Goal: Contribute content: Contribute content

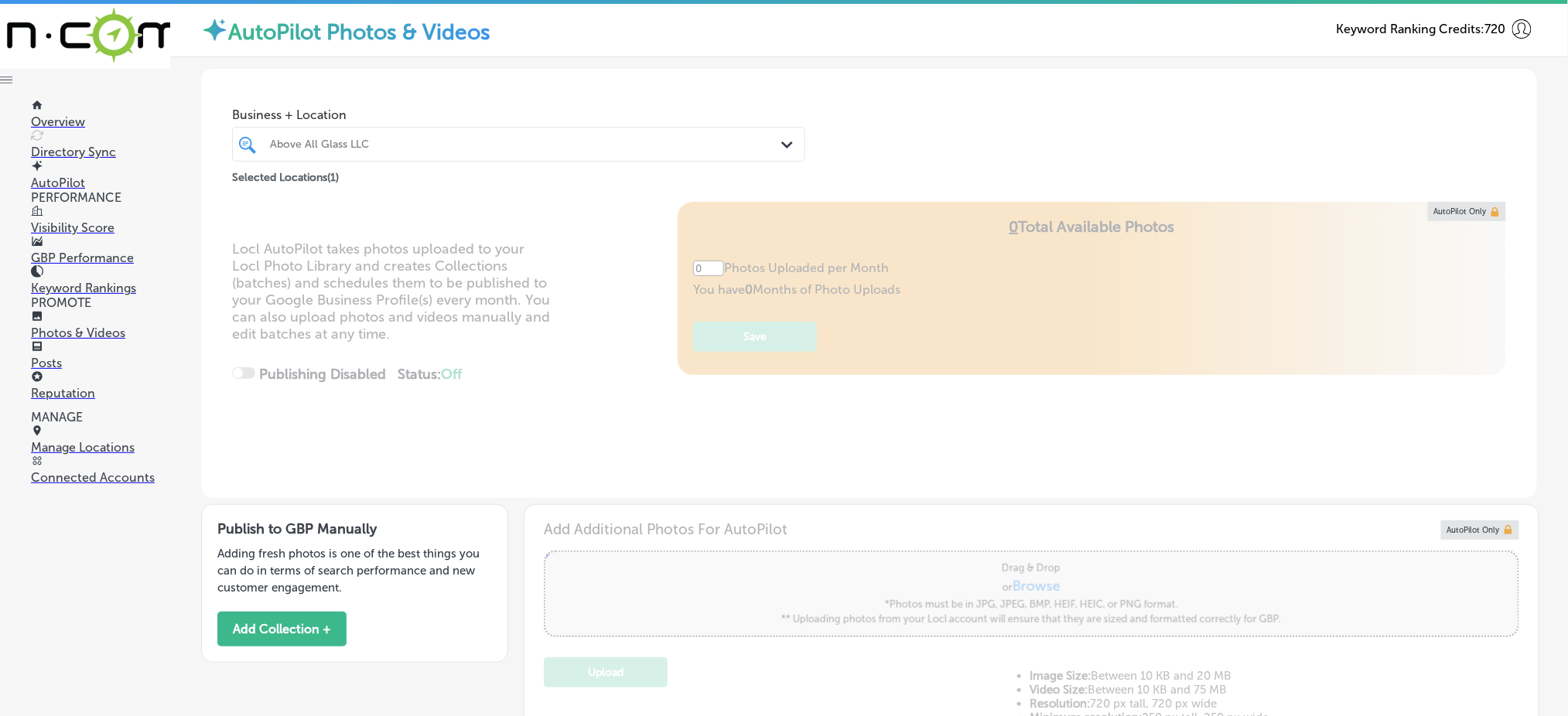
type input "5"
drag, startPoint x: 319, startPoint y: 154, endPoint x: 337, endPoint y: 154, distance: 18.0
click at [319, 154] on div at bounding box center [493, 144] width 450 height 21
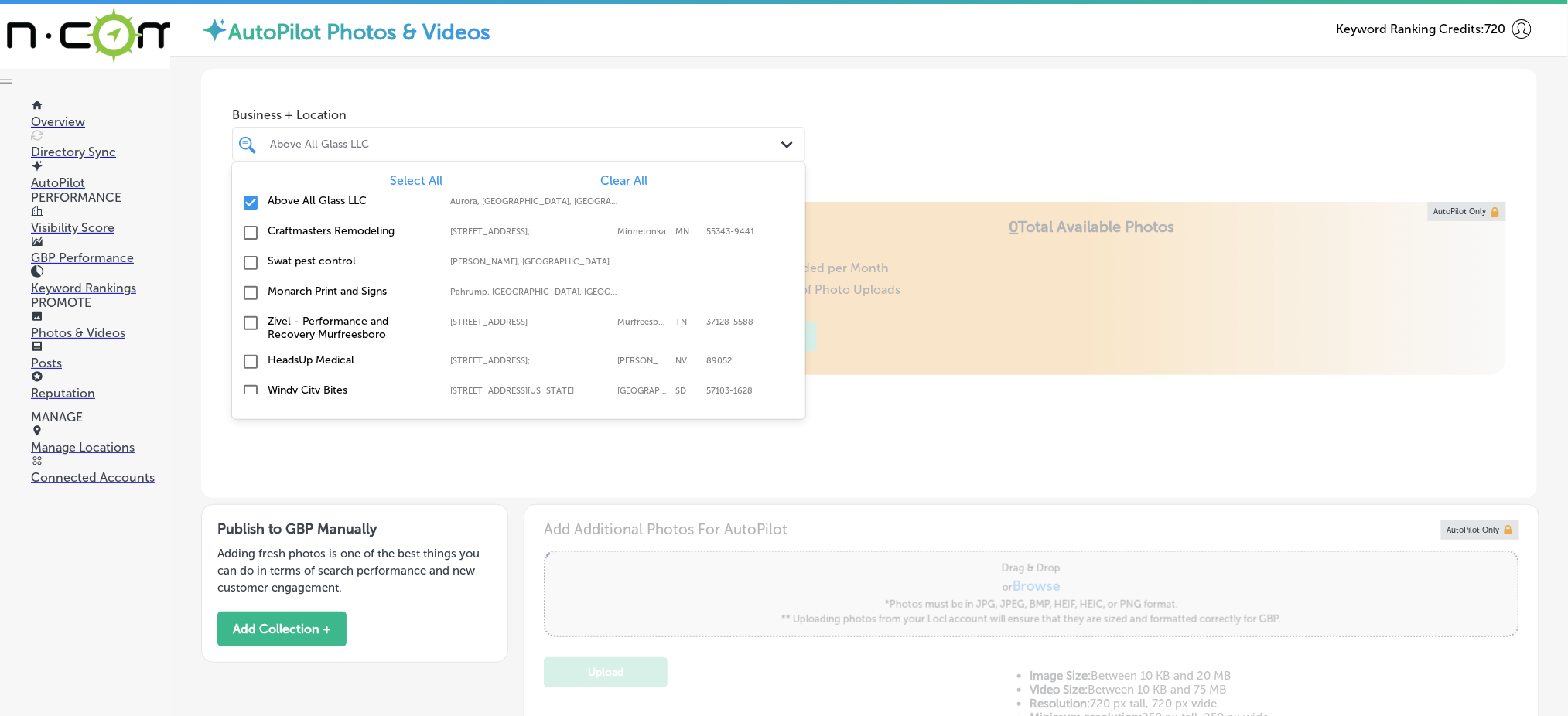
click at [608, 184] on span "Clear All" at bounding box center [624, 180] width 47 height 15
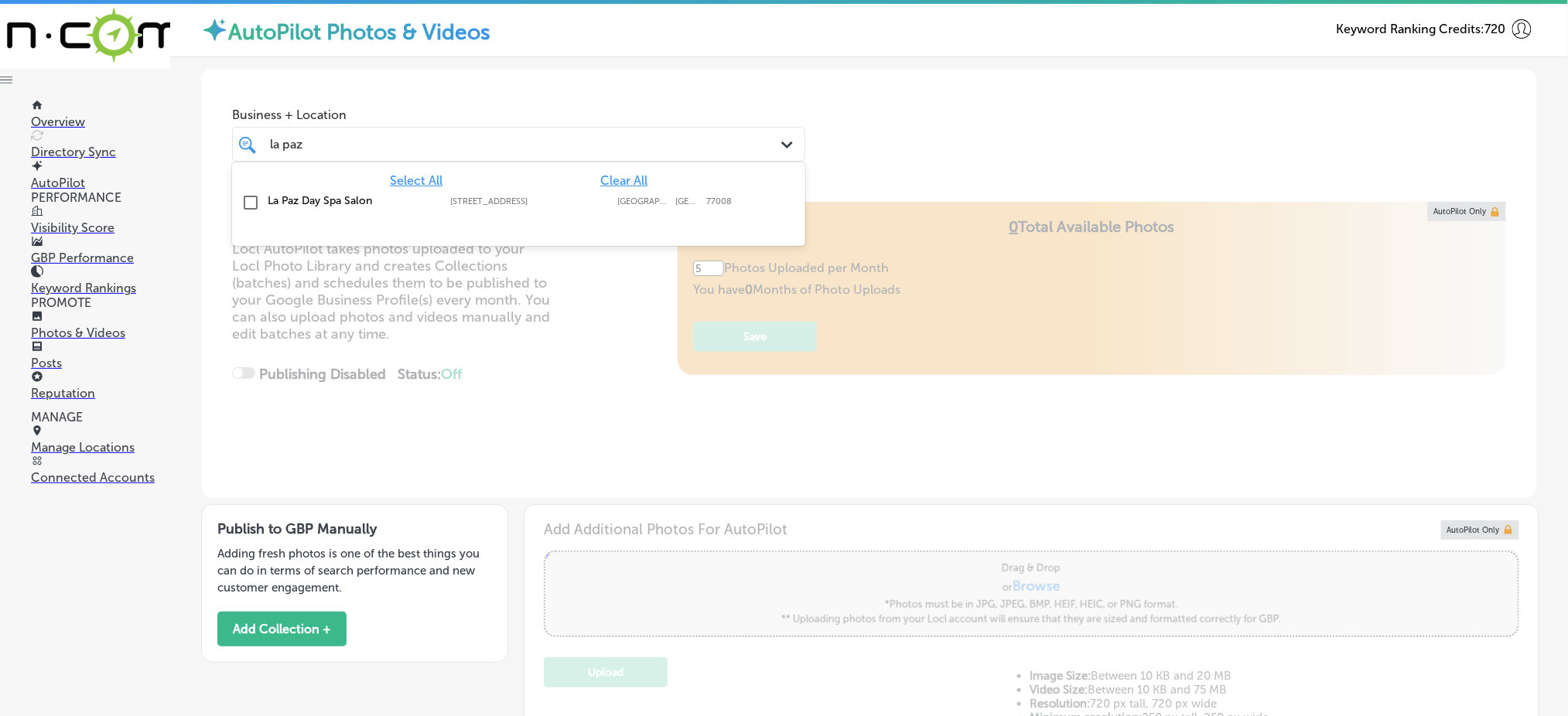
click at [608, 194] on div "La Paz Day Spa Salon [STREET_ADDRESS][GEOGRAPHIC_DATA][STREET_ADDRESS]" at bounding box center [476, 200] width 419 height 13
type input "la paz"
click at [895, 195] on div "Business + Location option [STREET_ADDRESS]. option [STREET_ADDRESS]. 2 results…" at bounding box center [869, 135] width 1336 height 133
click at [1513, 21] on icon at bounding box center [1522, 28] width 19 height 19
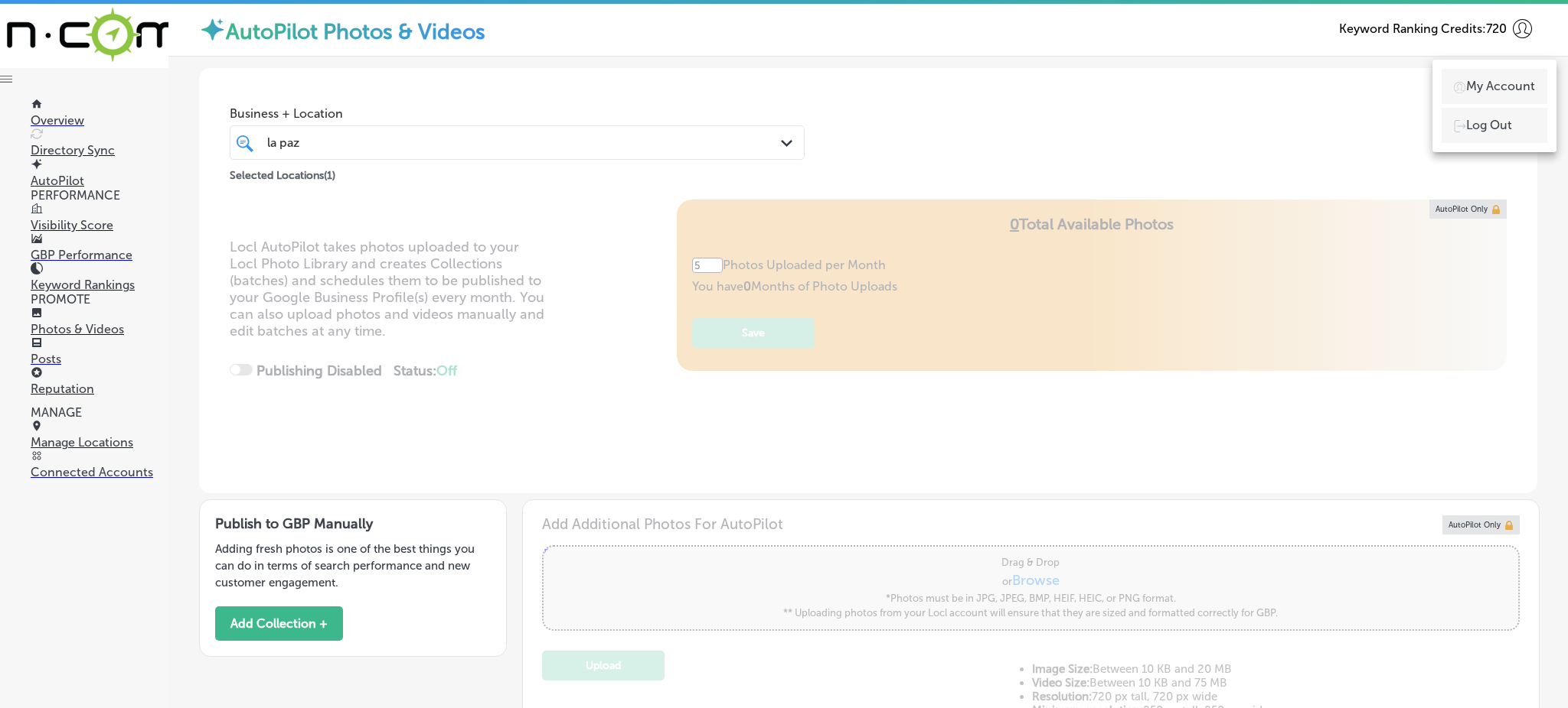
click at [1483, 21] on div at bounding box center [784, 354] width 1568 height 708
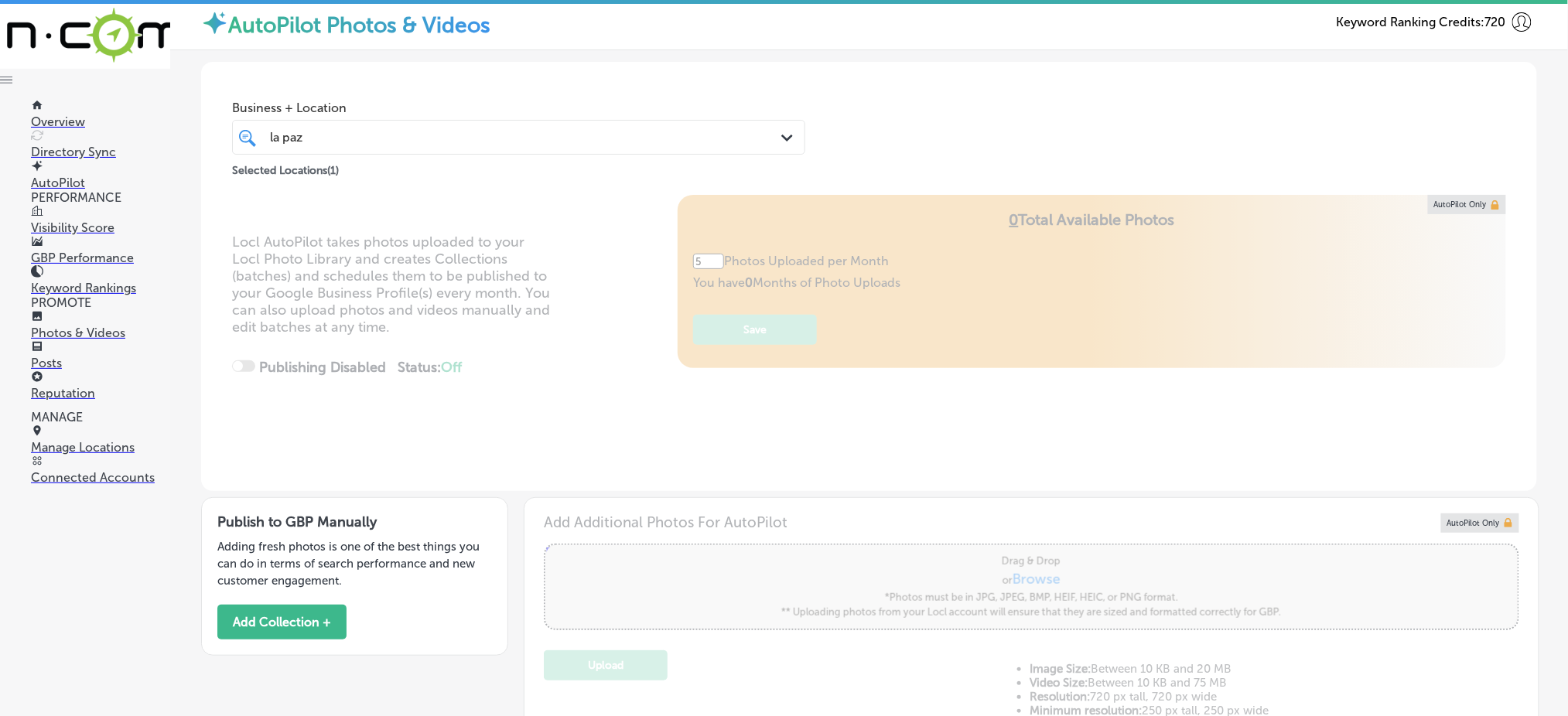
scroll to position [415, 0]
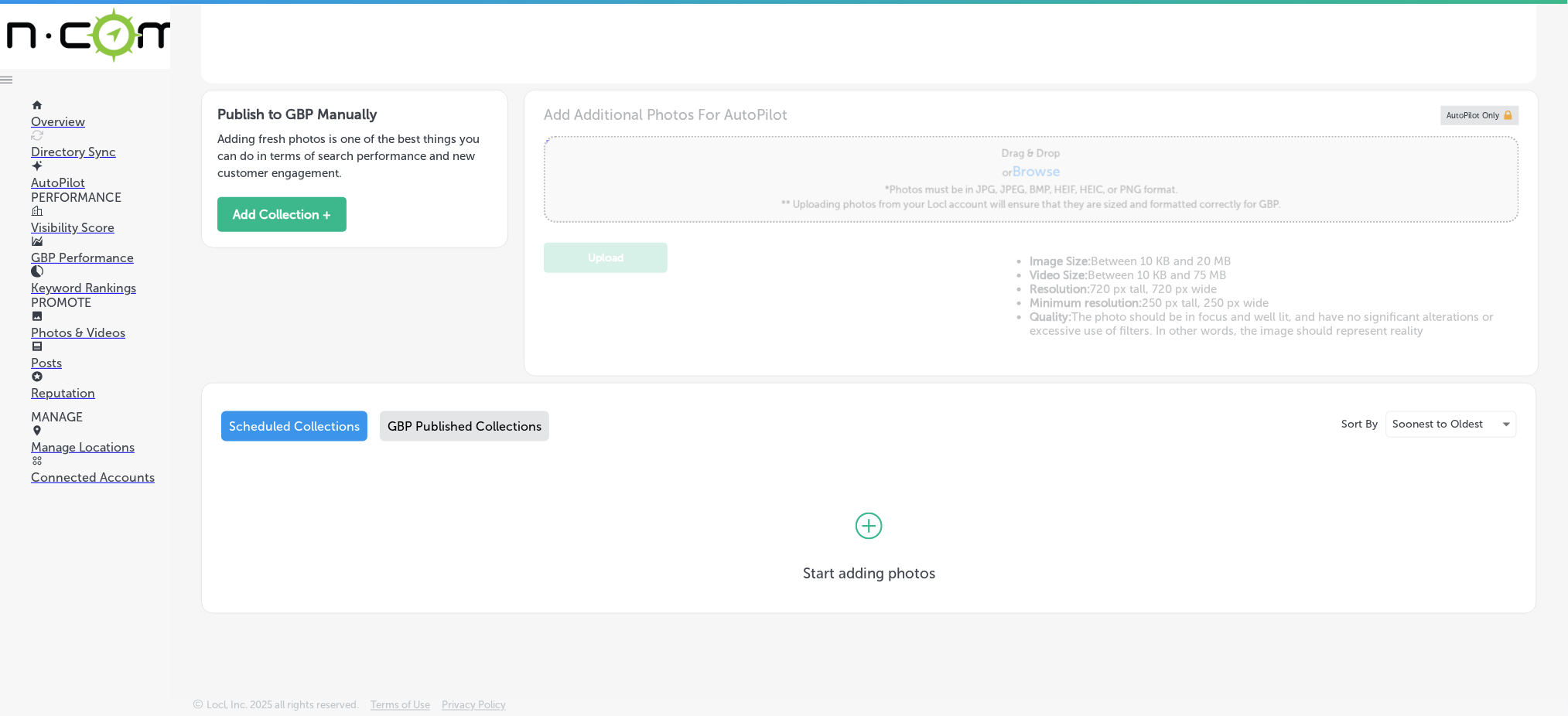
click at [453, 434] on div "GBP Published Collections" at bounding box center [464, 426] width 169 height 30
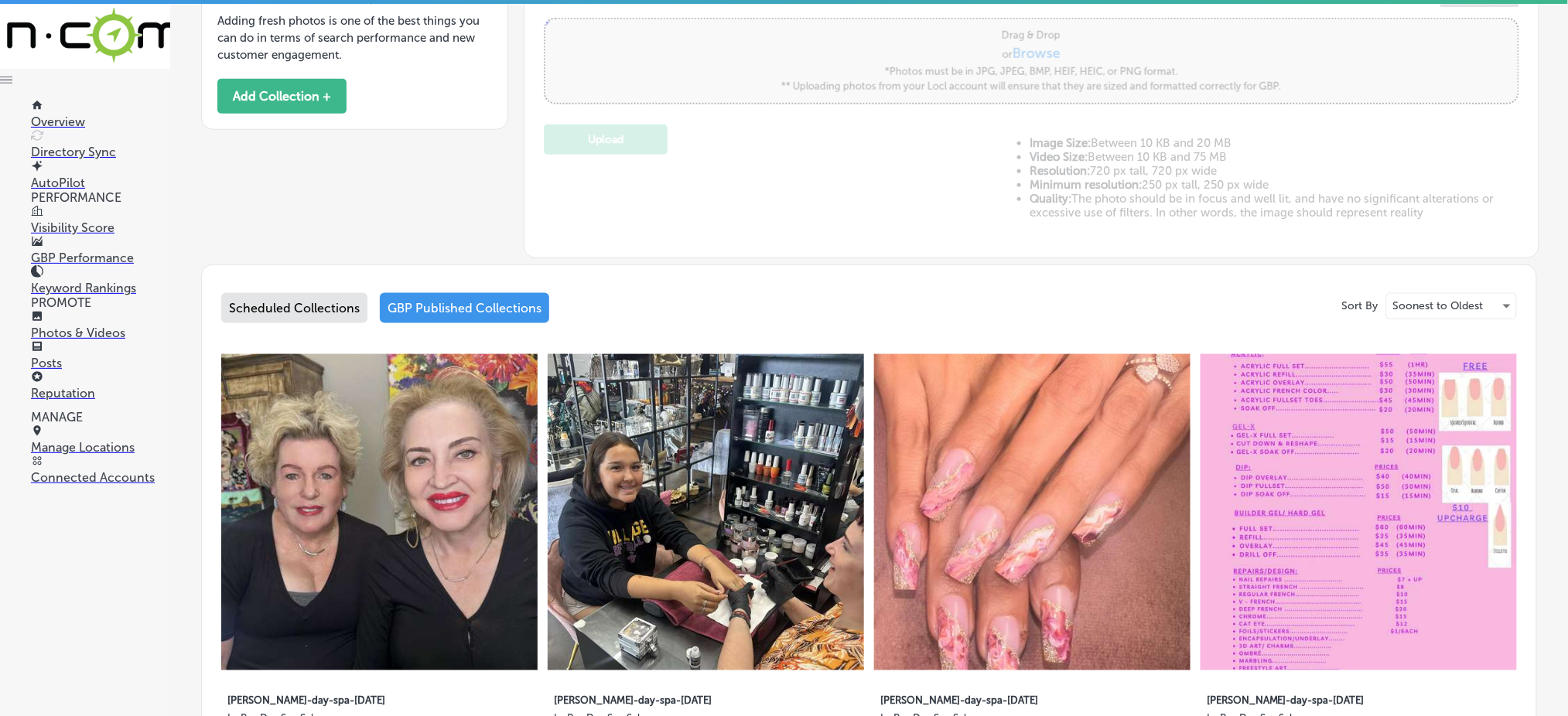
scroll to position [517, 0]
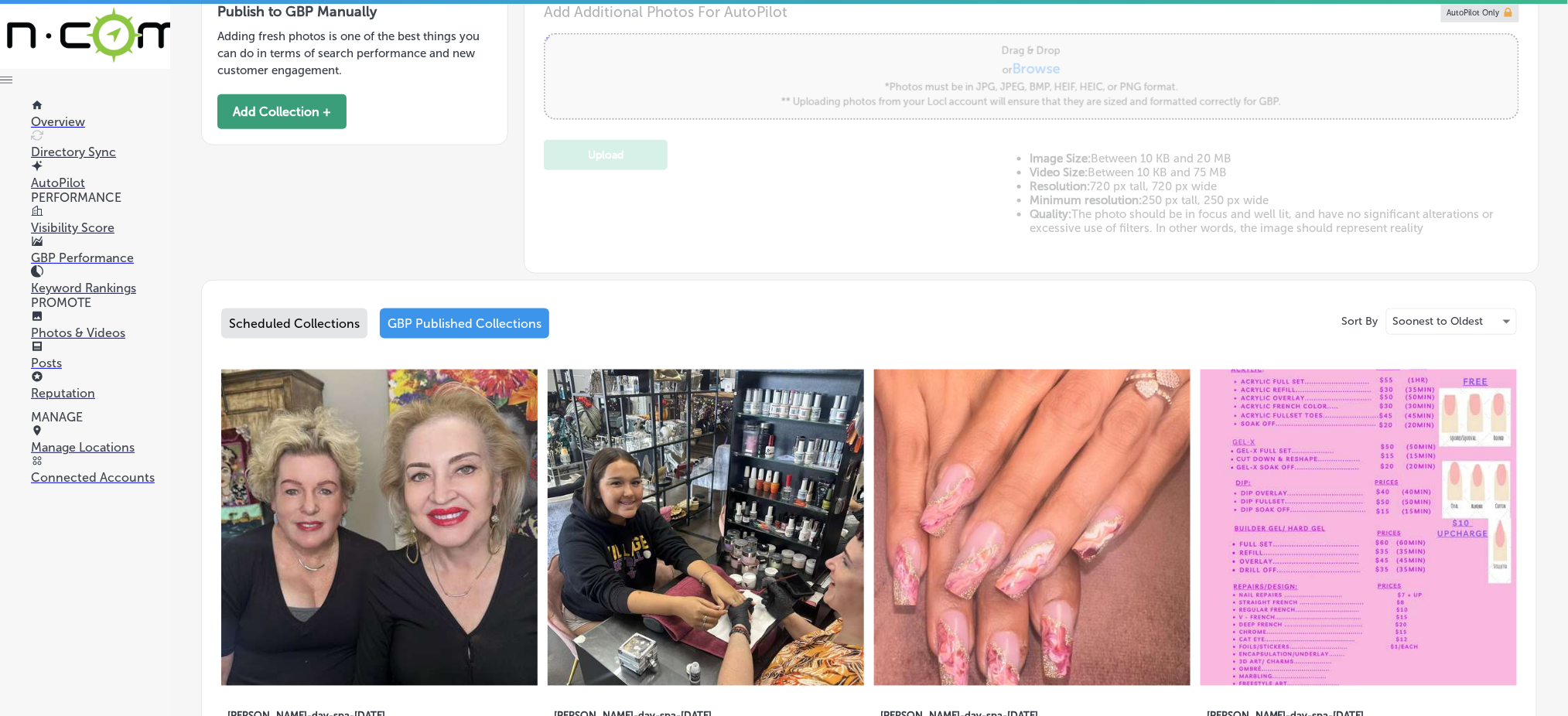
click at [323, 112] on button "Add Collection +" at bounding box center [282, 112] width 129 height 35
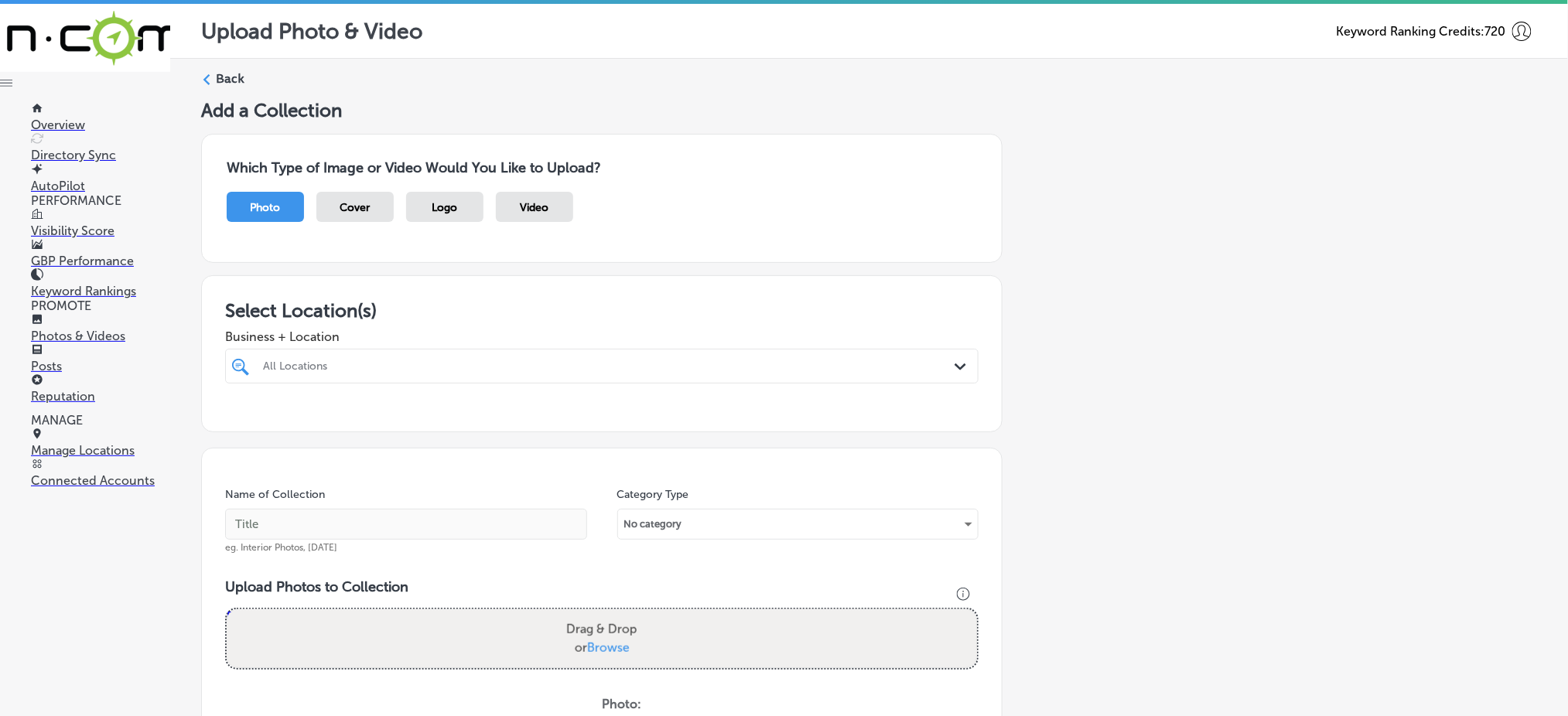
click at [419, 366] on div "All Locations" at bounding box center [609, 366] width 693 height 13
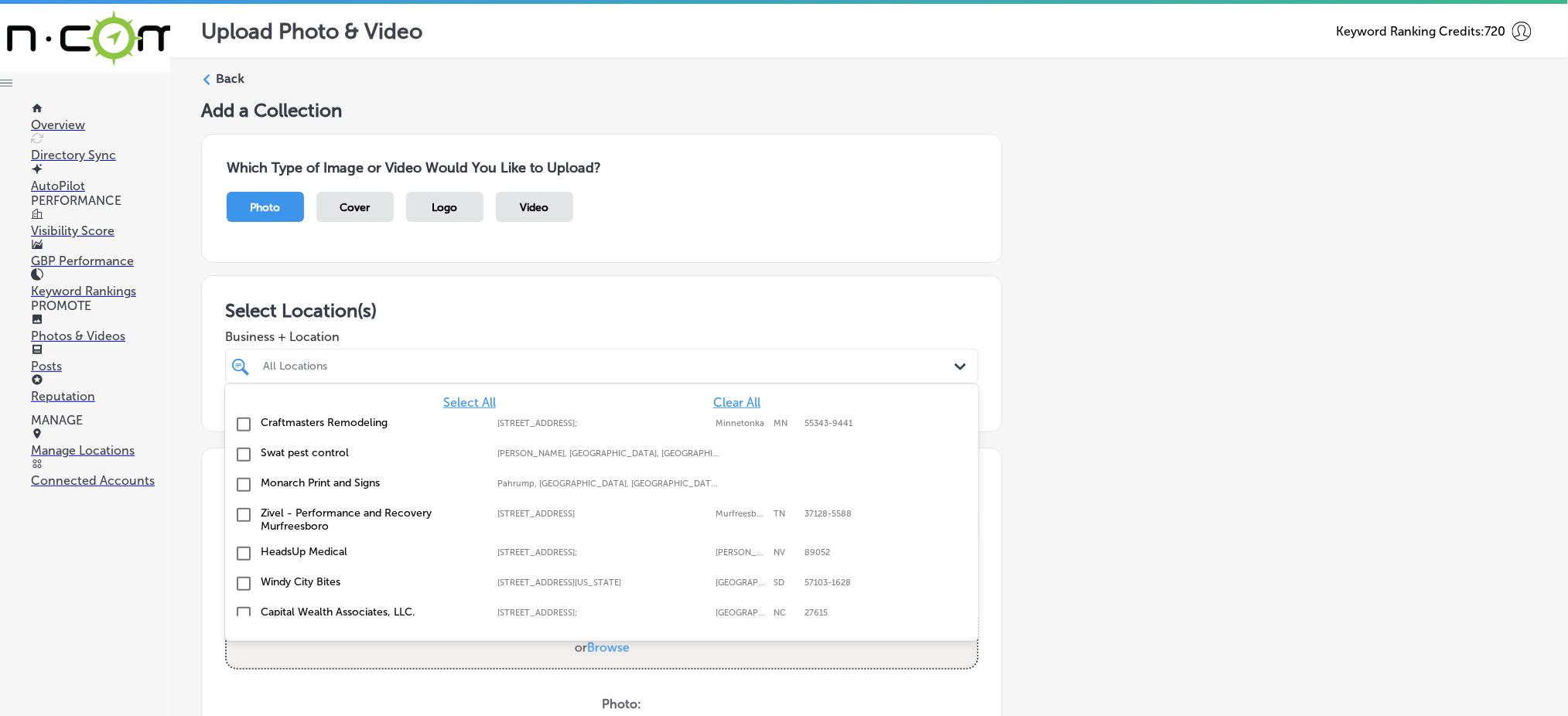
click at [735, 397] on span "Clear All" at bounding box center [737, 403] width 47 height 15
click at [720, 396] on span "Clear All" at bounding box center [737, 403] width 47 height 15
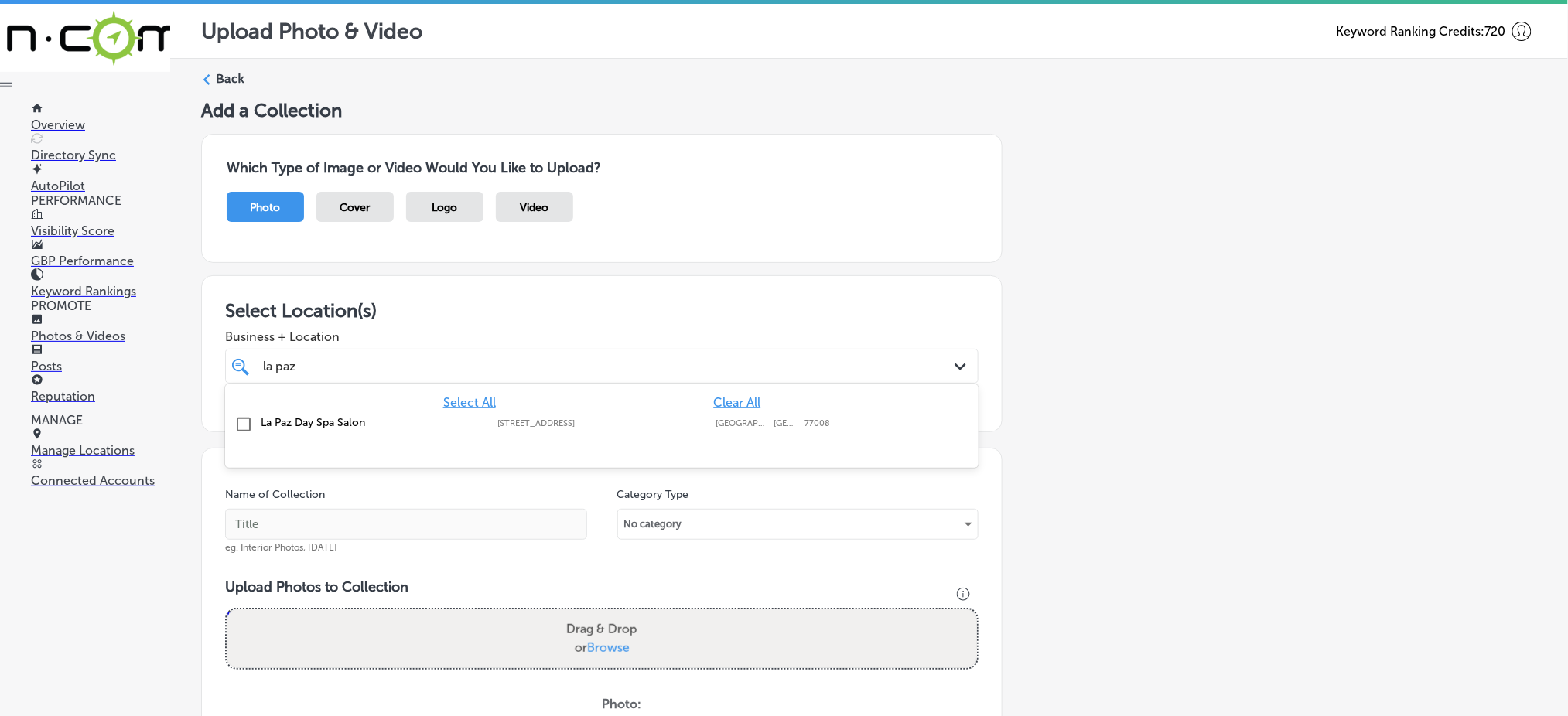
click at [714, 430] on div "La Paz Day Spa Salon [STREET_ADDRESS][GEOGRAPHIC_DATA][STREET_ADDRESS]" at bounding box center [601, 425] width 741 height 24
type input "la paz"
click at [781, 339] on span "Business + Location" at bounding box center [602, 337] width 753 height 15
click at [773, 352] on div "la [PERSON_NAME] Path Created with Sketch." at bounding box center [602, 366] width 753 height 35
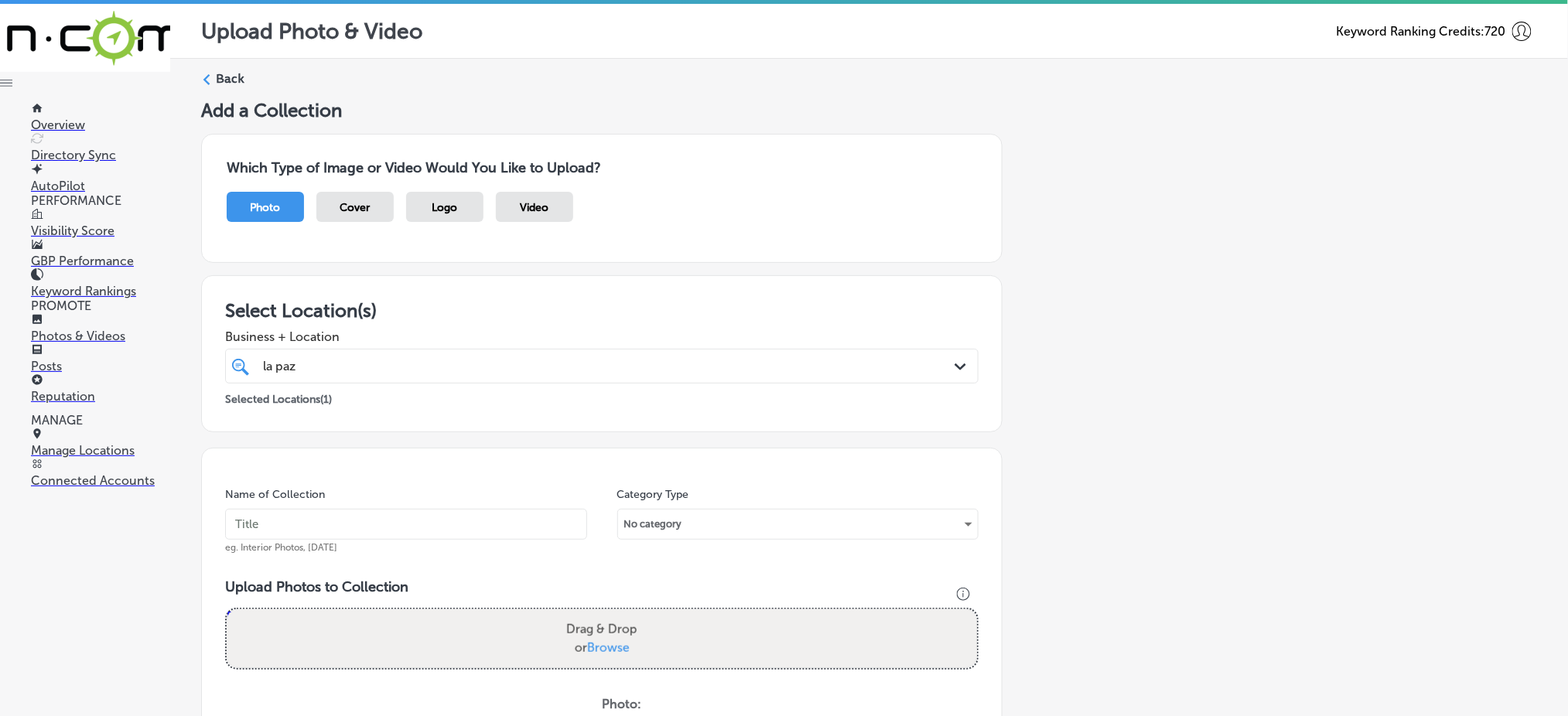
click at [773, 352] on div "la [PERSON_NAME] Path Created with Sketch." at bounding box center [602, 366] width 753 height 35
click at [559, 524] on input "text" at bounding box center [407, 524] width 362 height 31
click at [447, 521] on input "[PERSON_NAME]-day-spa-[DATE]" at bounding box center [407, 524] width 362 height 31
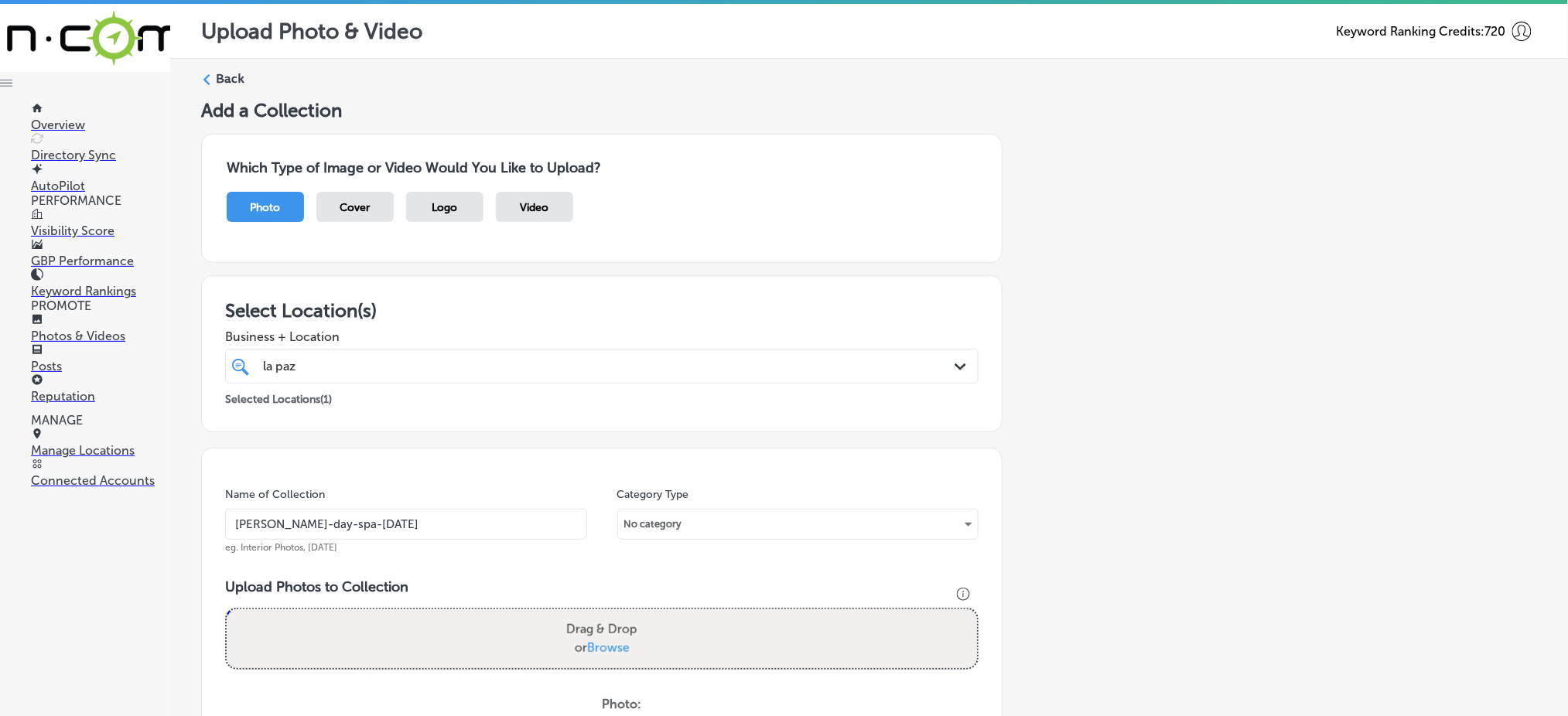
click at [447, 521] on input "[PERSON_NAME]-day-spa-[DATE]" at bounding box center [407, 524] width 362 height 31
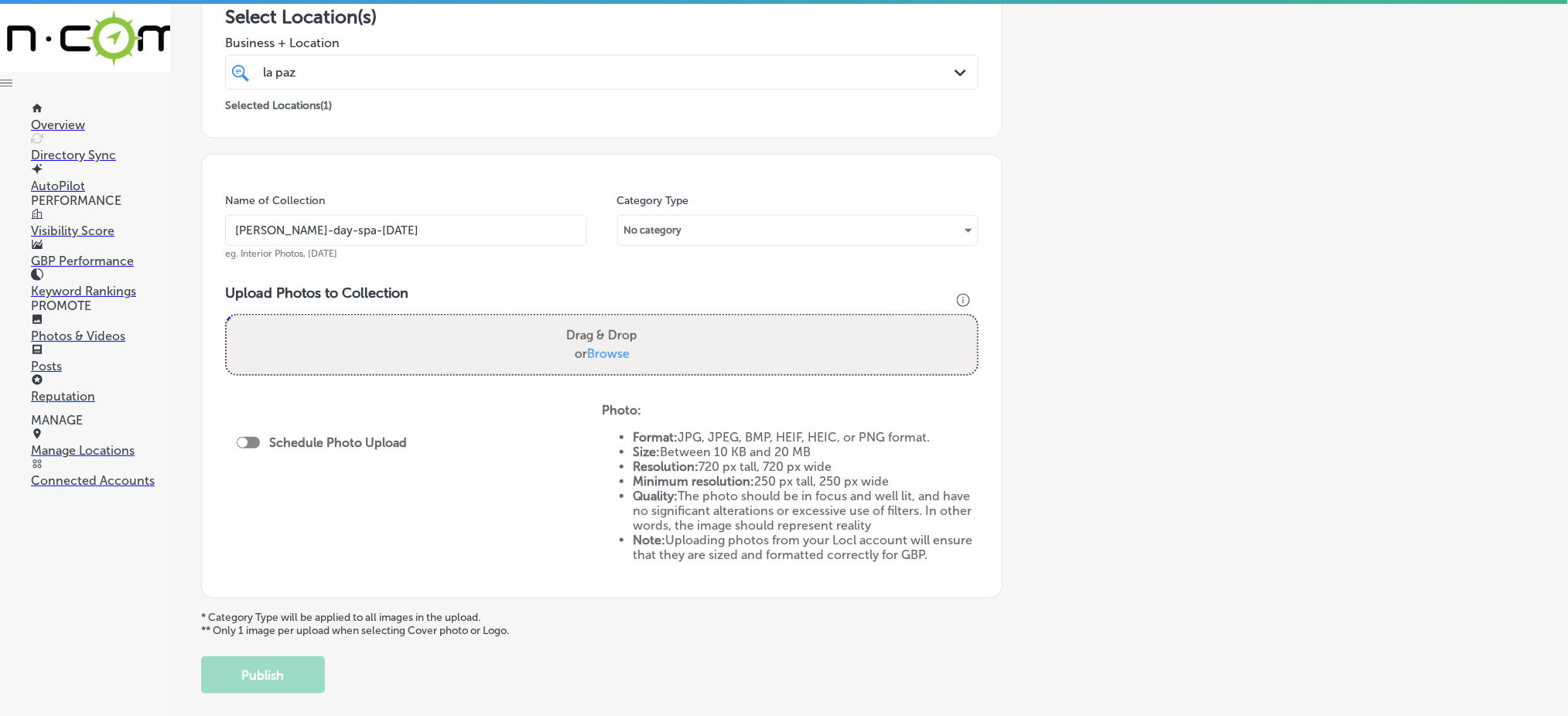
scroll to position [309, 0]
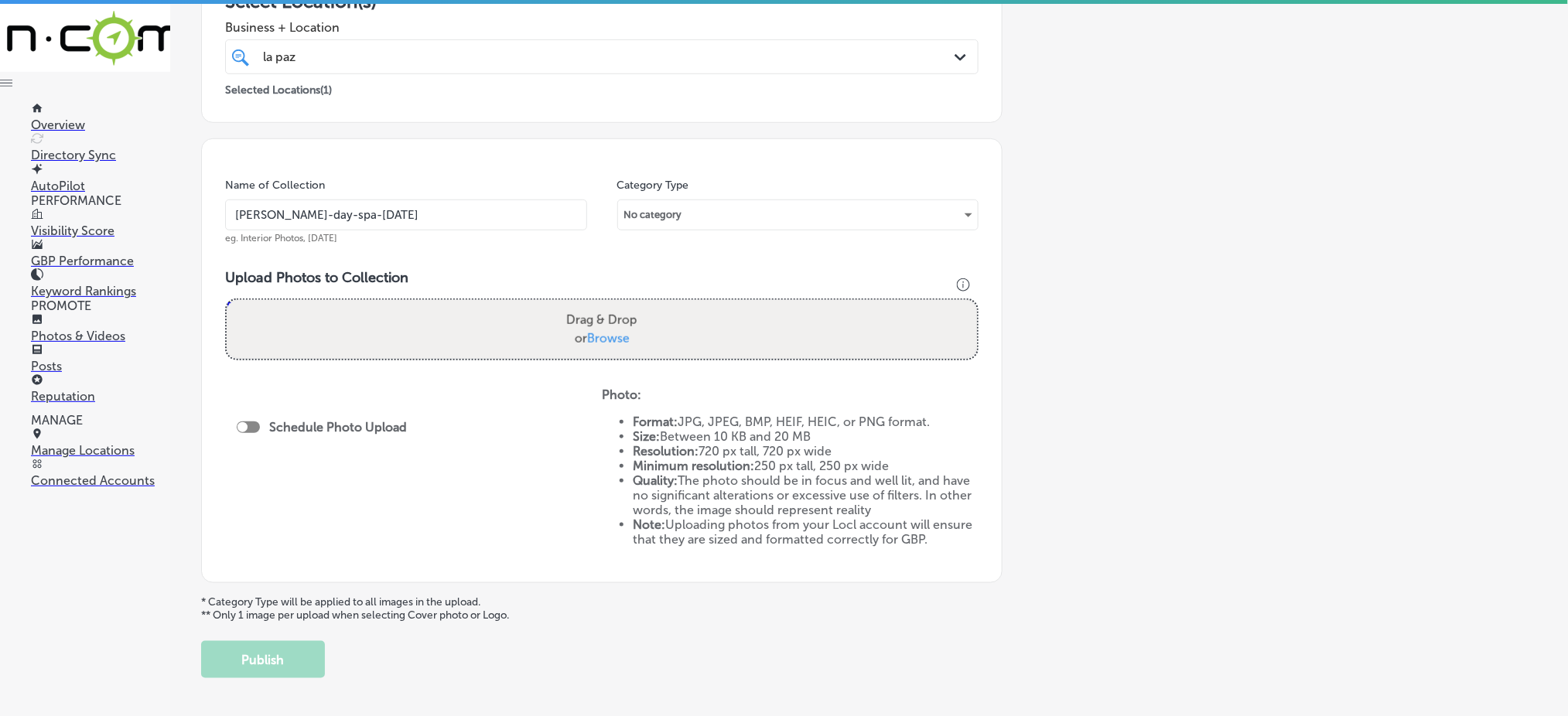
type input "[PERSON_NAME]-day-spa-[DATE]"
click at [612, 332] on span "Browse" at bounding box center [608, 339] width 43 height 15
click at [612, 305] on input "Drag & Drop or Browse" at bounding box center [602, 302] width 751 height 5
type input "C:\fakepath\brazilian-waxing-lash-extensions-[PERSON_NAME]-day-spa (1).jpg"
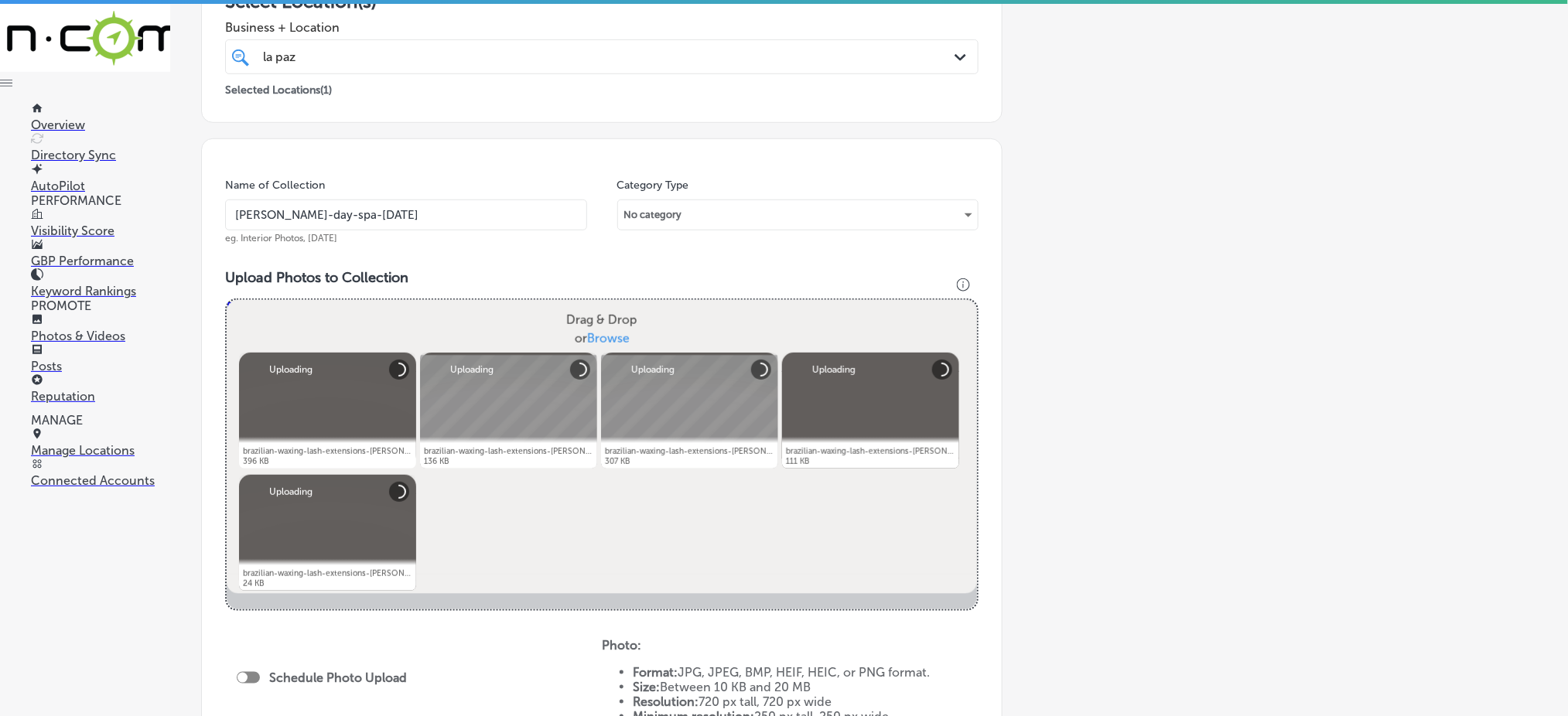
scroll to position [619, 0]
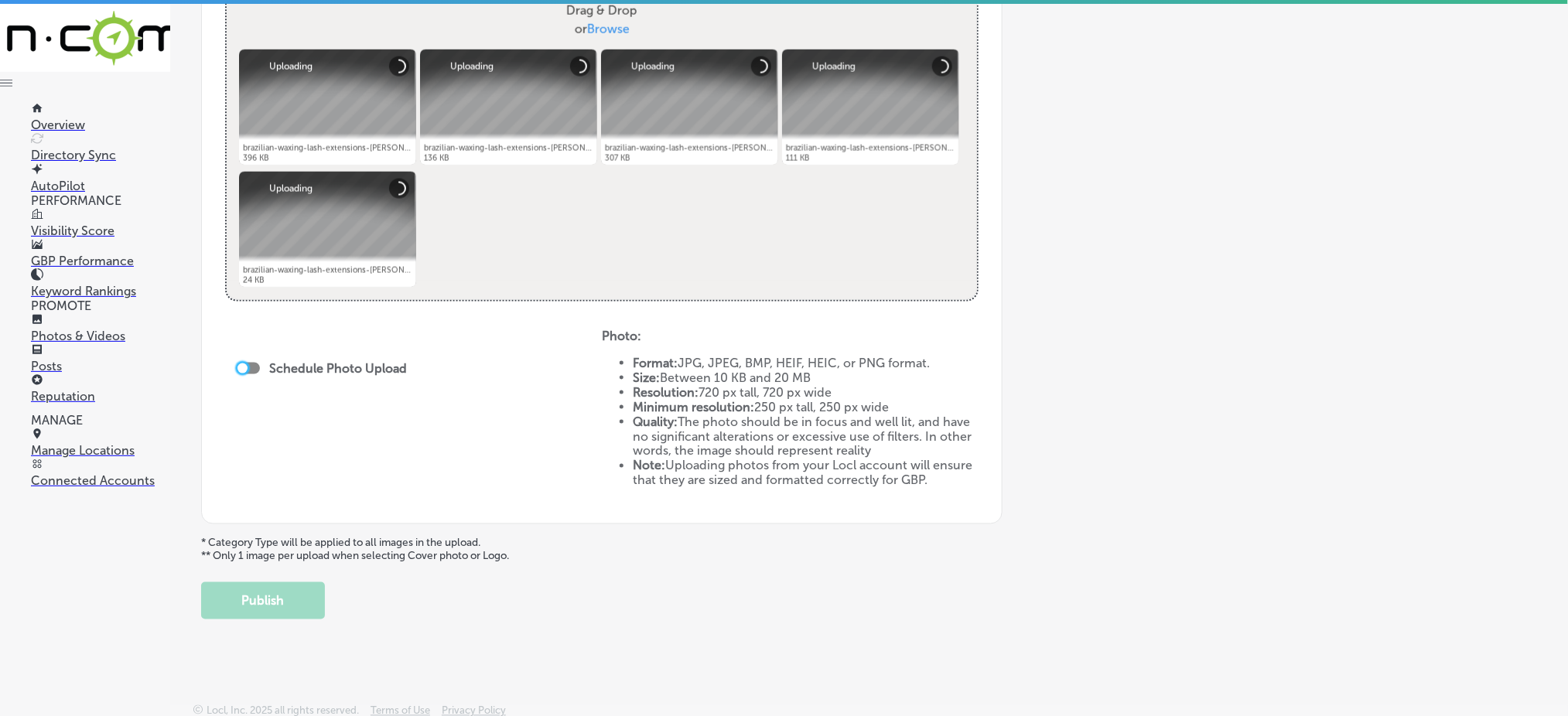
click at [246, 366] on div at bounding box center [242, 369] width 10 height 10
checkbox input "true"
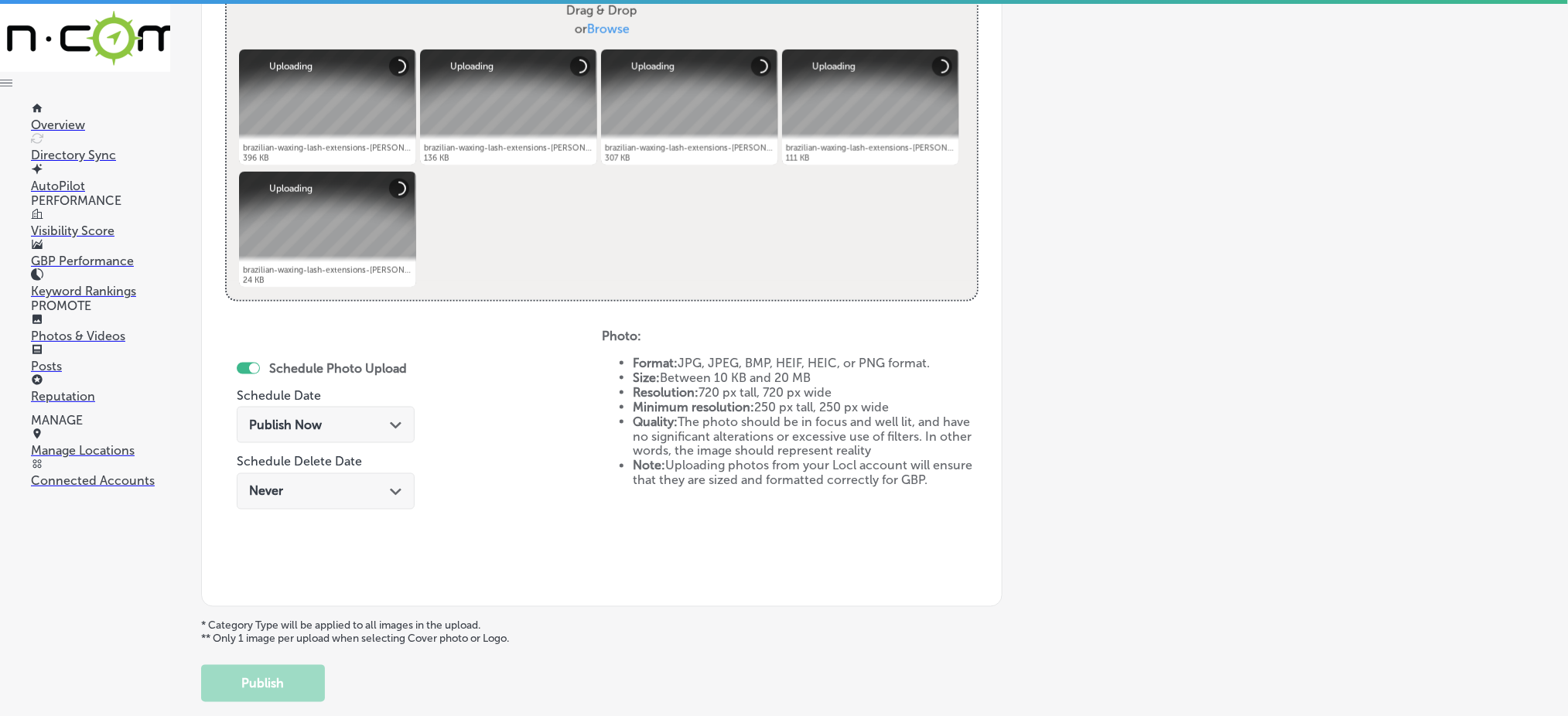
click at [314, 428] on span "Publish Now" at bounding box center [286, 425] width 73 height 15
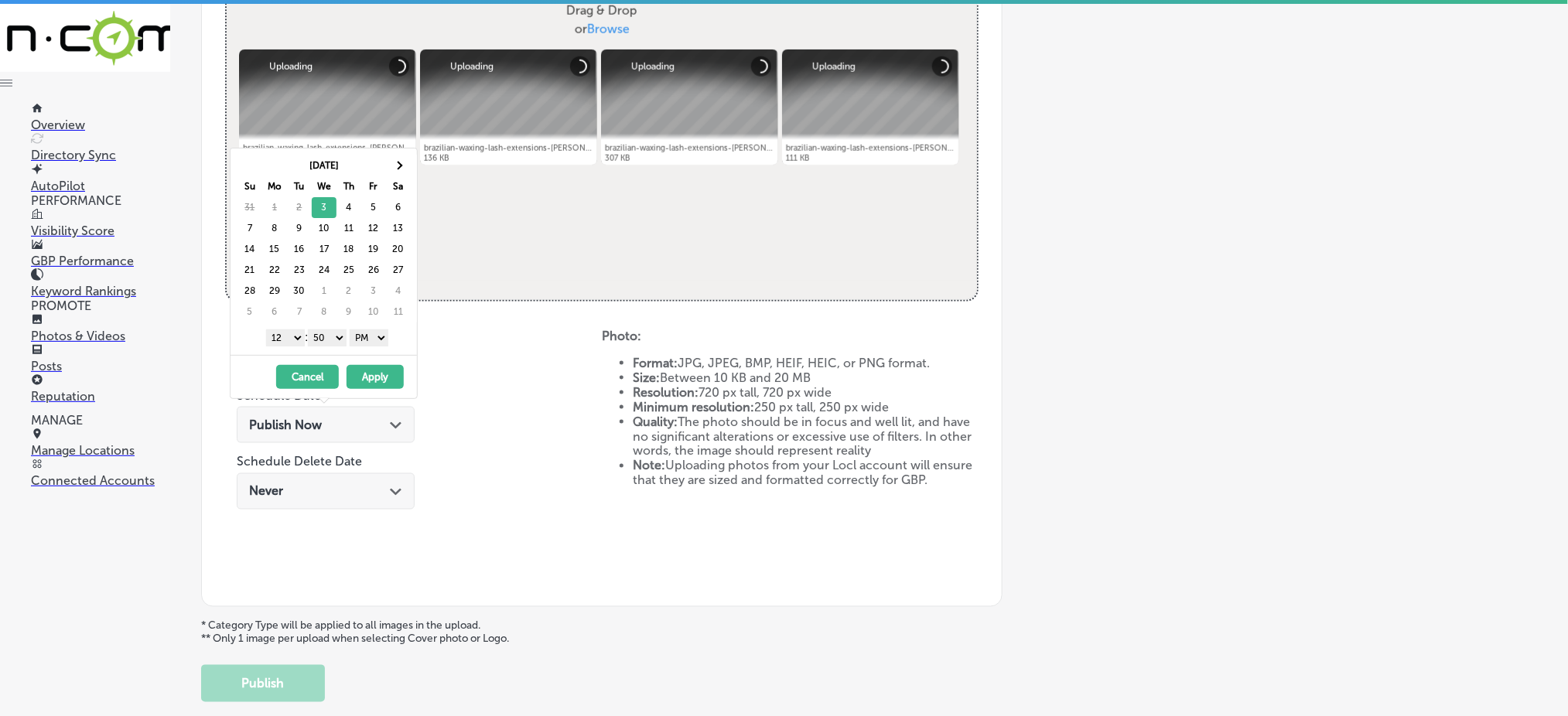
click at [281, 332] on select "1 2 3 4 5 6 7 8 9 10 11 12" at bounding box center [285, 339] width 39 height 17
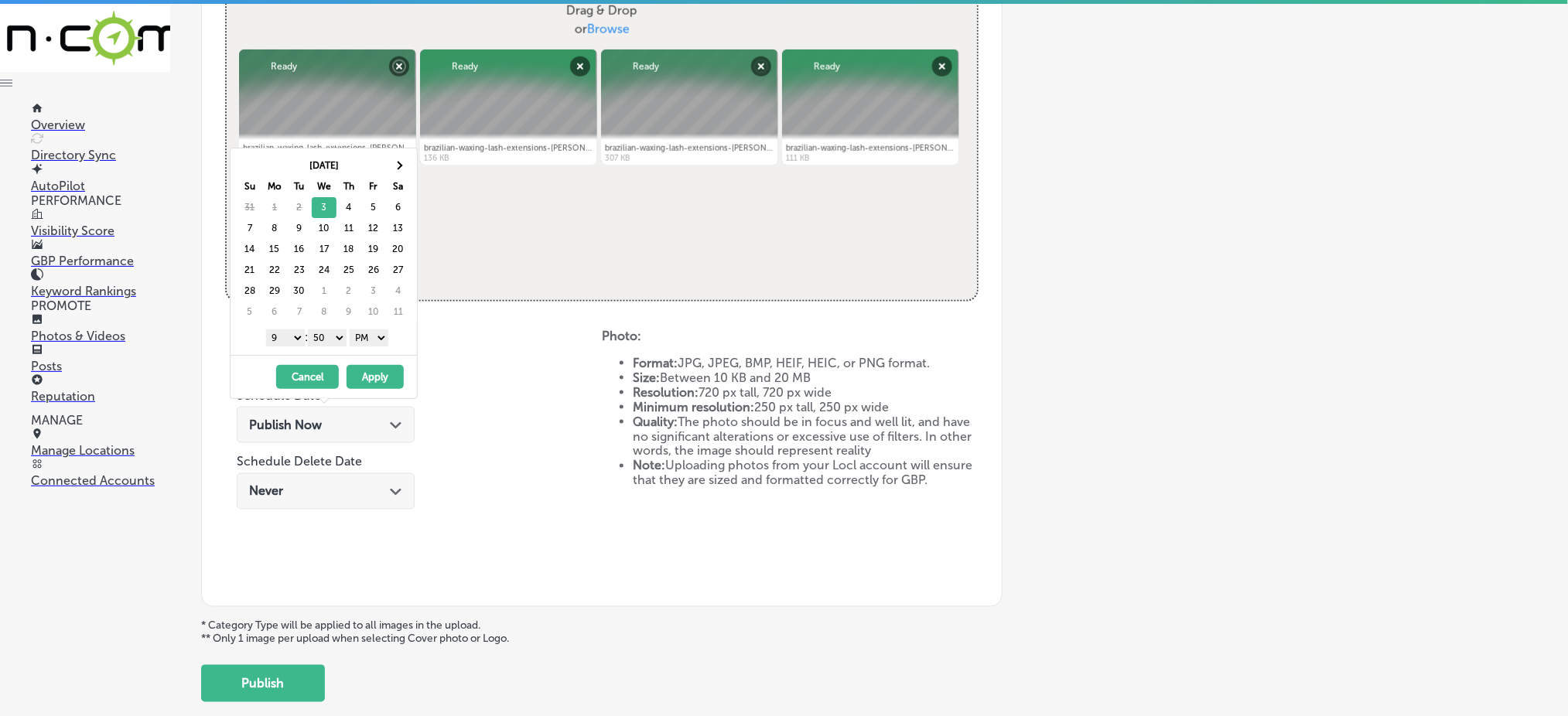
click at [330, 335] on select "00 10 20 30 40 50" at bounding box center [327, 339] width 39 height 17
click at [385, 377] on button "Apply" at bounding box center [375, 377] width 57 height 24
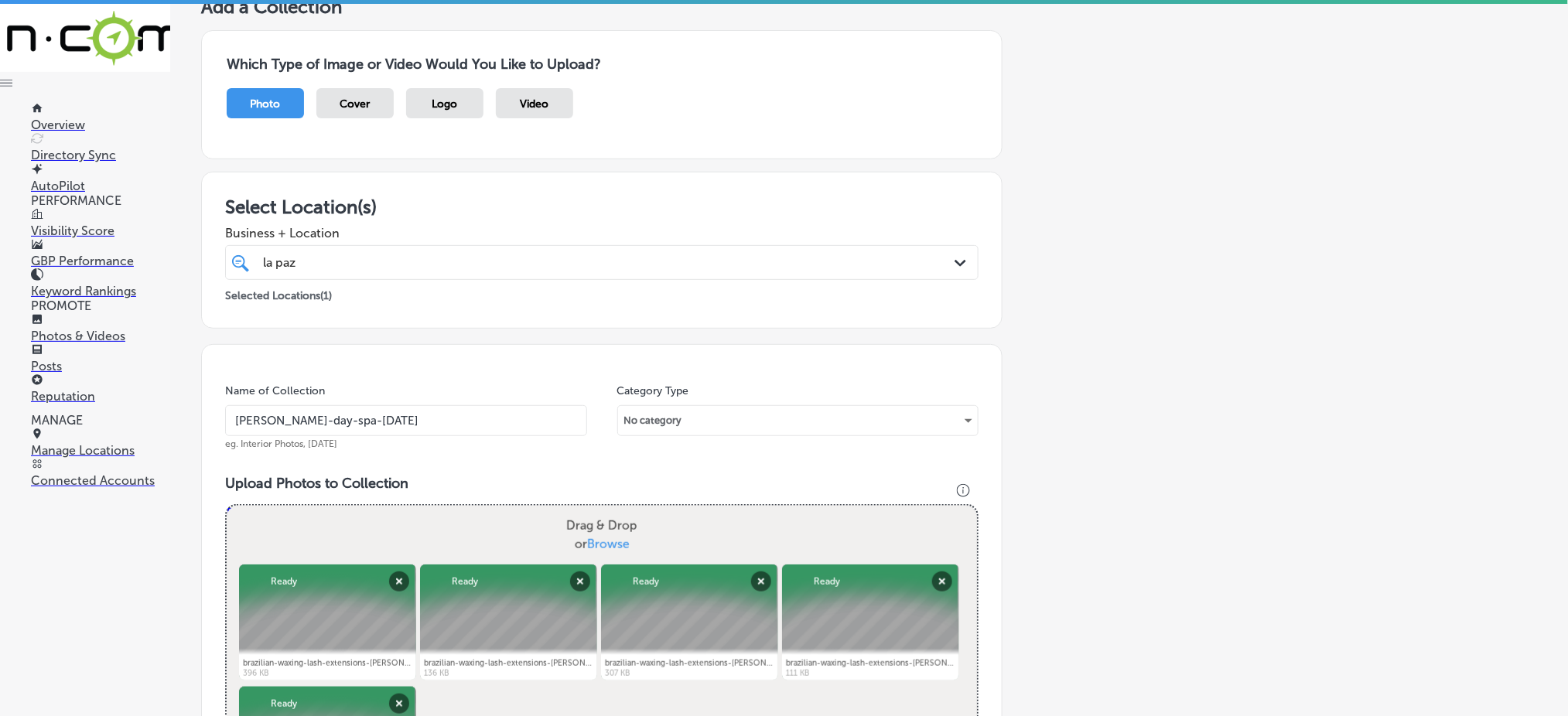
scroll to position [103, 0]
click at [343, 267] on div "la [PERSON_NAME]" at bounding box center [568, 263] width 612 height 21
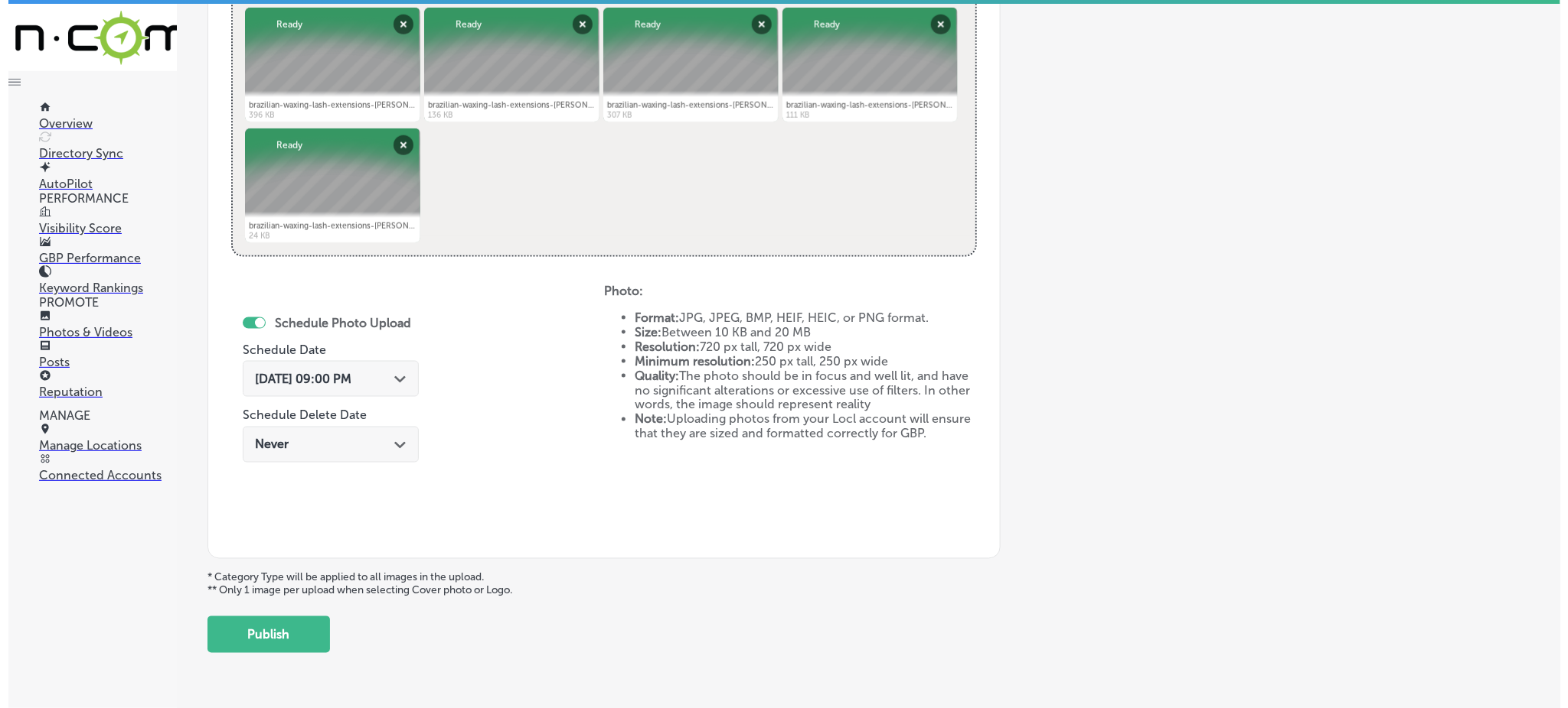
scroll to position [695, 0]
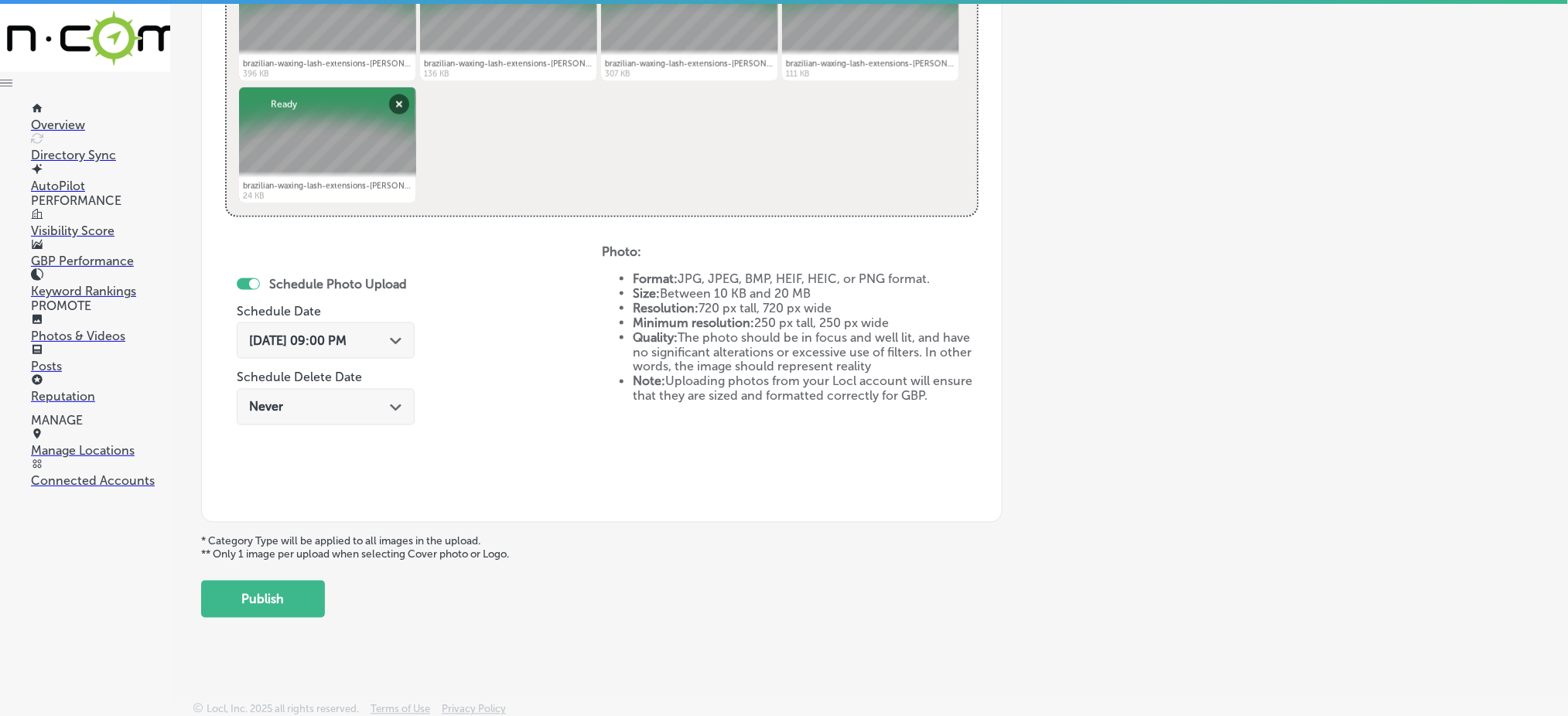
click at [277, 594] on button "Publish" at bounding box center [263, 599] width 123 height 37
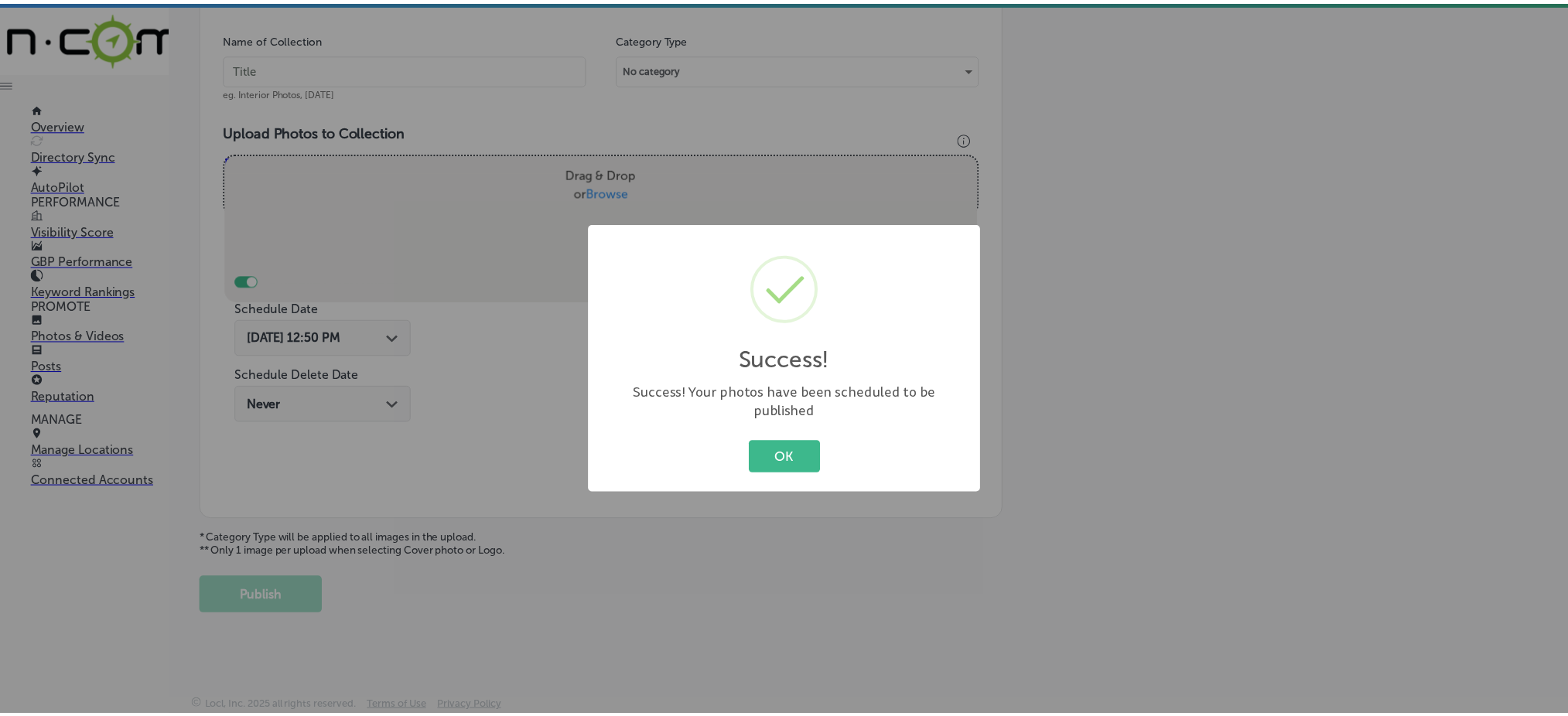
scroll to position [453, 0]
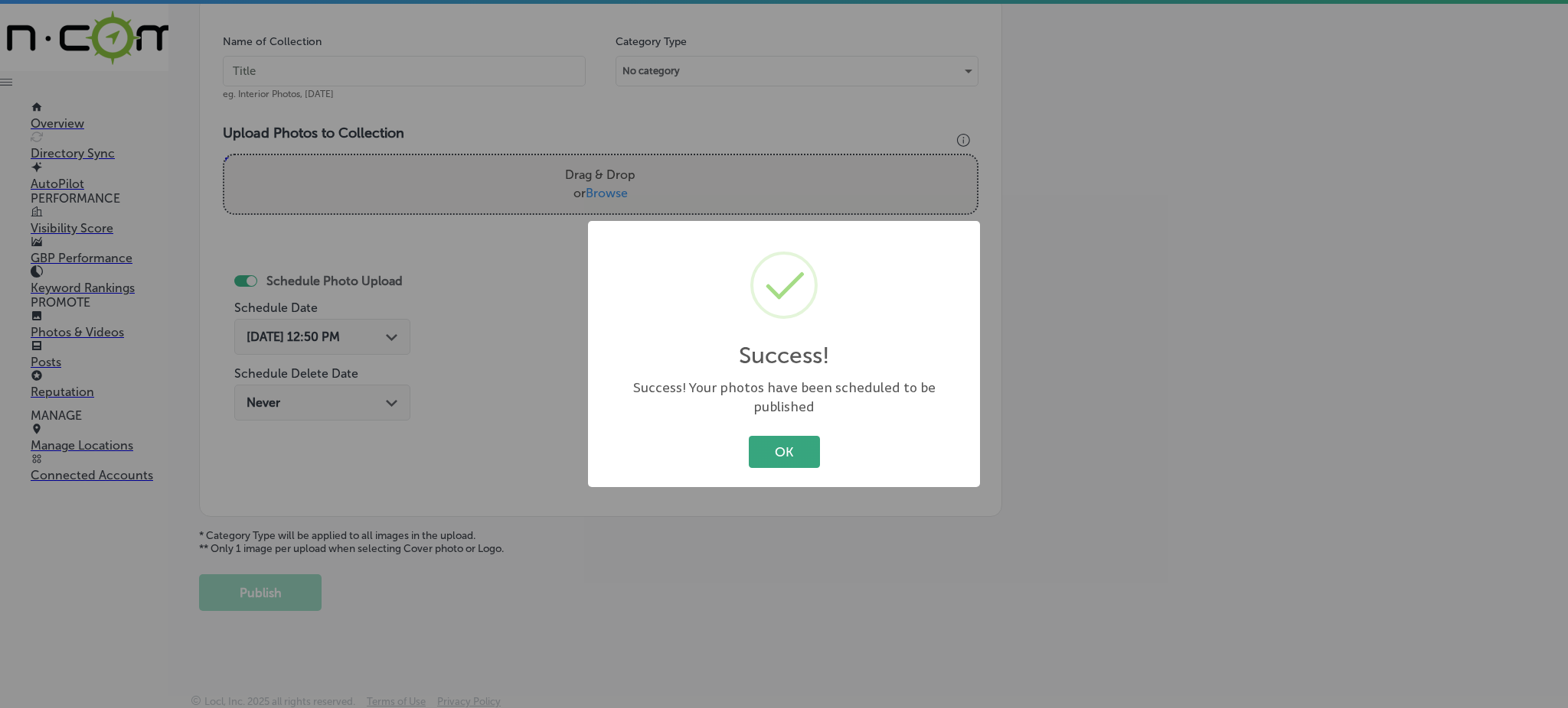
click at [792, 441] on button "OK" at bounding box center [784, 451] width 71 height 31
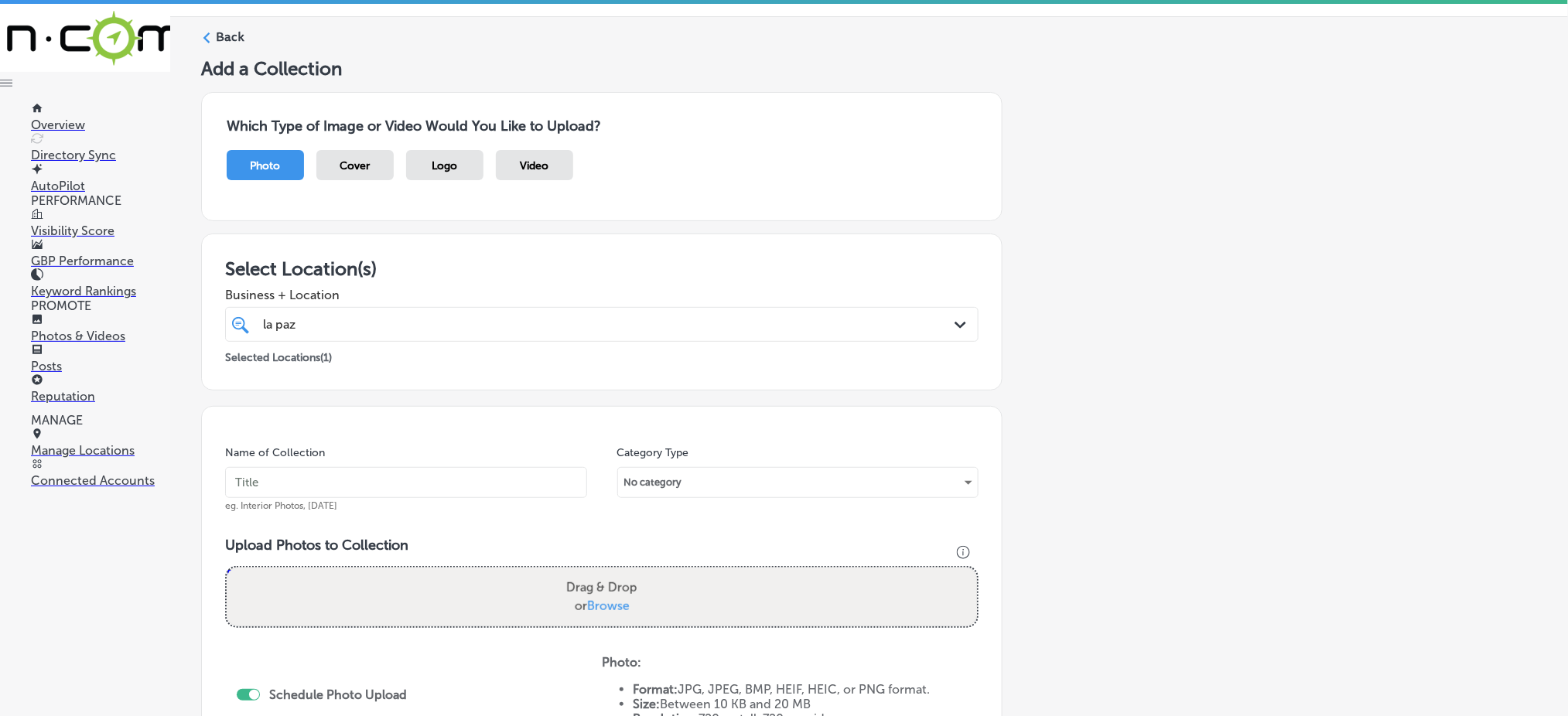
scroll to position [40, 0]
click at [392, 479] on input "text" at bounding box center [407, 484] width 362 height 31
paste input "[PERSON_NAME]-day-spa-[DATE]"
type input "[PERSON_NAME]-day-spa-[DATE]"
click at [603, 604] on span "Browse" at bounding box center [608, 608] width 43 height 15
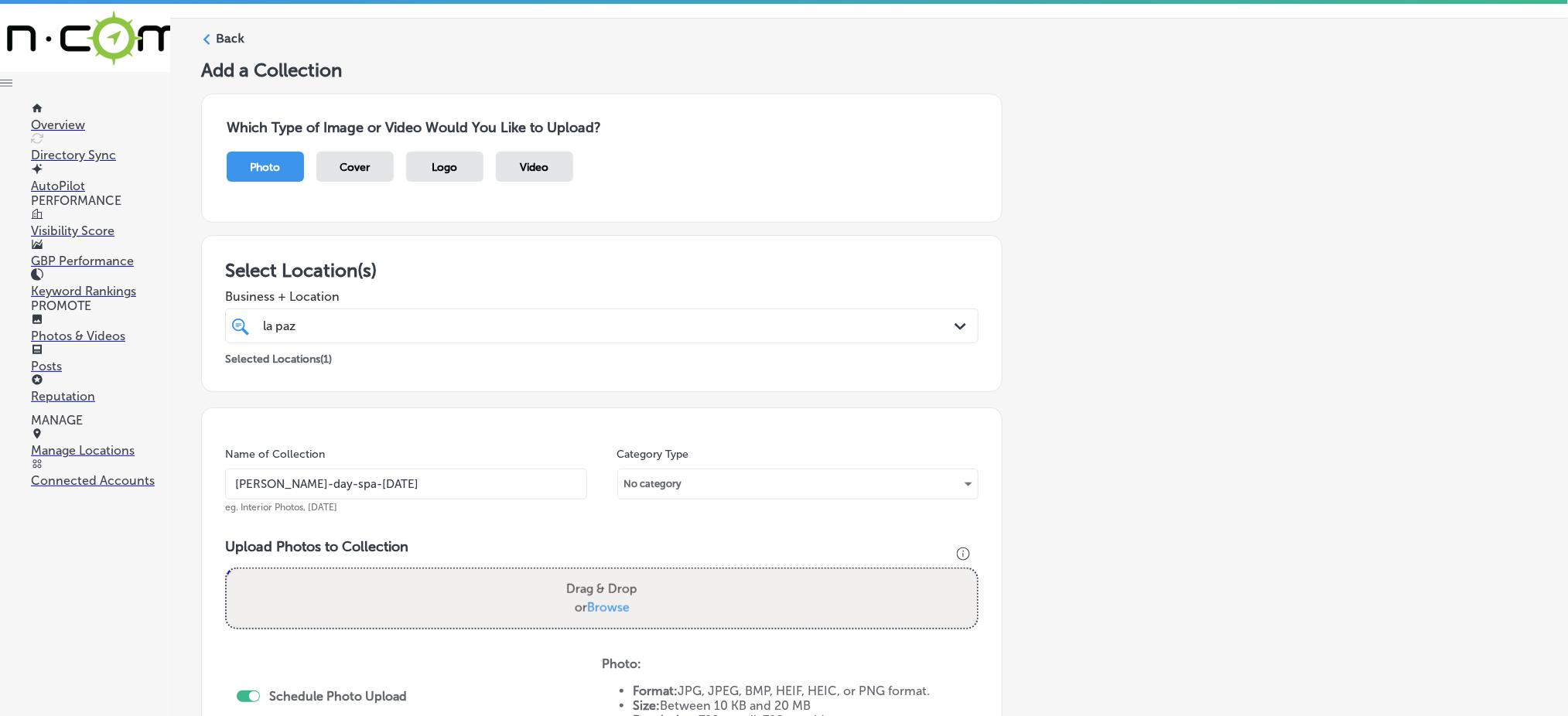
click at [603, 574] on input "Drag & Drop or Browse" at bounding box center [602, 572] width 751 height 5
type input "C:\fakepath\brazilian-waxing-lash-extensions-[PERSON_NAME]-day-spa (3).jpg"
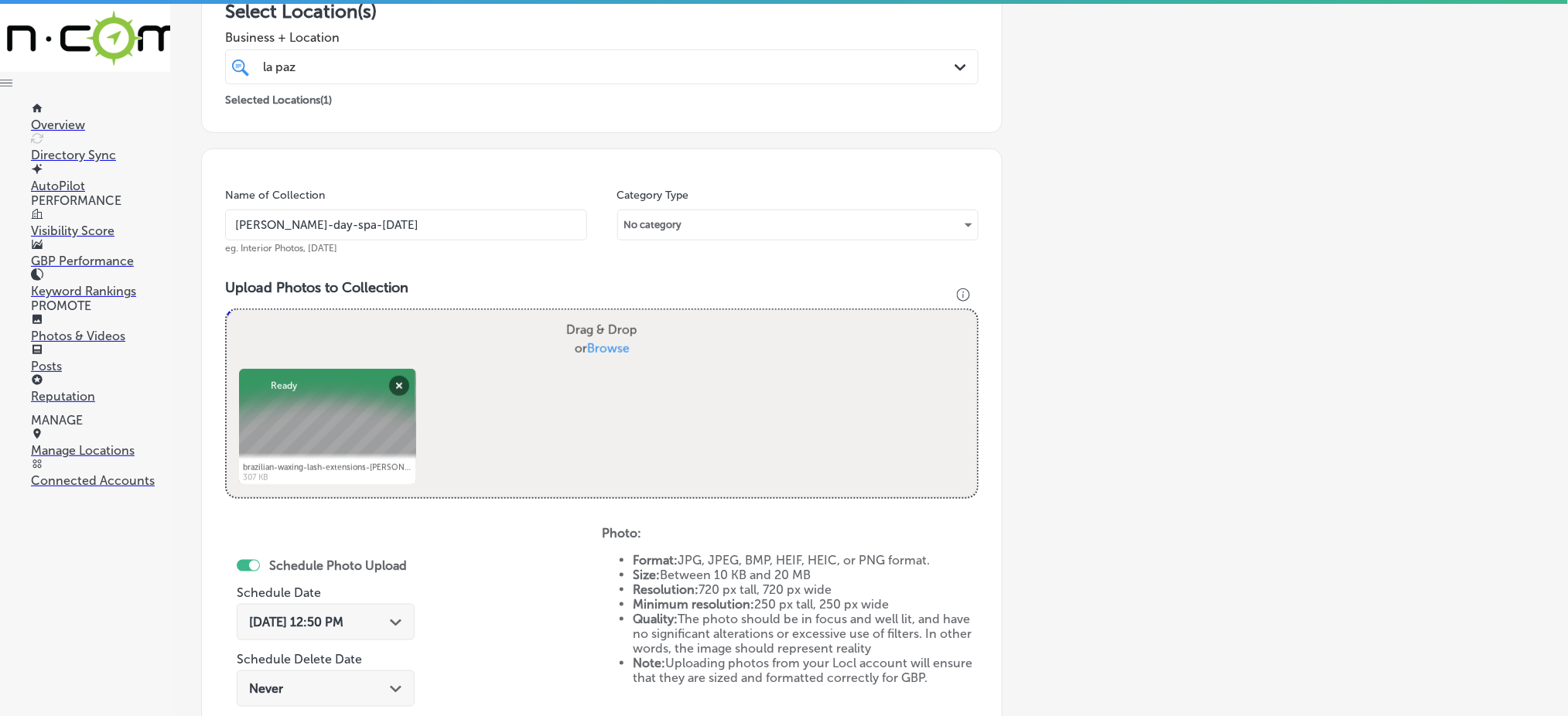
scroll to position [350, 0]
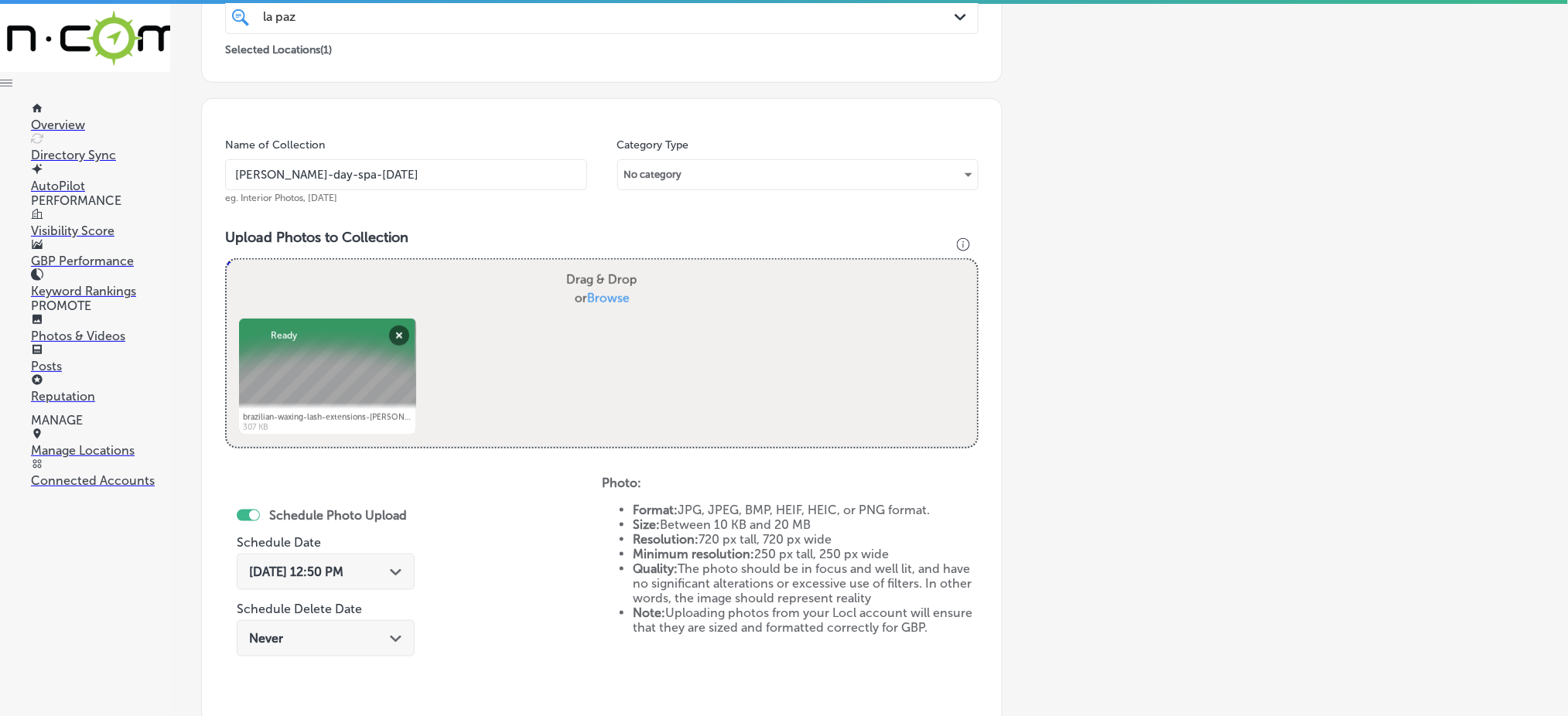
click at [622, 297] on span "Browse" at bounding box center [608, 298] width 43 height 15
click at [622, 264] on input "Drag & Drop or Browse" at bounding box center [602, 263] width 751 height 5
click at [392, 331] on button "Remove" at bounding box center [399, 335] width 20 height 20
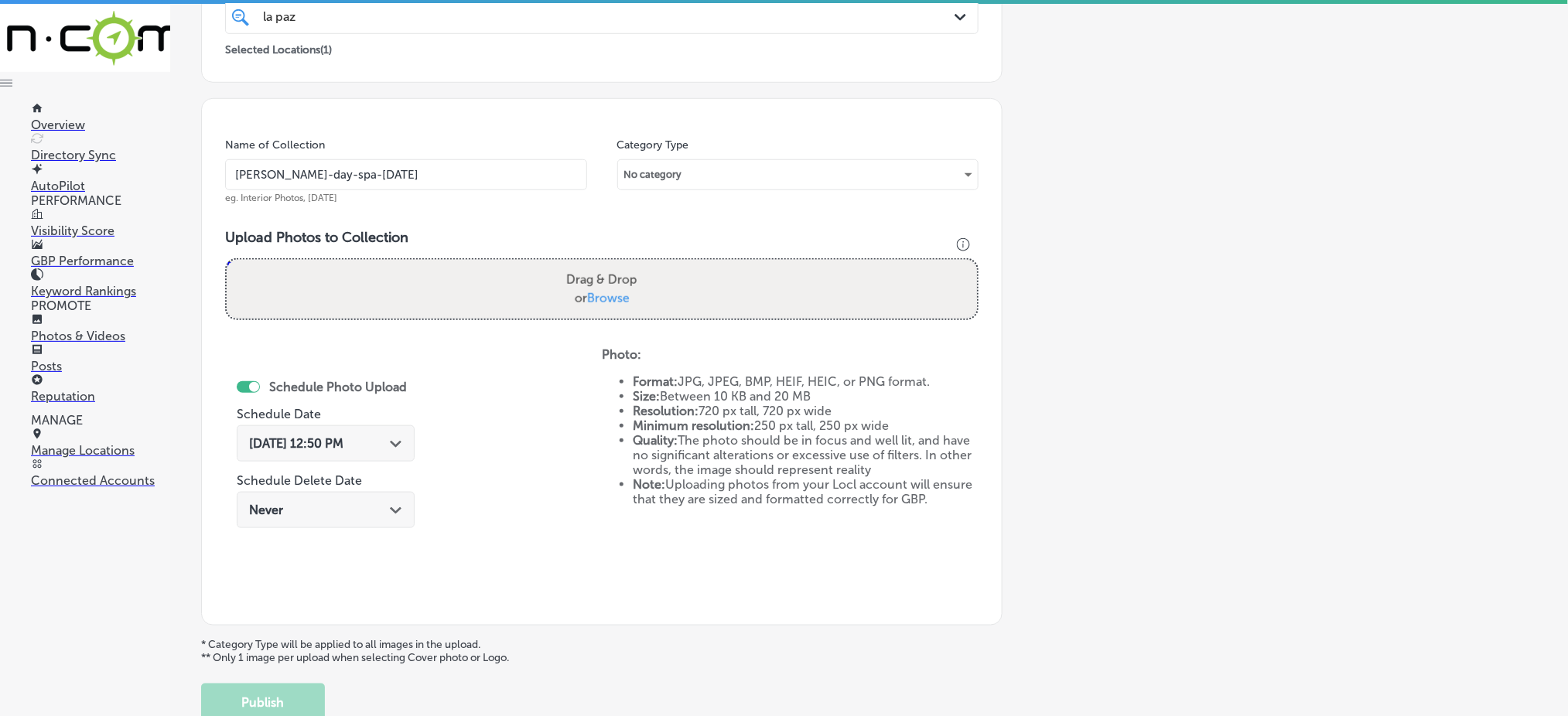
click at [597, 291] on span "Browse" at bounding box center [608, 298] width 43 height 15
click at [597, 264] on input "Drag & Drop or Browse" at bounding box center [602, 263] width 751 height 5
type input "C:\fakepath\brazilian-waxing-lash-extensions-[PERSON_NAME]-day-spa (1).jpg"
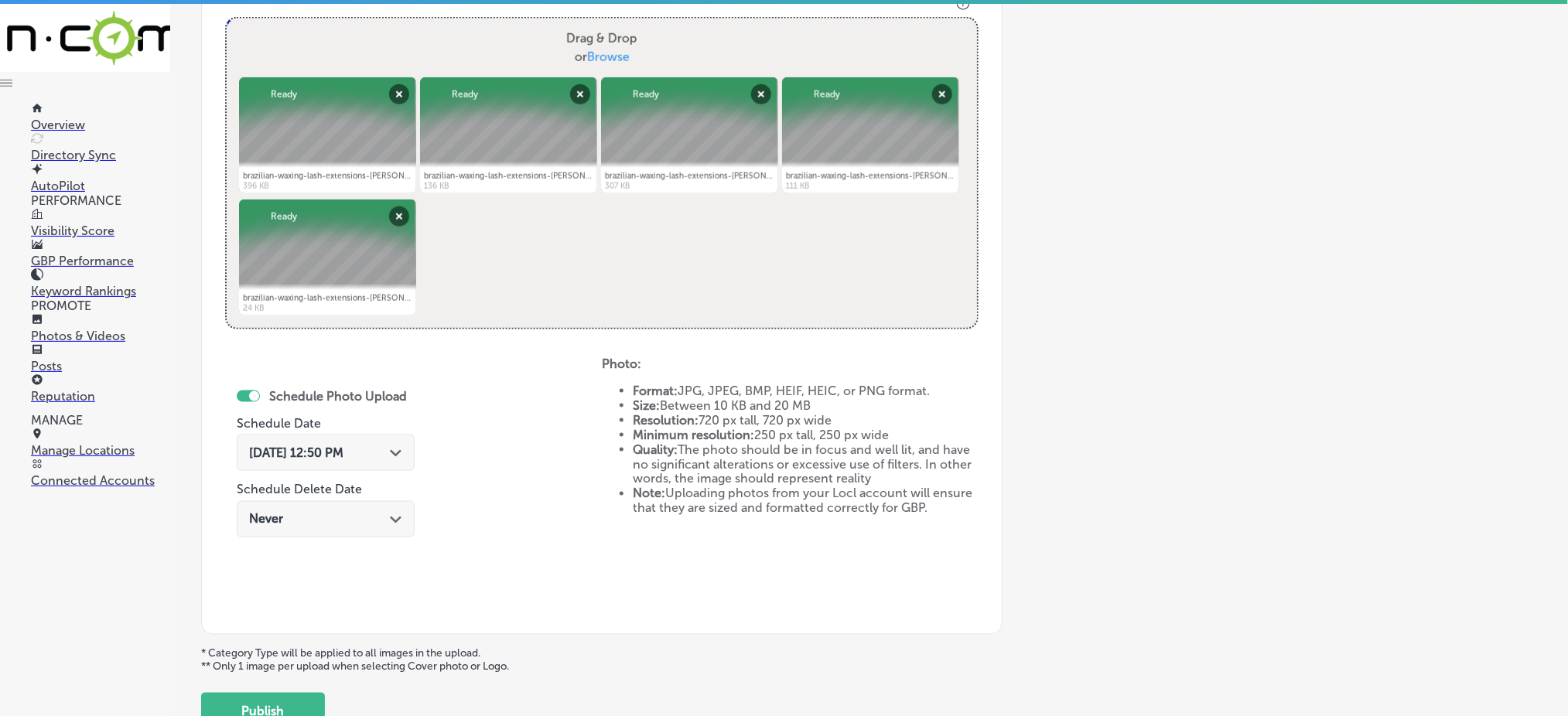
scroll to position [659, 0]
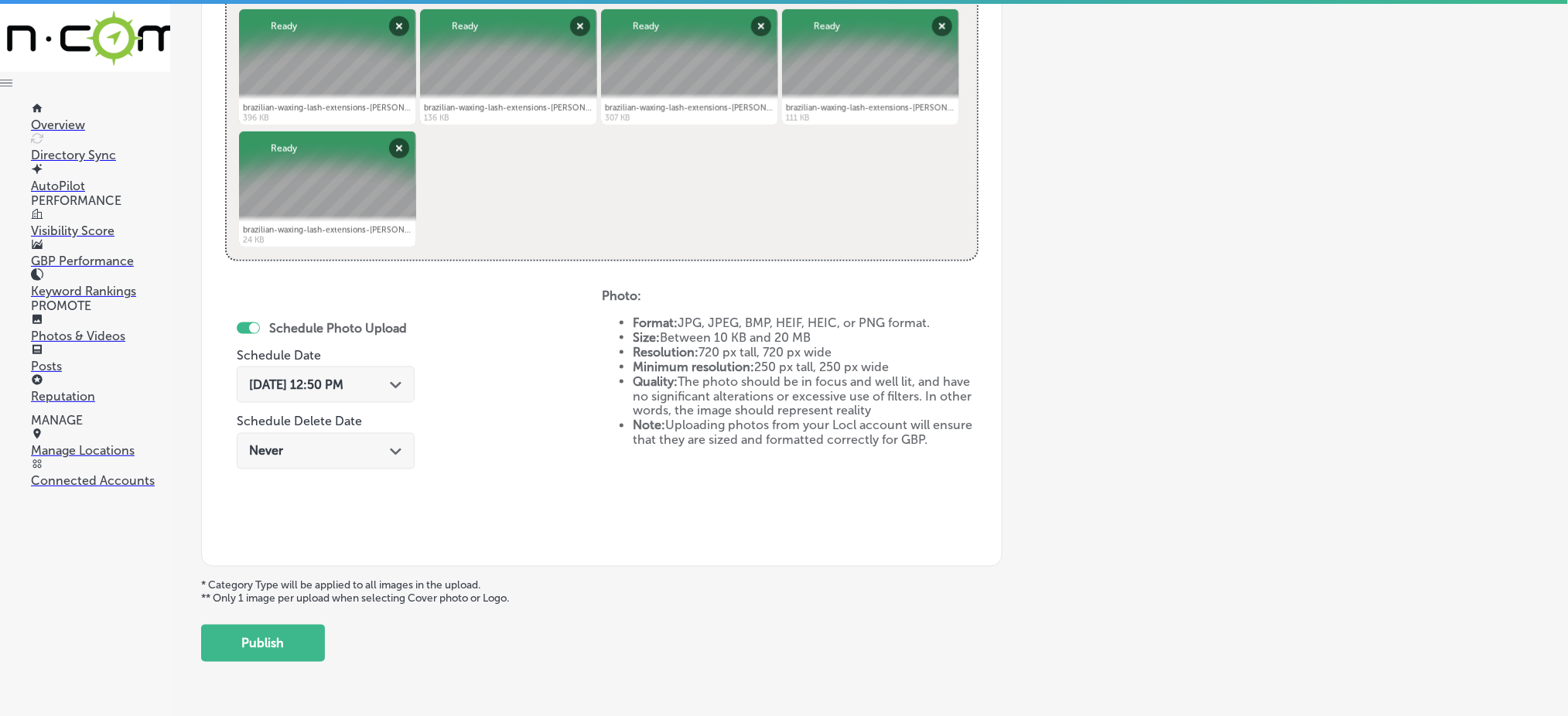
click at [313, 390] on span "[DATE] 12:50 PM" at bounding box center [296, 385] width 94 height 15
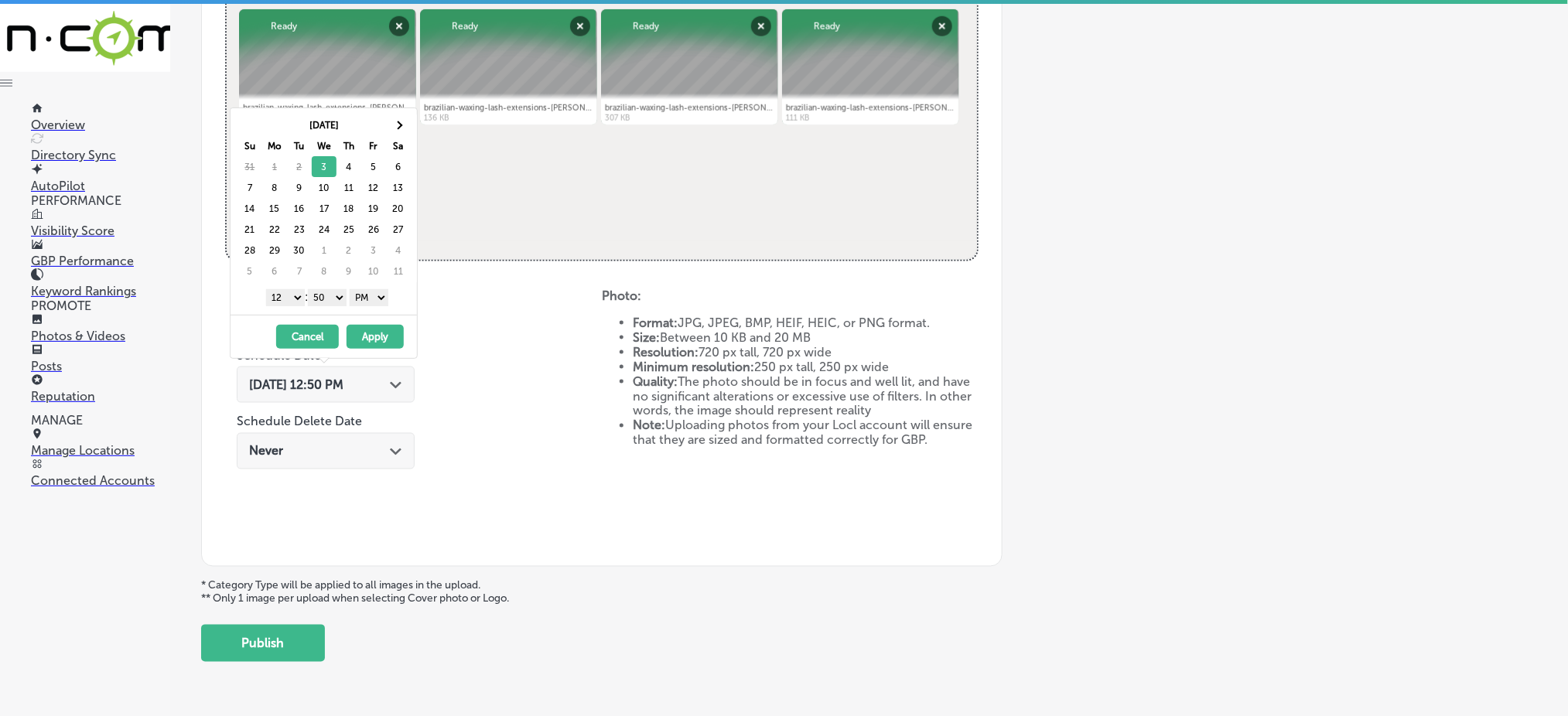
click at [313, 390] on span "[DATE] 12:50 PM" at bounding box center [296, 385] width 94 height 15
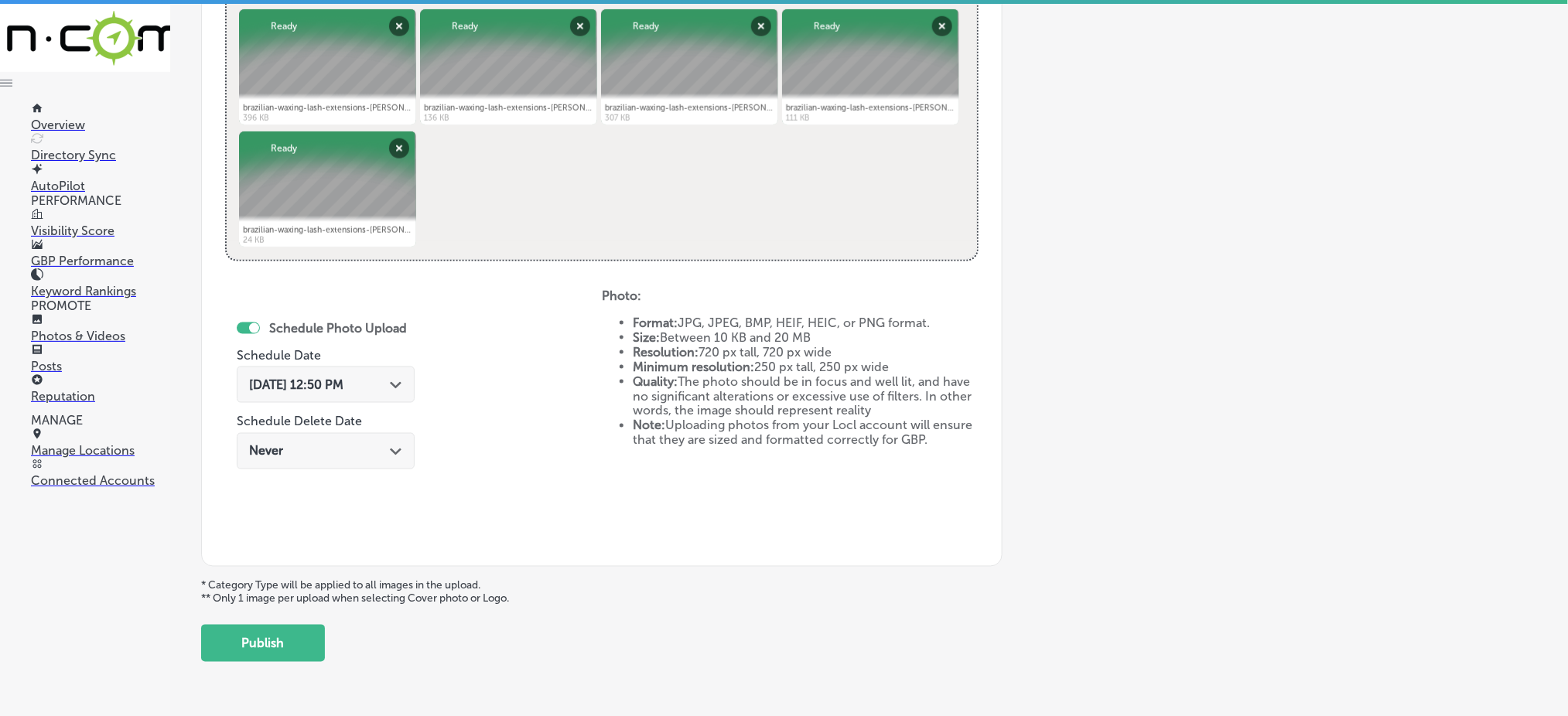
scroll to position [246, 0]
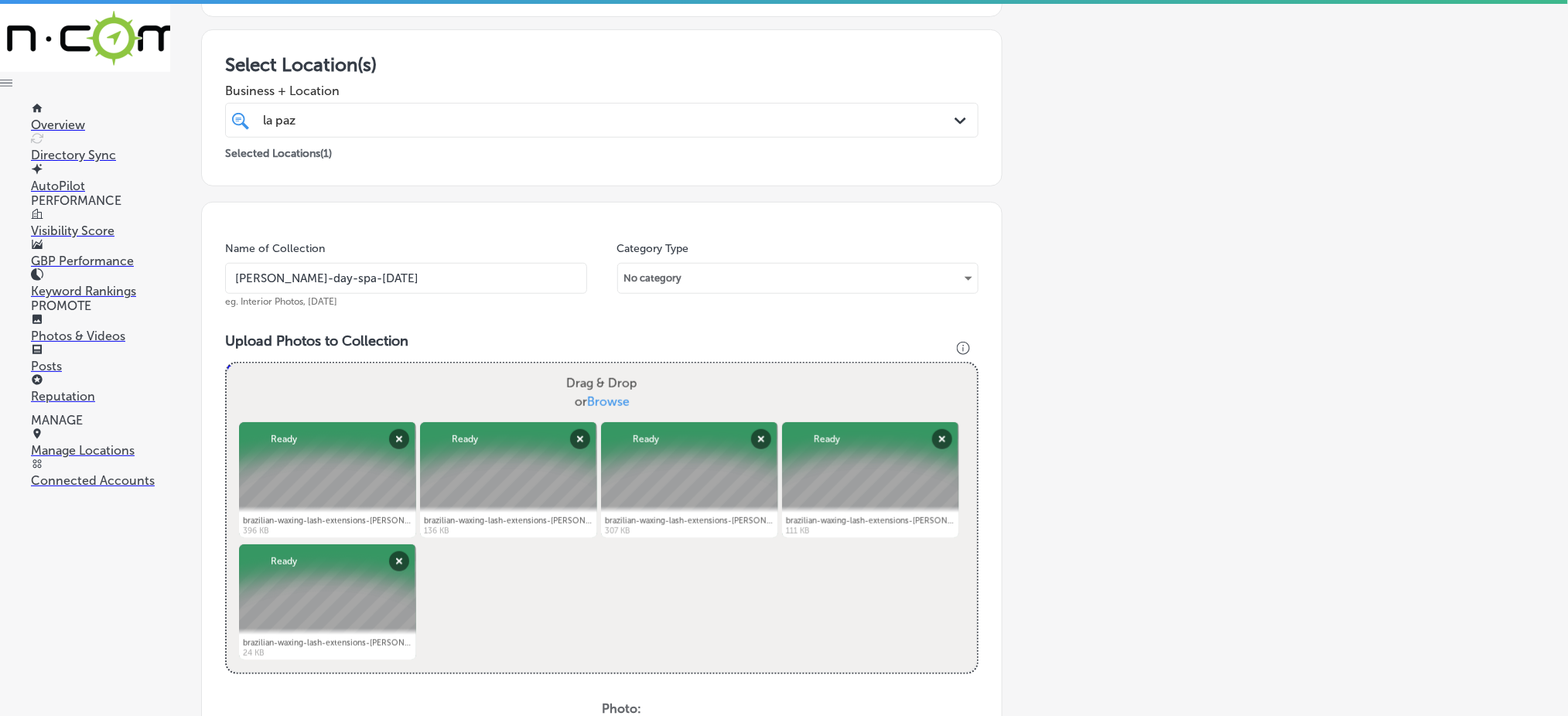
click at [426, 285] on input "[PERSON_NAME]-day-spa-[DATE]" at bounding box center [407, 278] width 362 height 31
type input "[PERSON_NAME]-day-spa-[DATE]"
click at [575, 434] on button "Remove" at bounding box center [580, 439] width 20 height 20
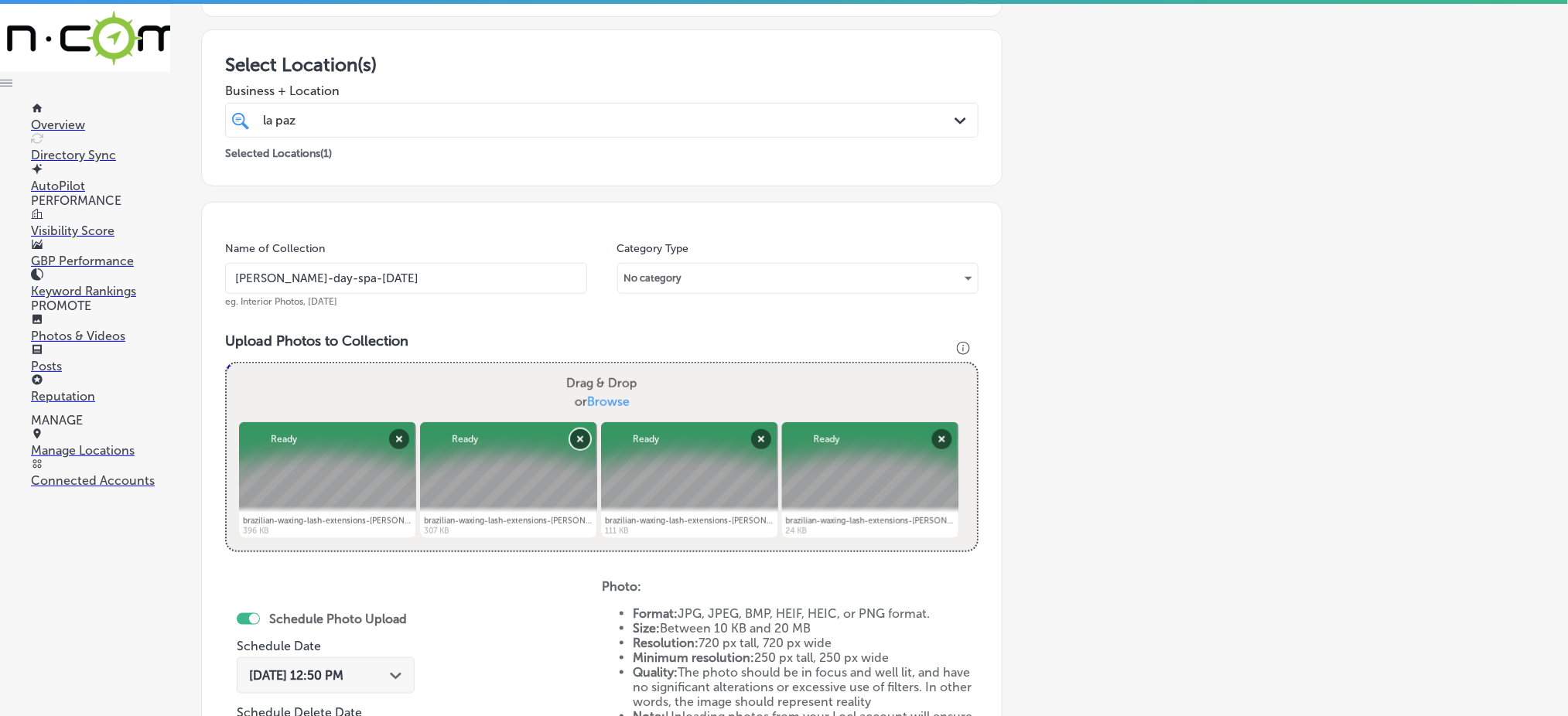
click at [575, 434] on button "Remove" at bounding box center [580, 439] width 20 height 20
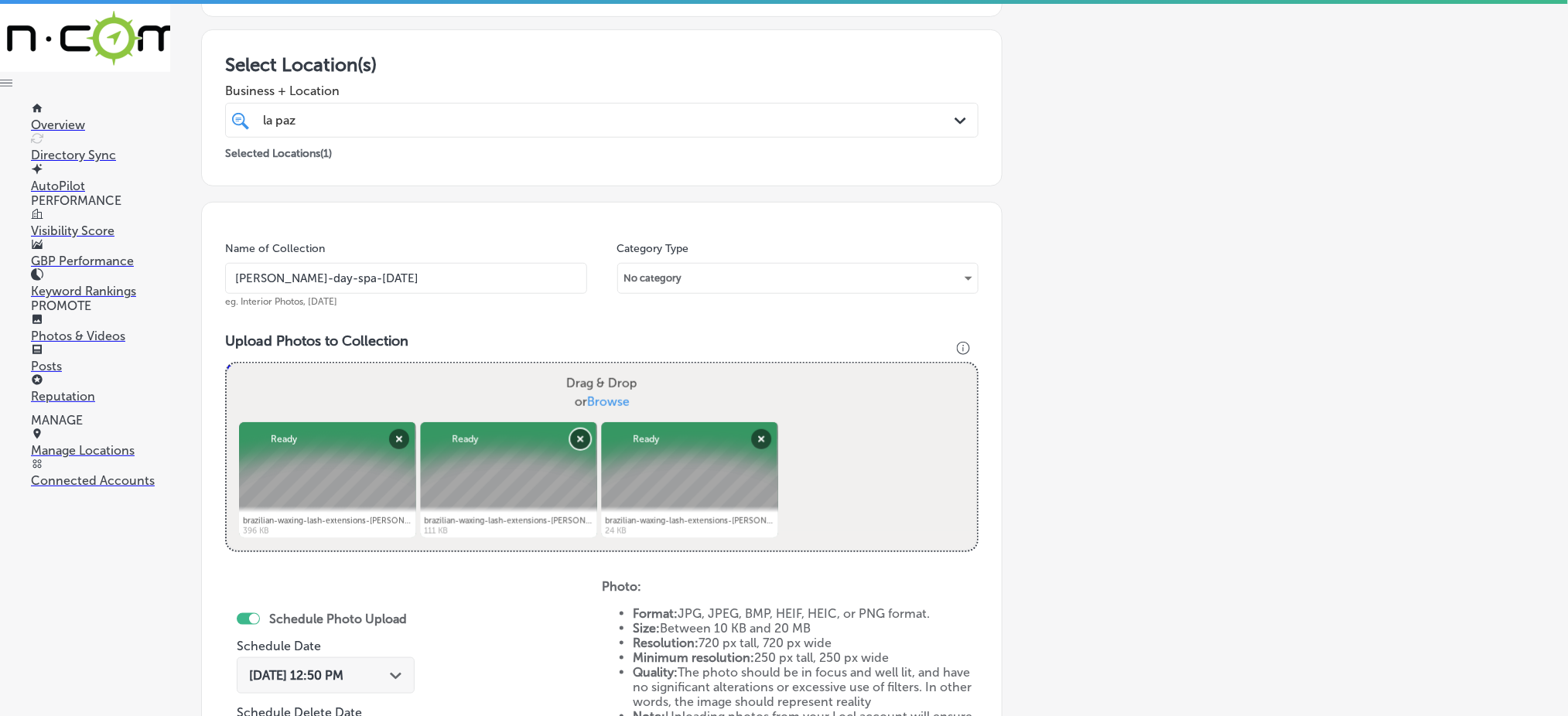
click at [575, 435] on button "Remove" at bounding box center [580, 439] width 20 height 20
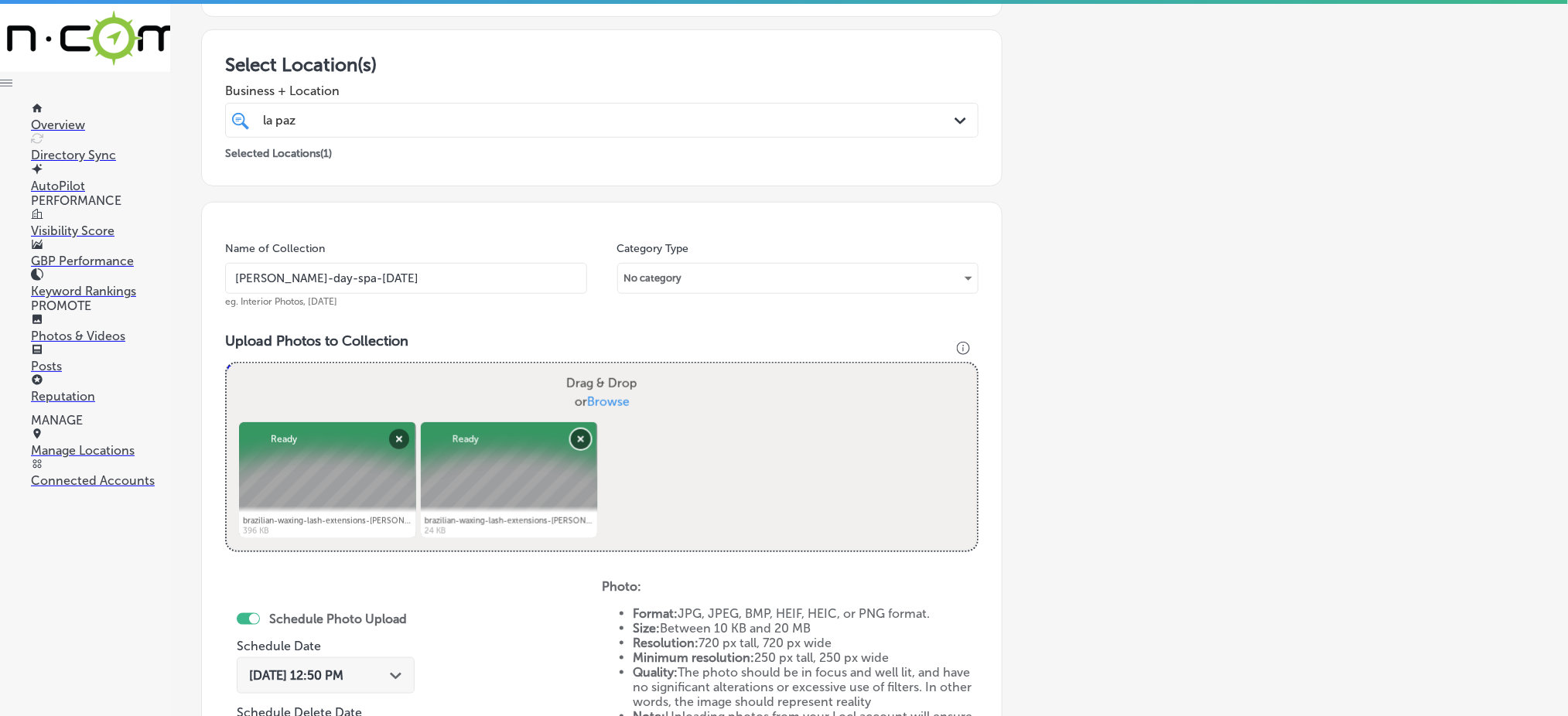
click at [575, 435] on button "Remove" at bounding box center [580, 439] width 20 height 20
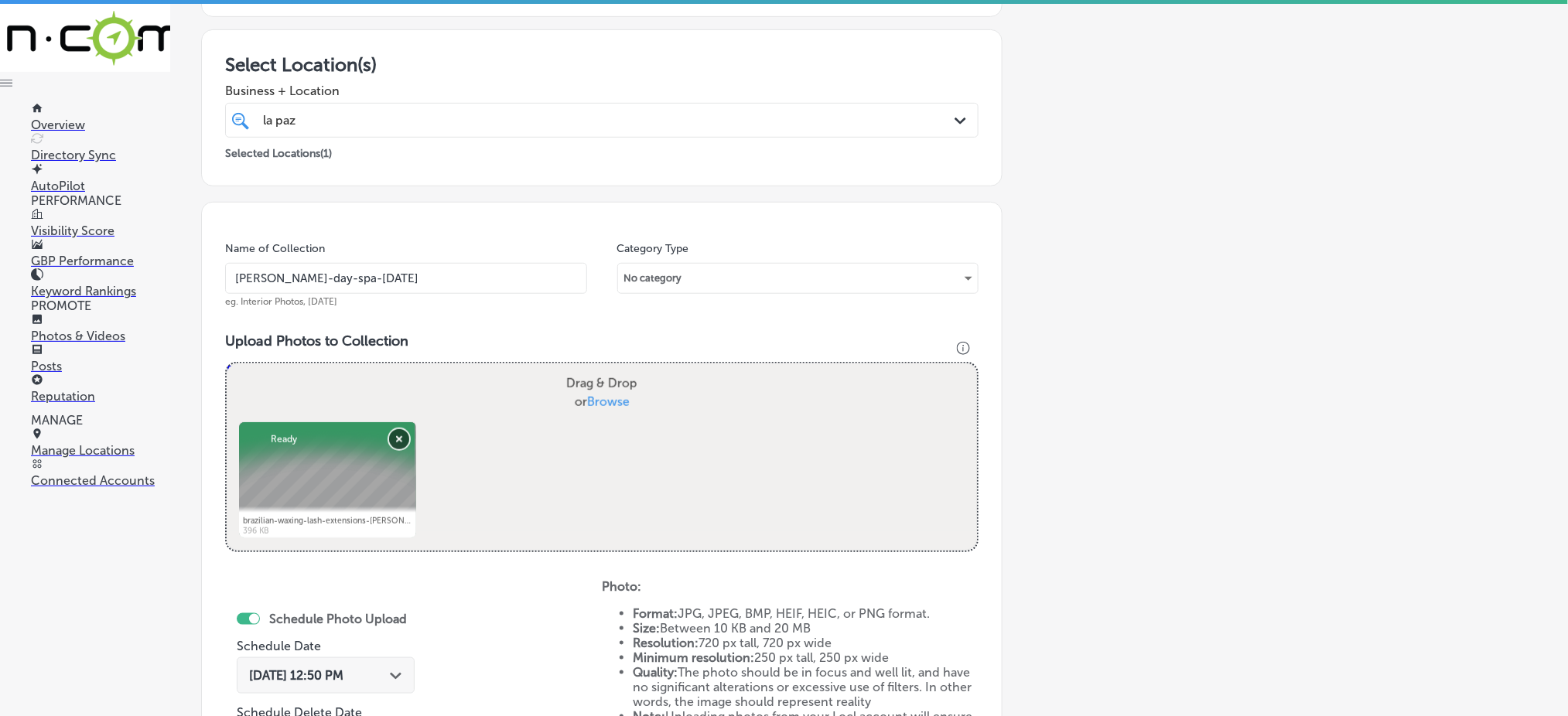
click at [401, 434] on button "Remove" at bounding box center [399, 439] width 20 height 20
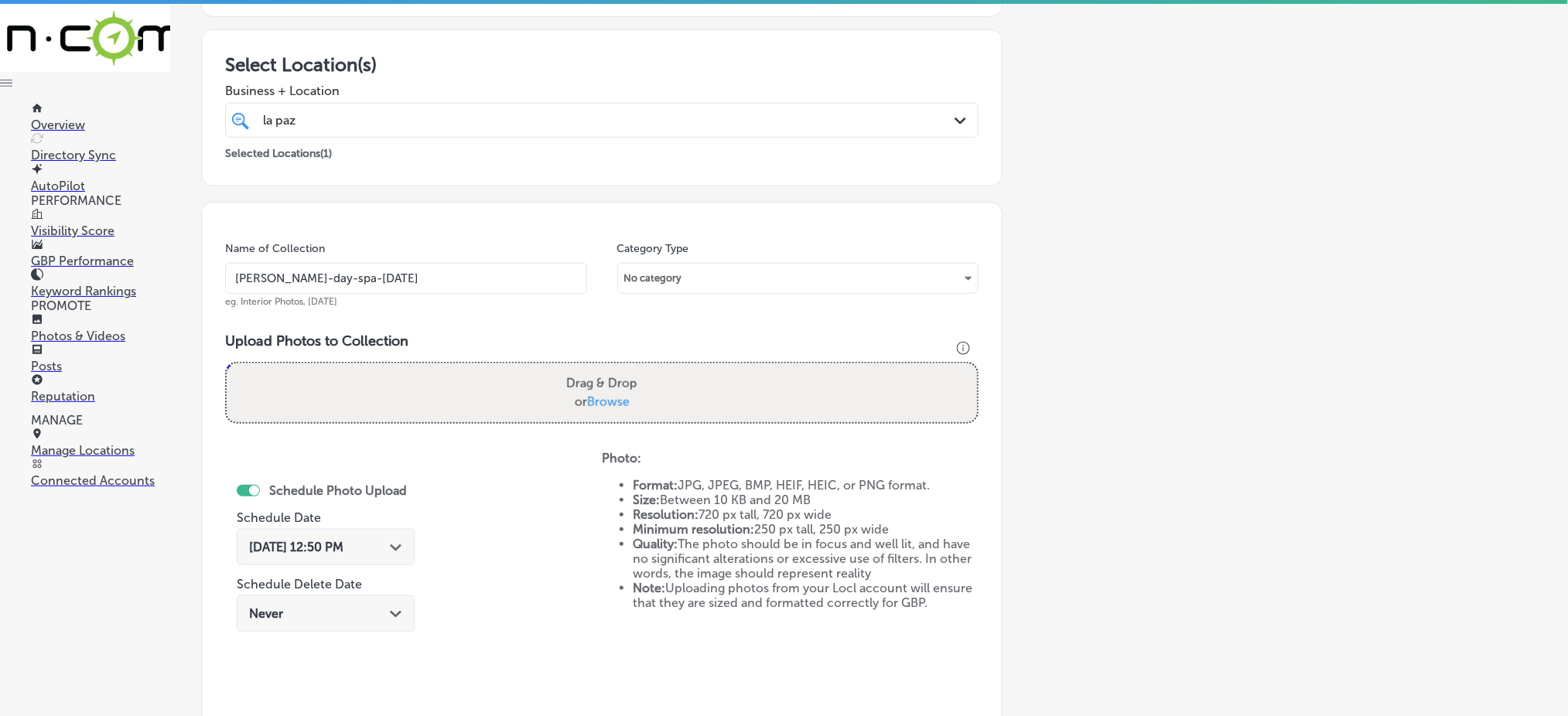
click at [612, 400] on span "Browse" at bounding box center [608, 402] width 43 height 15
click at [612, 368] on input "Drag & Drop or Browse" at bounding box center [602, 366] width 751 height 5
type input "C:\fakepath\brazilian-waxing-lash-extensions-[PERSON_NAME]-day-spa (6).jpg"
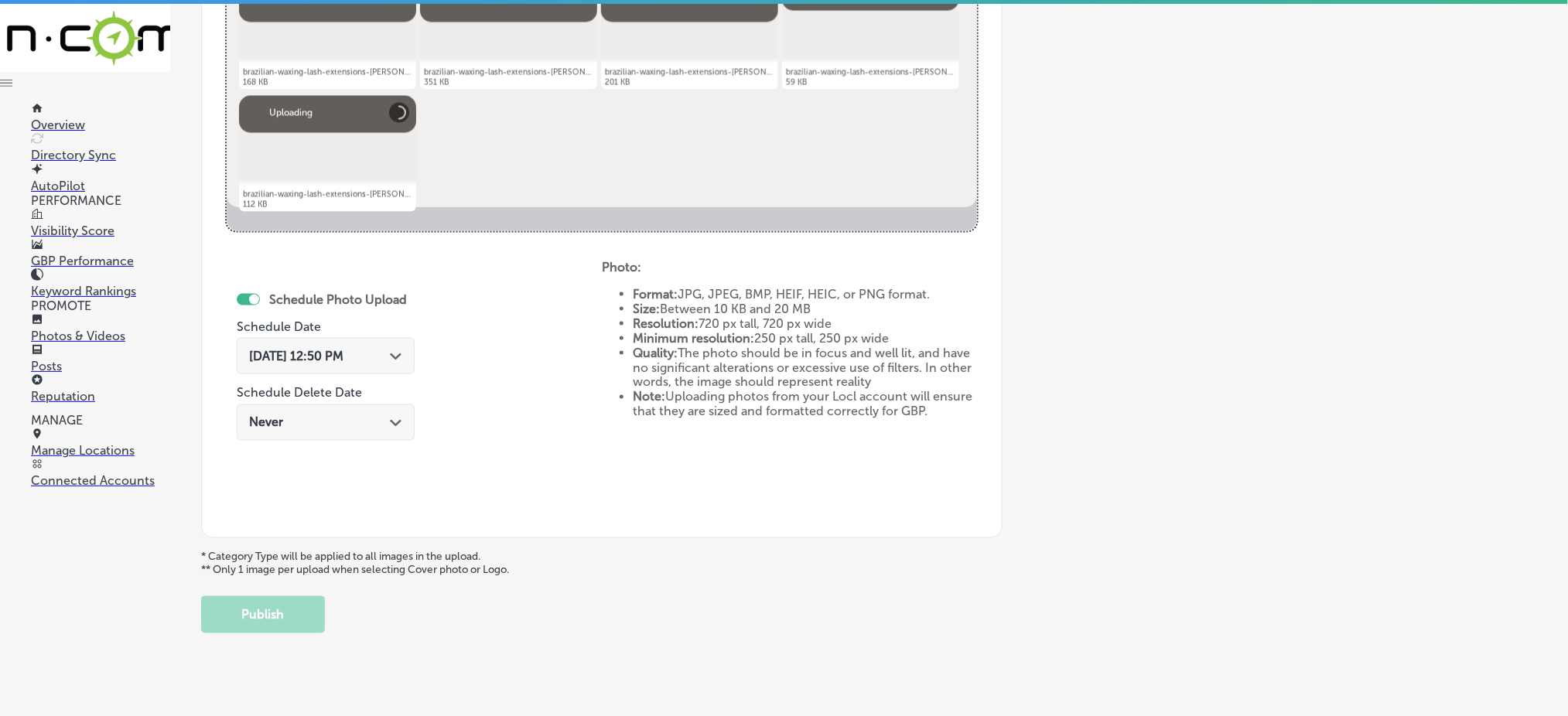
click at [341, 349] on span "[DATE] 12:50 PM" at bounding box center [296, 356] width 94 height 15
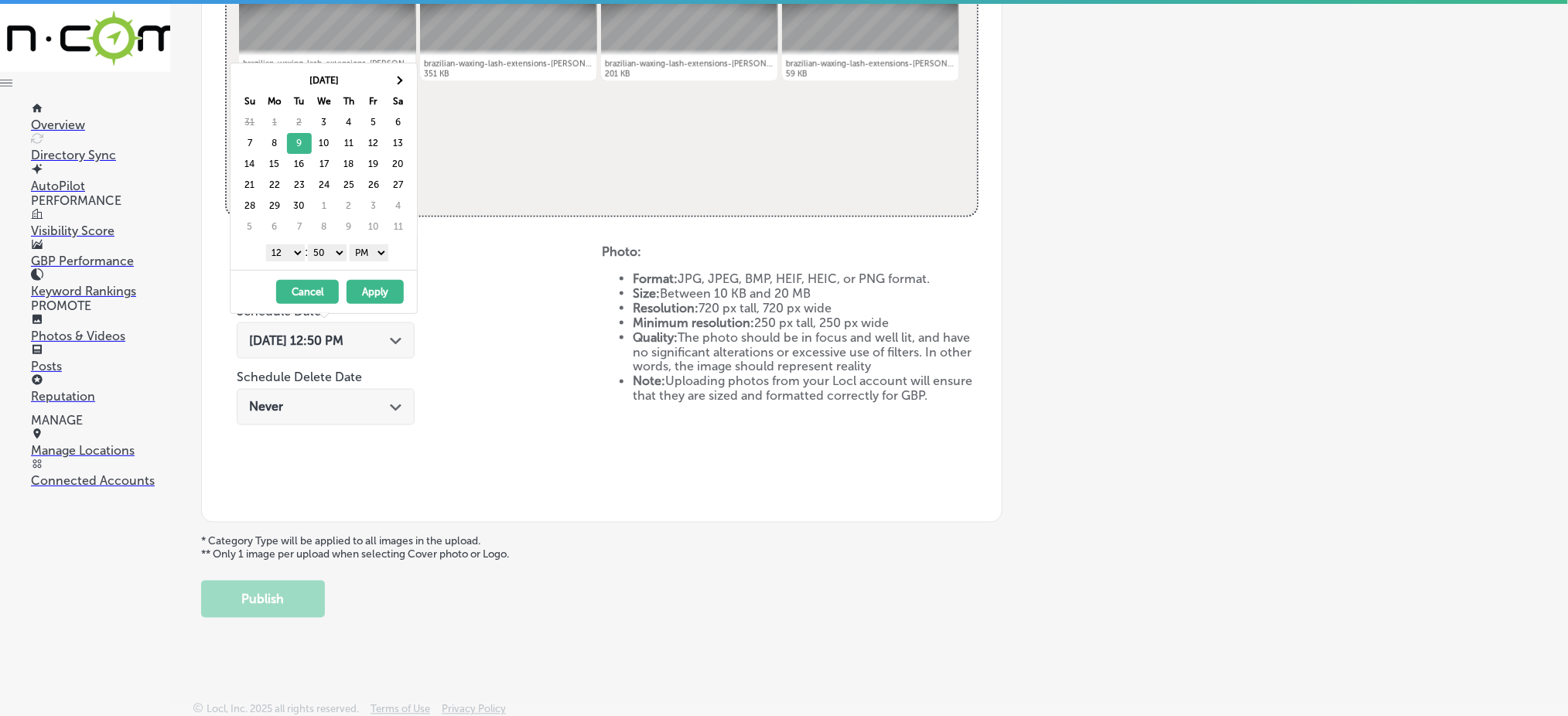
click at [281, 254] on select "1 2 3 4 5 6 7 8 9 10 11 12" at bounding box center [285, 253] width 39 height 17
click at [336, 254] on select "00 10 20 30 40 50" at bounding box center [327, 253] width 39 height 17
click at [375, 292] on button "Apply" at bounding box center [375, 292] width 57 height 24
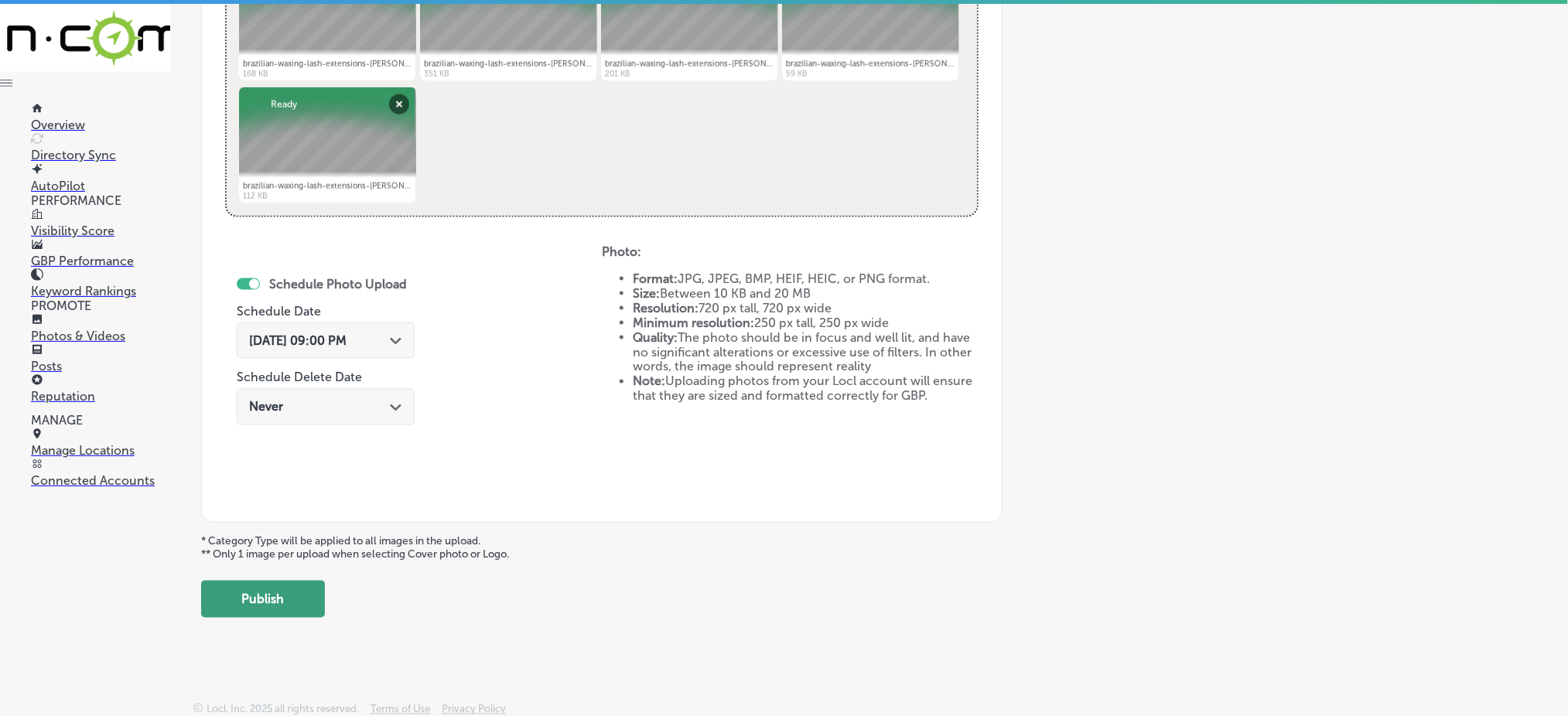
click at [263, 611] on button "Publish" at bounding box center [263, 599] width 123 height 37
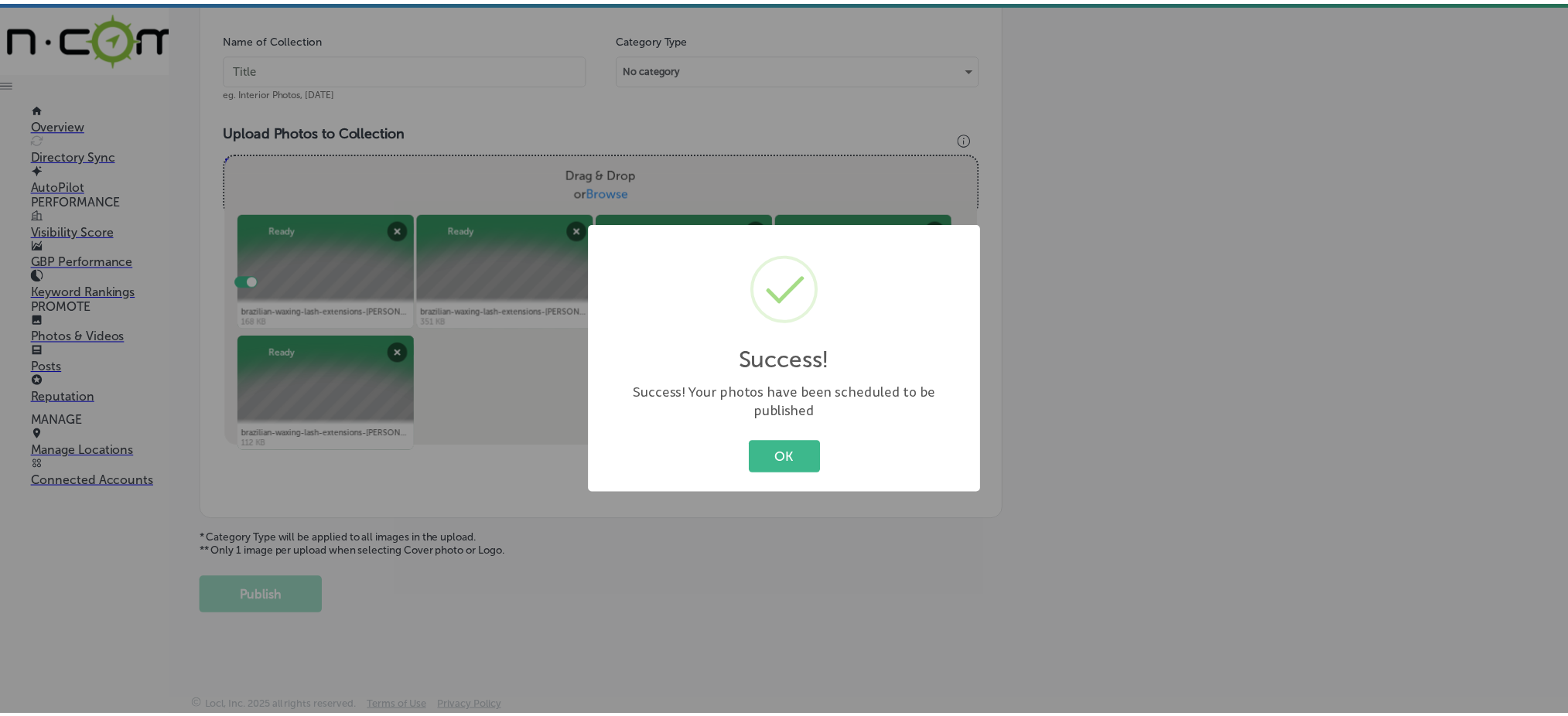
scroll to position [453, 0]
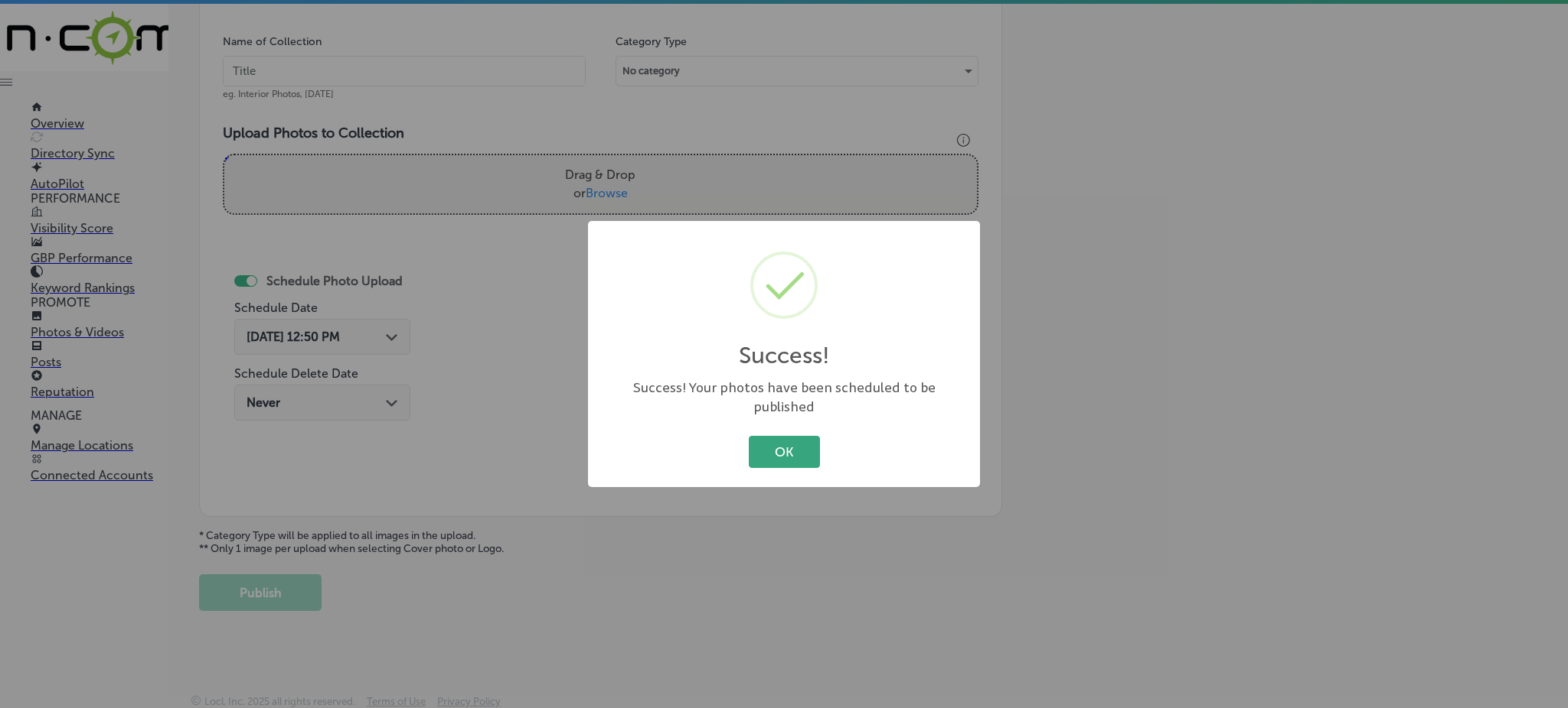
click at [755, 436] on button "OK" at bounding box center [784, 451] width 71 height 31
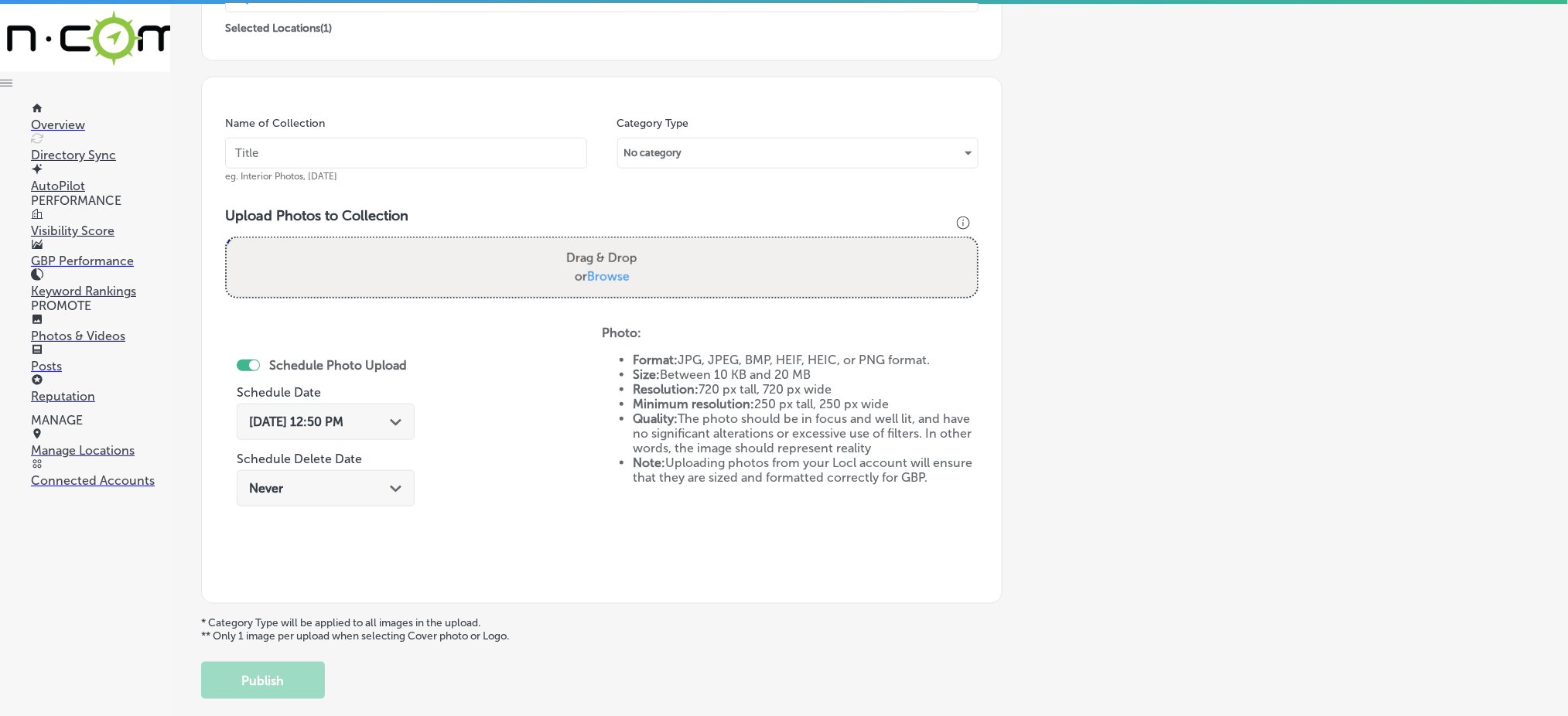
scroll to position [246, 0]
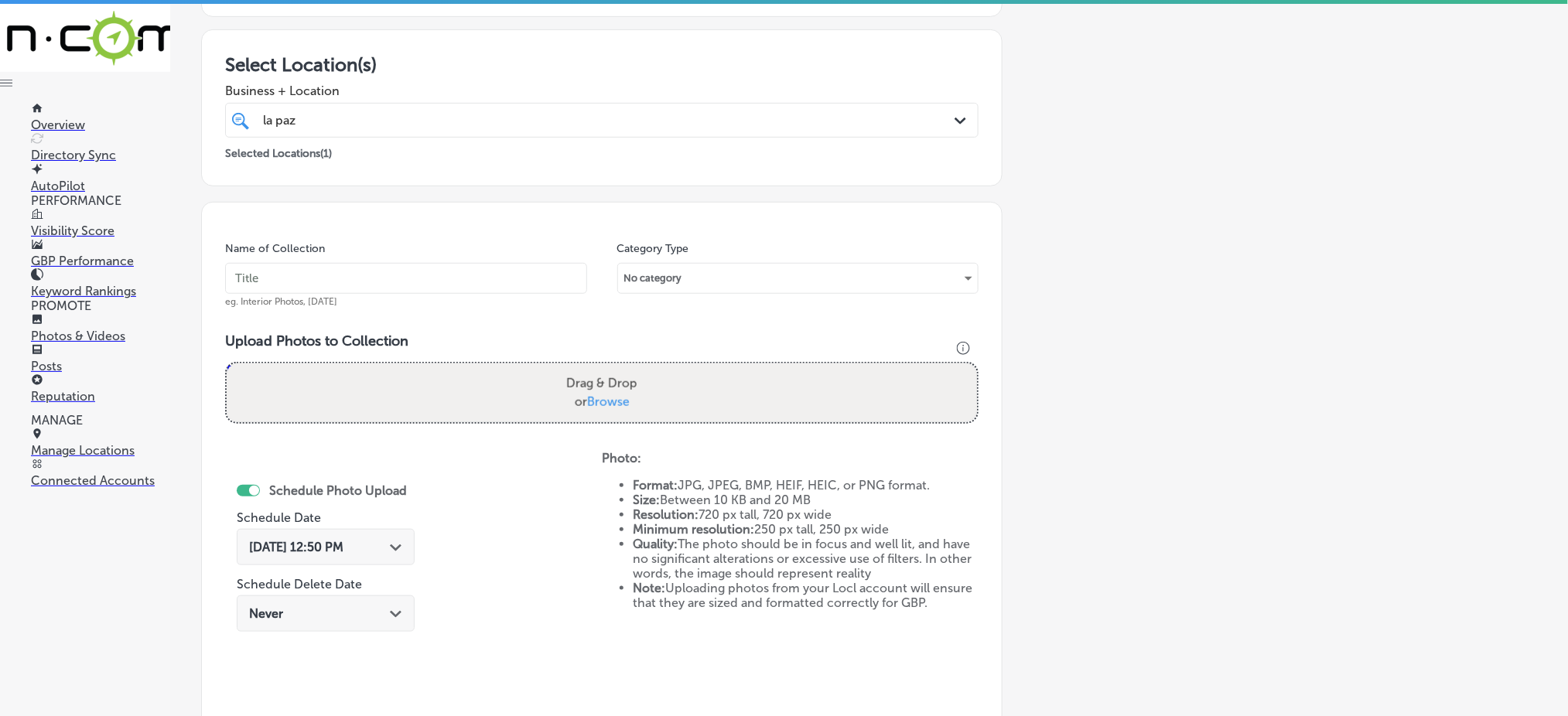
click at [354, 113] on div "la [PERSON_NAME]" at bounding box center [568, 120] width 612 height 21
click at [361, 116] on div "la [PERSON_NAME]" at bounding box center [568, 120] width 612 height 21
click at [326, 285] on input "text" at bounding box center [407, 278] width 362 height 31
paste input "[PERSON_NAME]-day-spa-[DATE]"
type input "[PERSON_NAME]-day-spa-[DATE]"
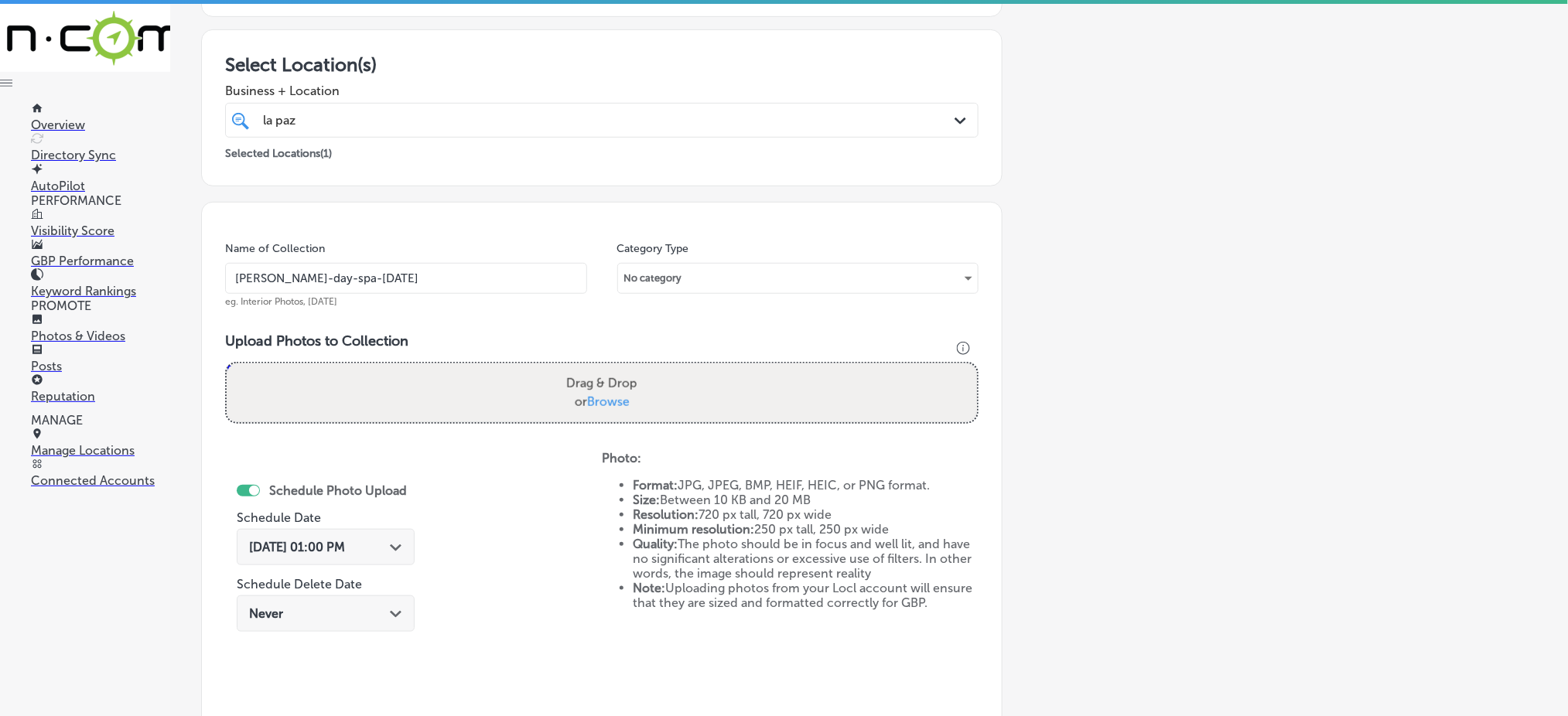
click at [608, 400] on span "Browse" at bounding box center [608, 402] width 43 height 15
click at [608, 368] on input "Drag & Drop or Browse" at bounding box center [602, 366] width 751 height 5
type input "C:\fakepath\brazilian-waxing-lash-extensions-[PERSON_NAME]-day-spa (11).jpg"
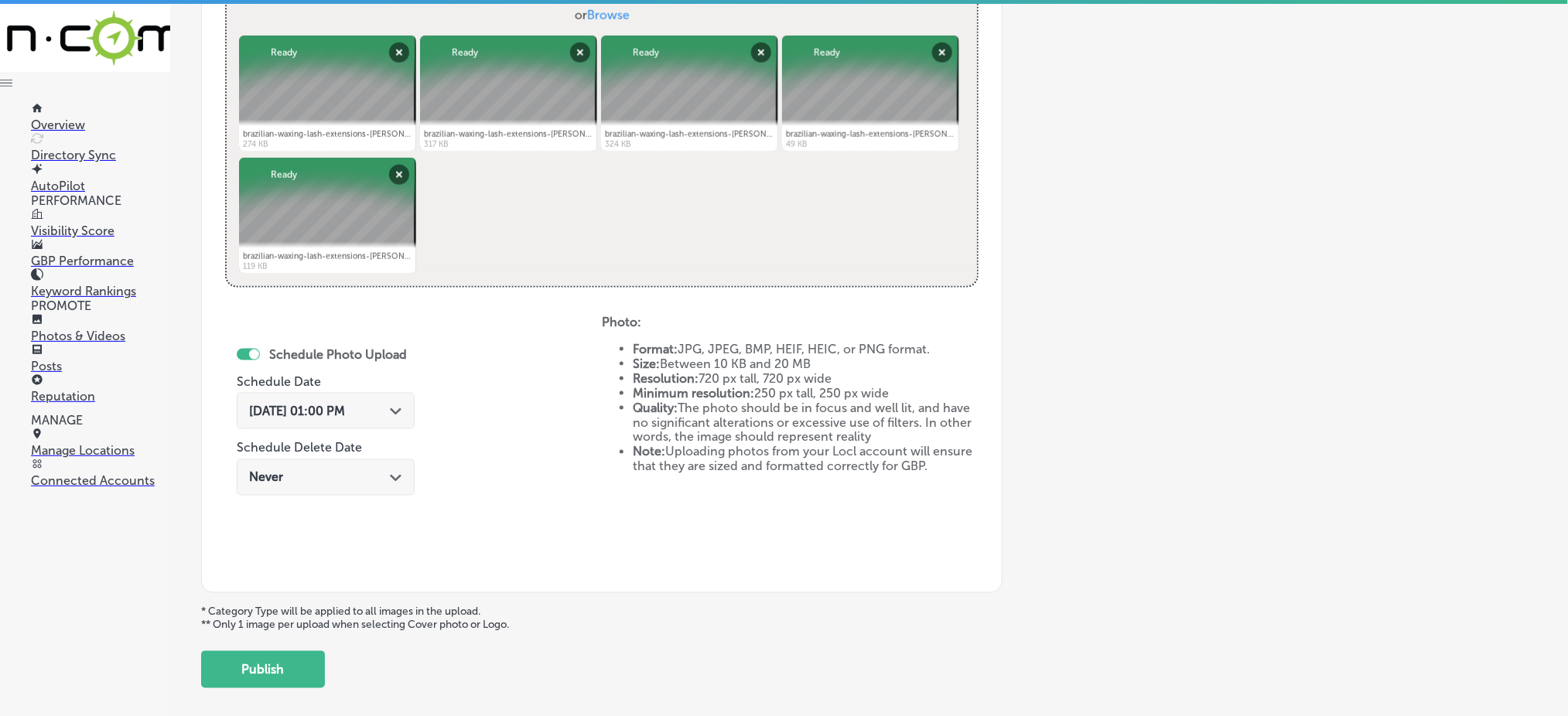
scroll to position [659, 0]
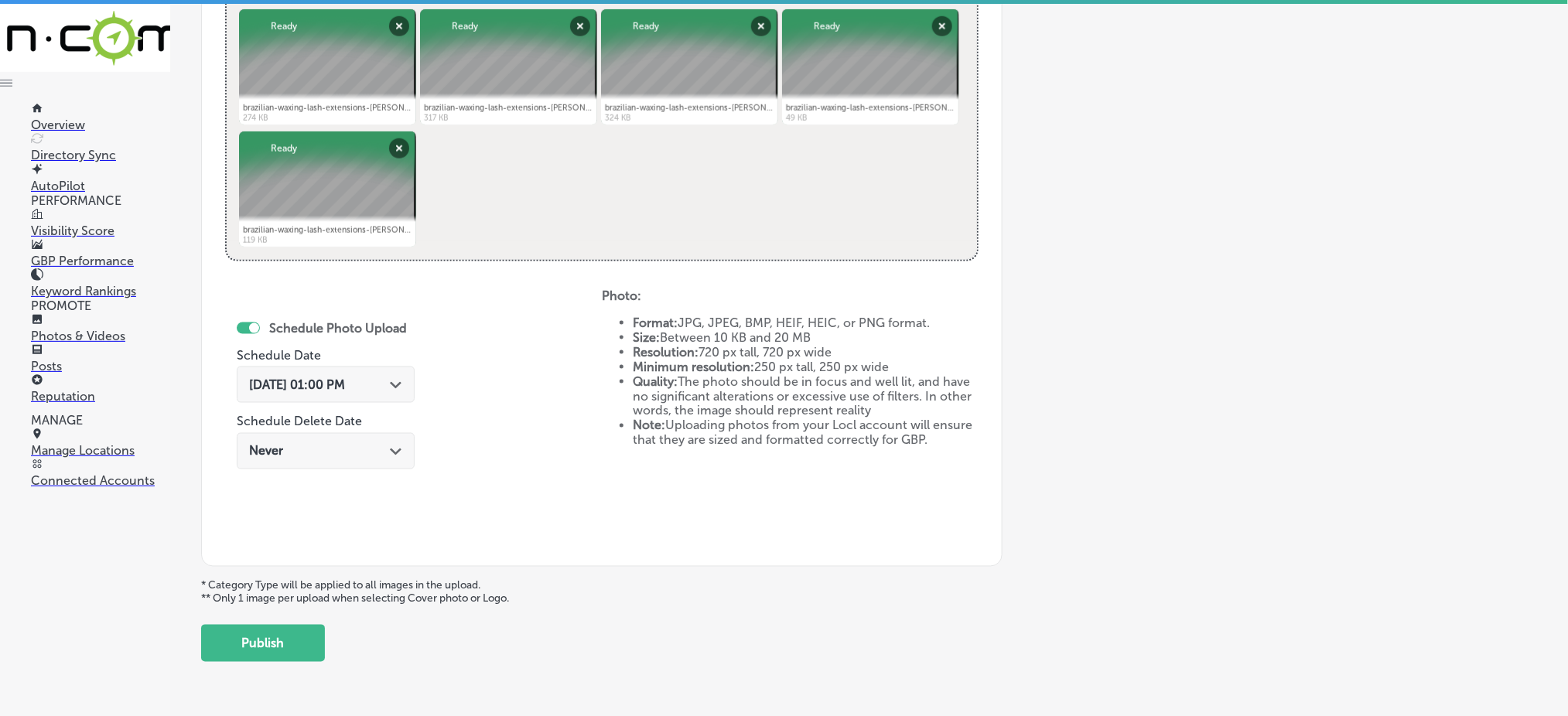
click at [344, 380] on span "[DATE] 01:00 PM" at bounding box center [297, 385] width 96 height 15
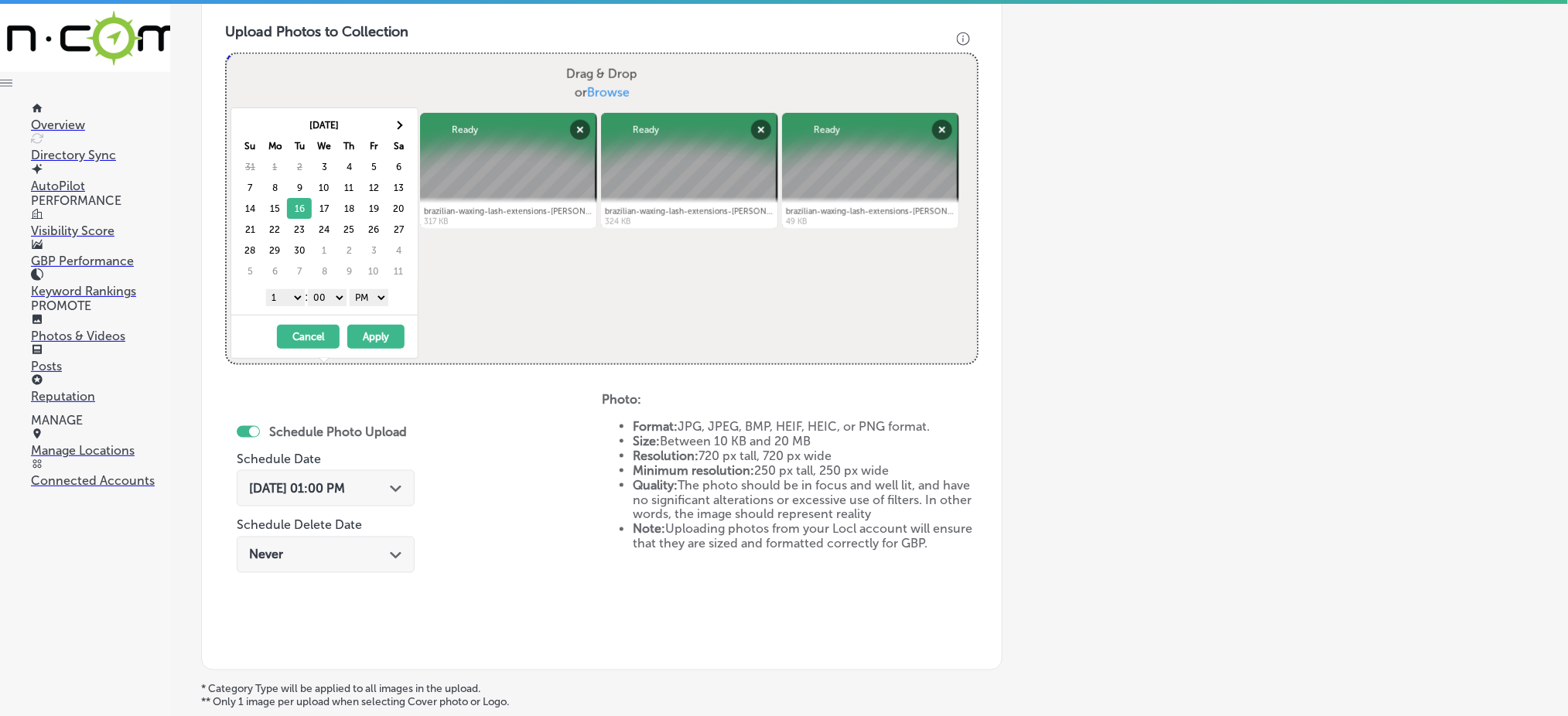
scroll to position [453, 0]
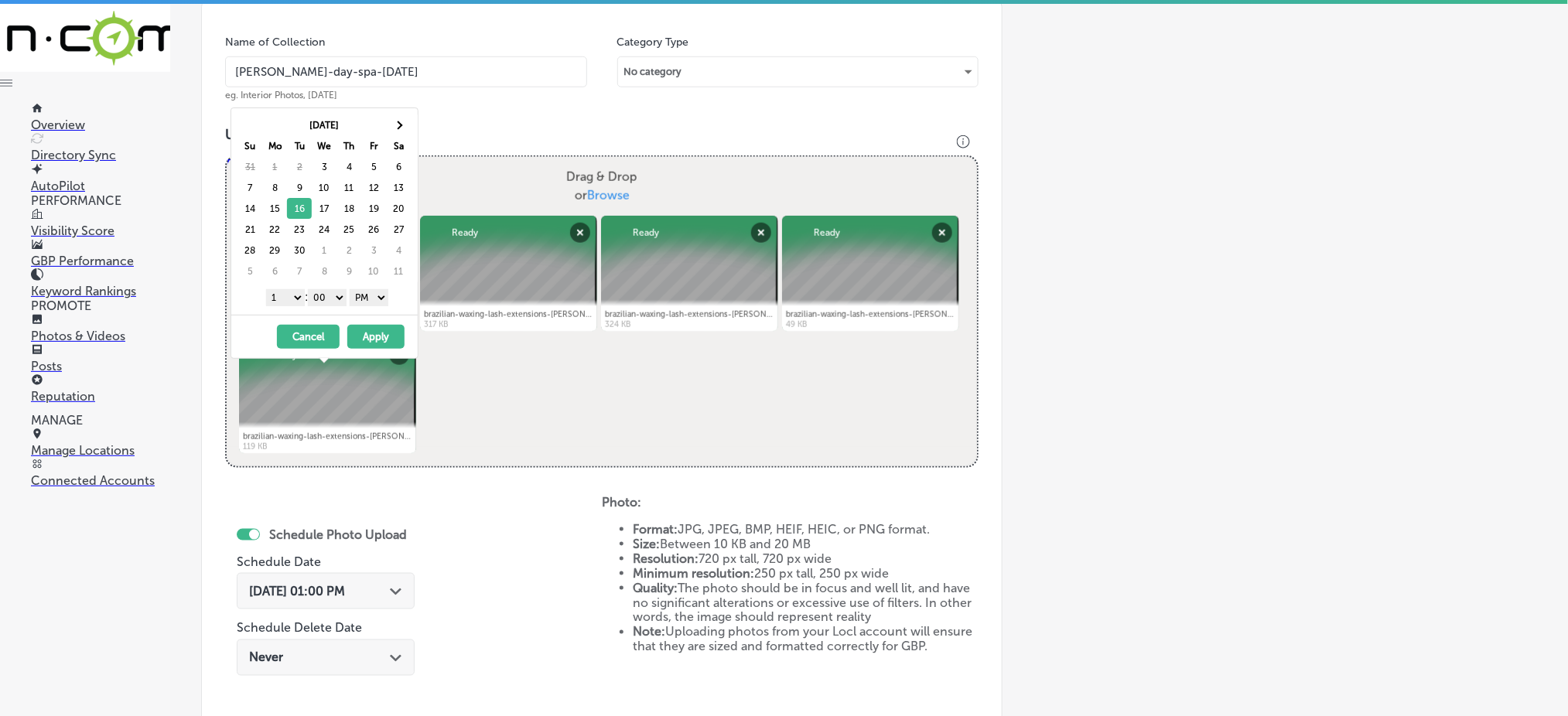
click at [277, 305] on select "1 2 3 4 5 6 7 8 9 10 11 12" at bounding box center [285, 298] width 39 height 17
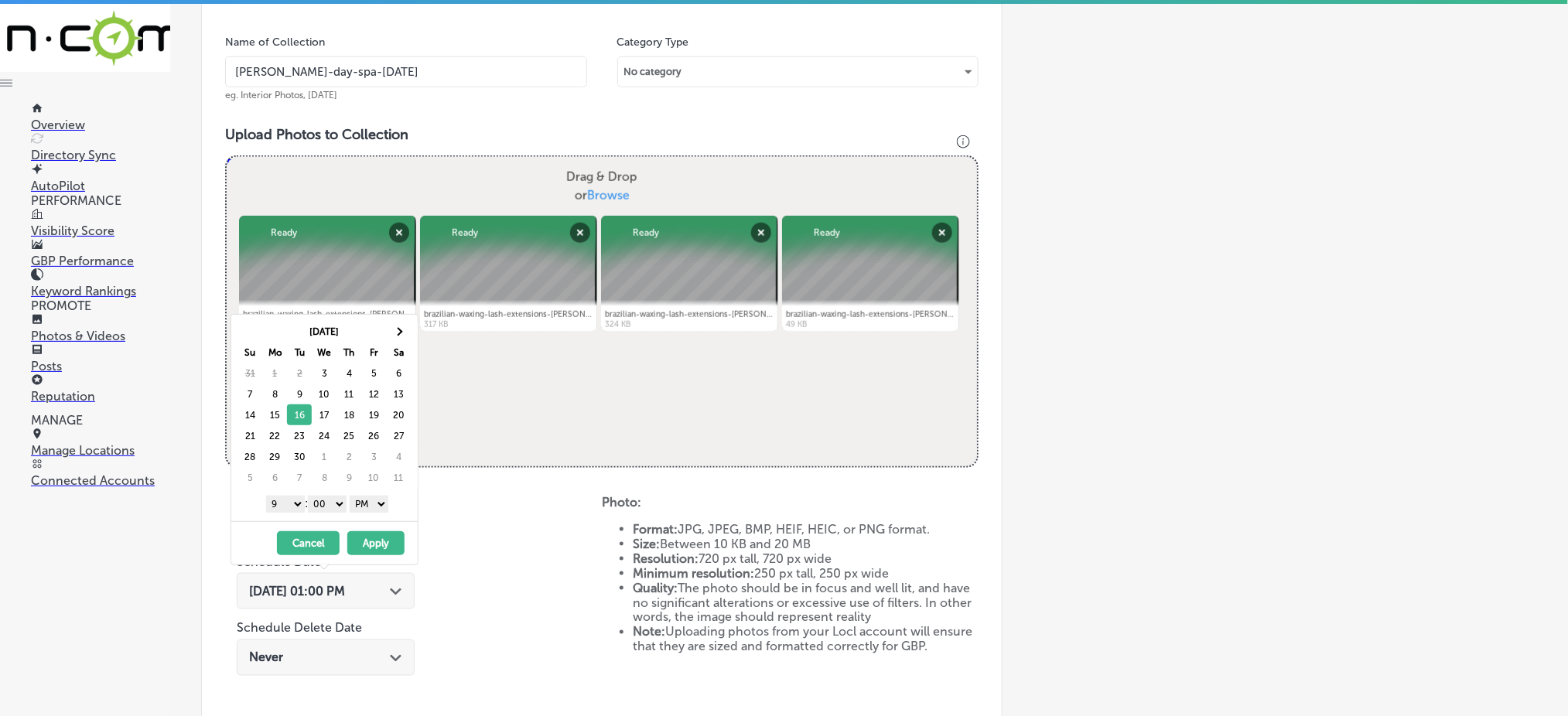
click at [377, 544] on button "Apply" at bounding box center [376, 544] width 57 height 24
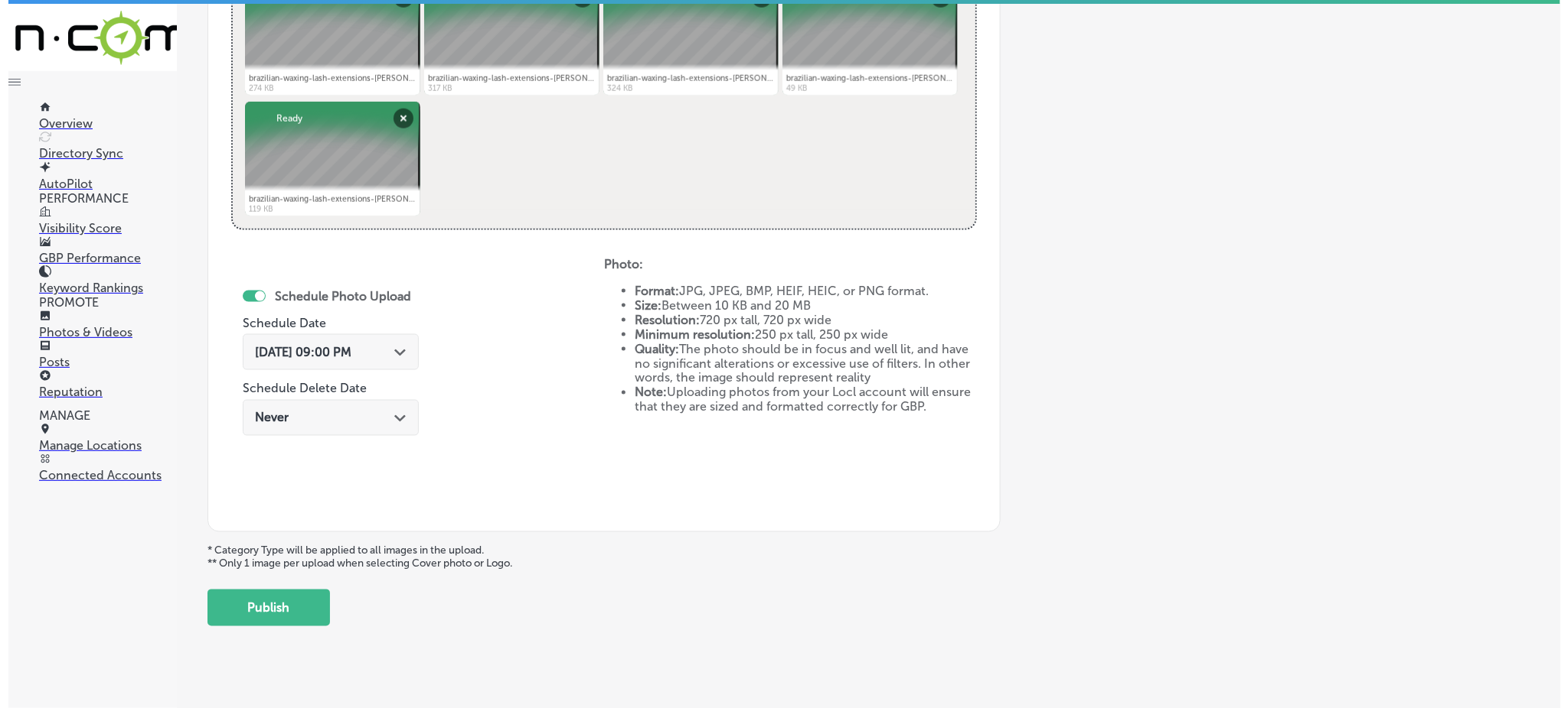
scroll to position [695, 0]
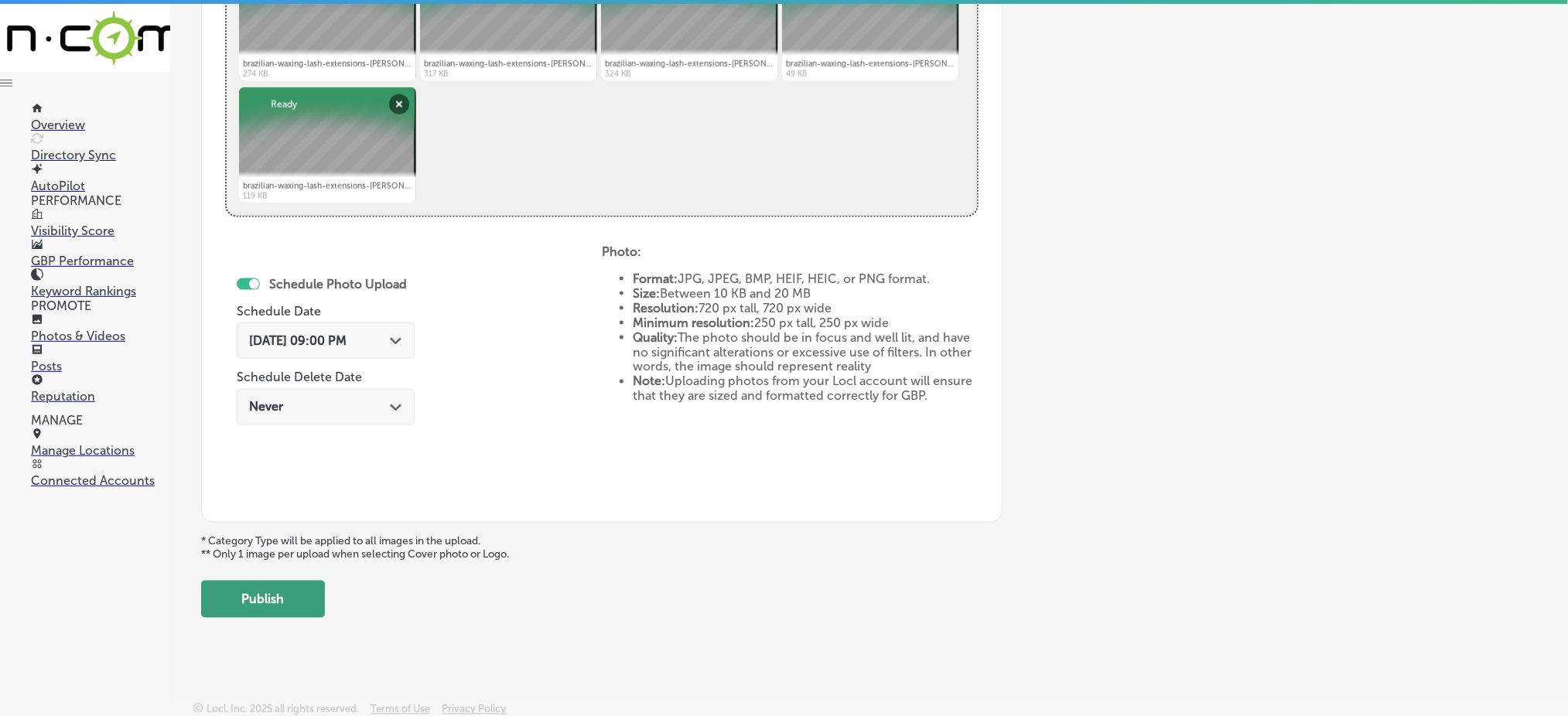
click at [243, 589] on button "Publish" at bounding box center [263, 599] width 123 height 37
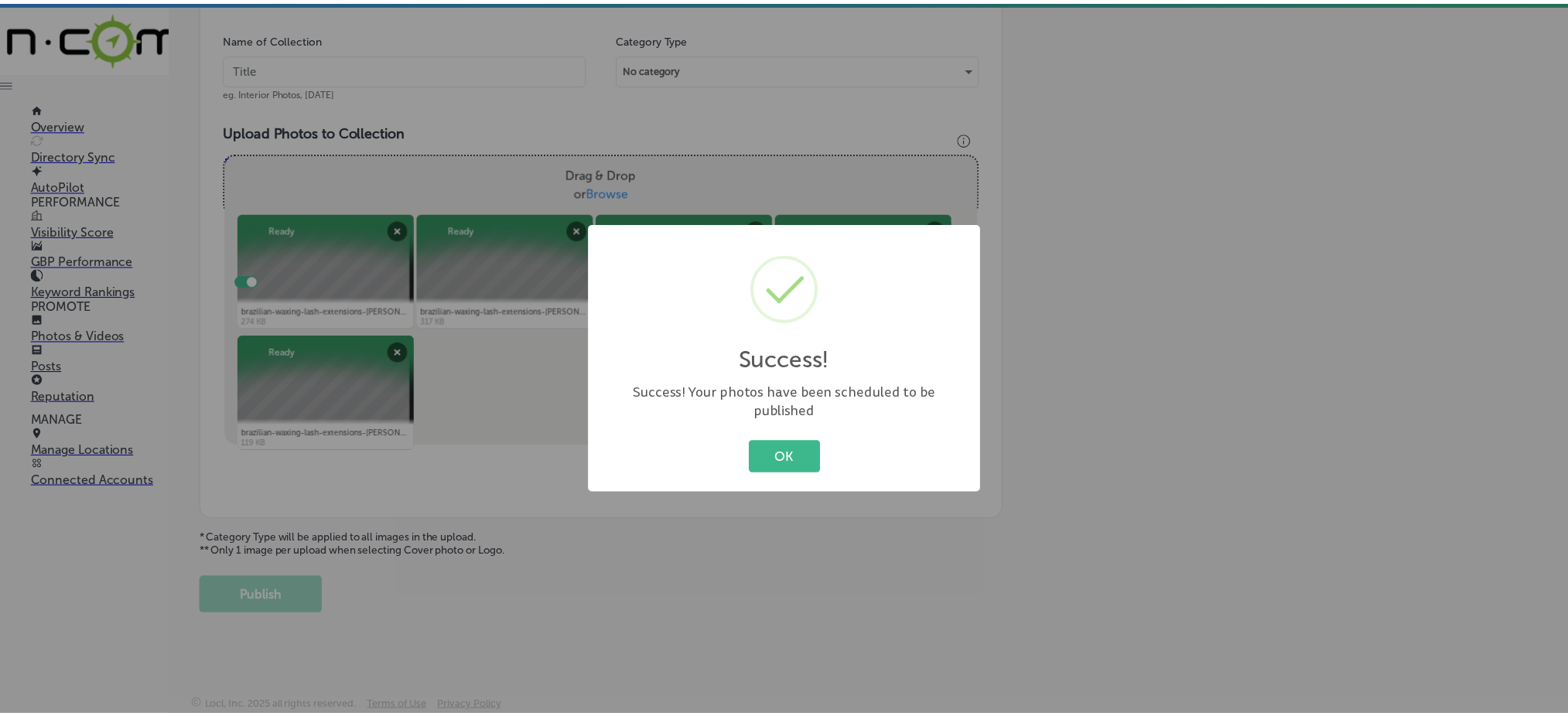
scroll to position [453, 0]
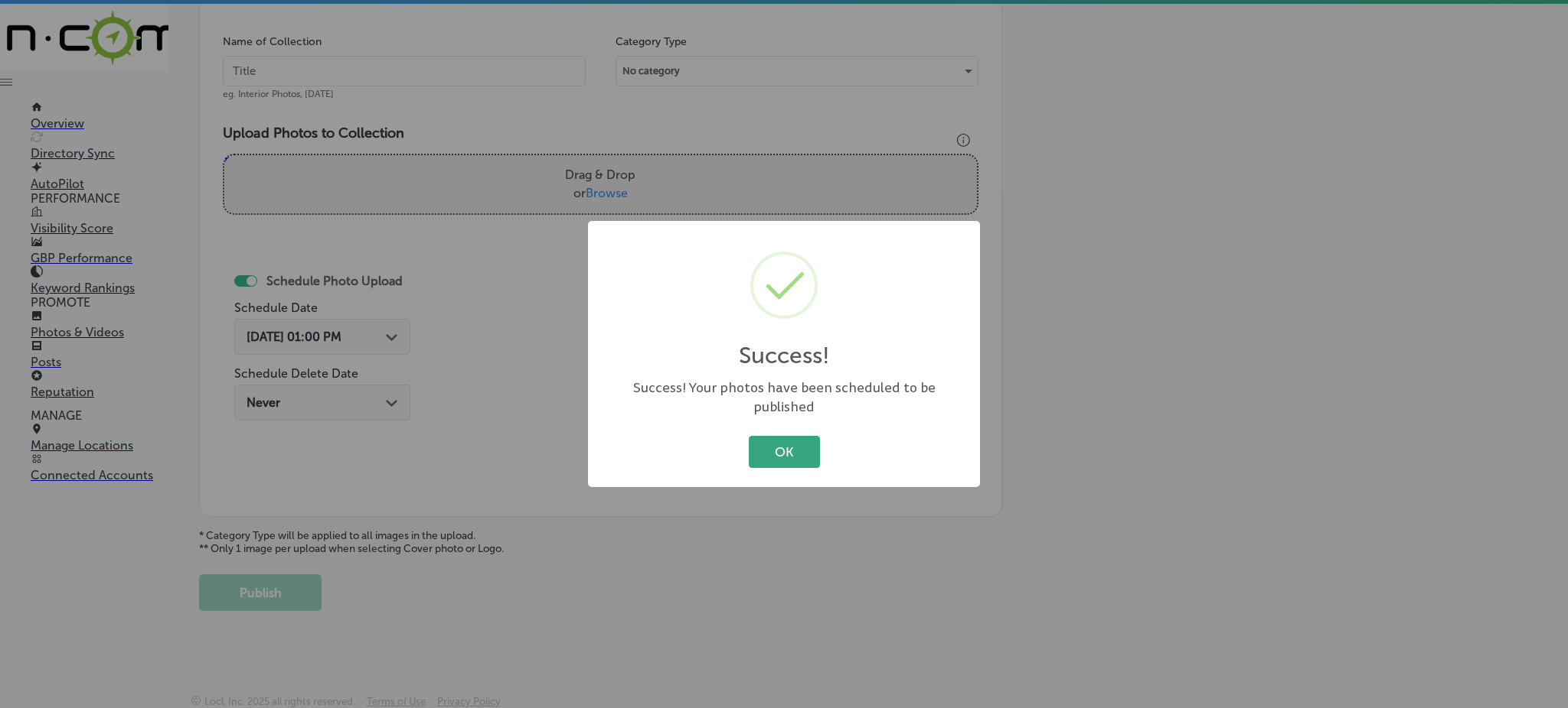
click at [798, 442] on button "OK" at bounding box center [784, 451] width 71 height 31
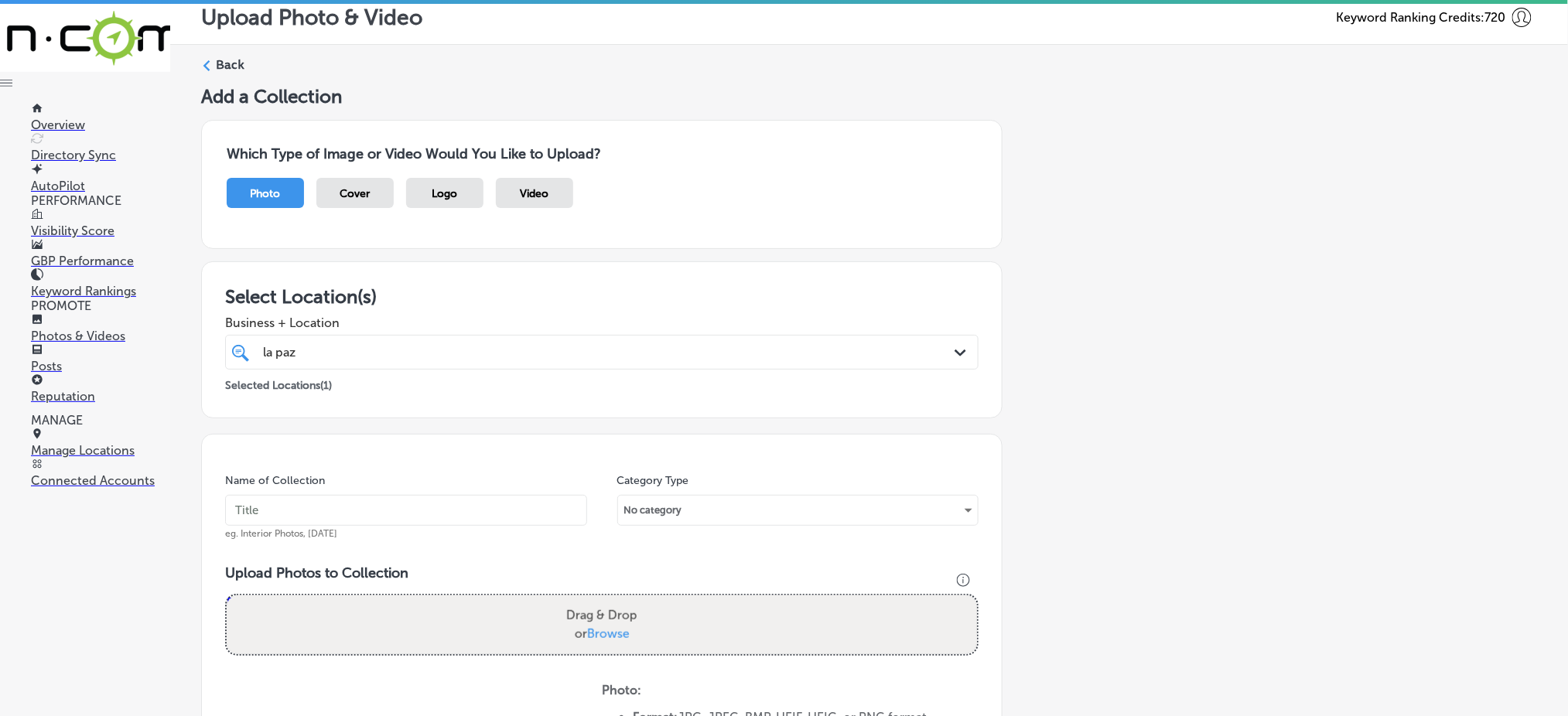
scroll to position [0, 0]
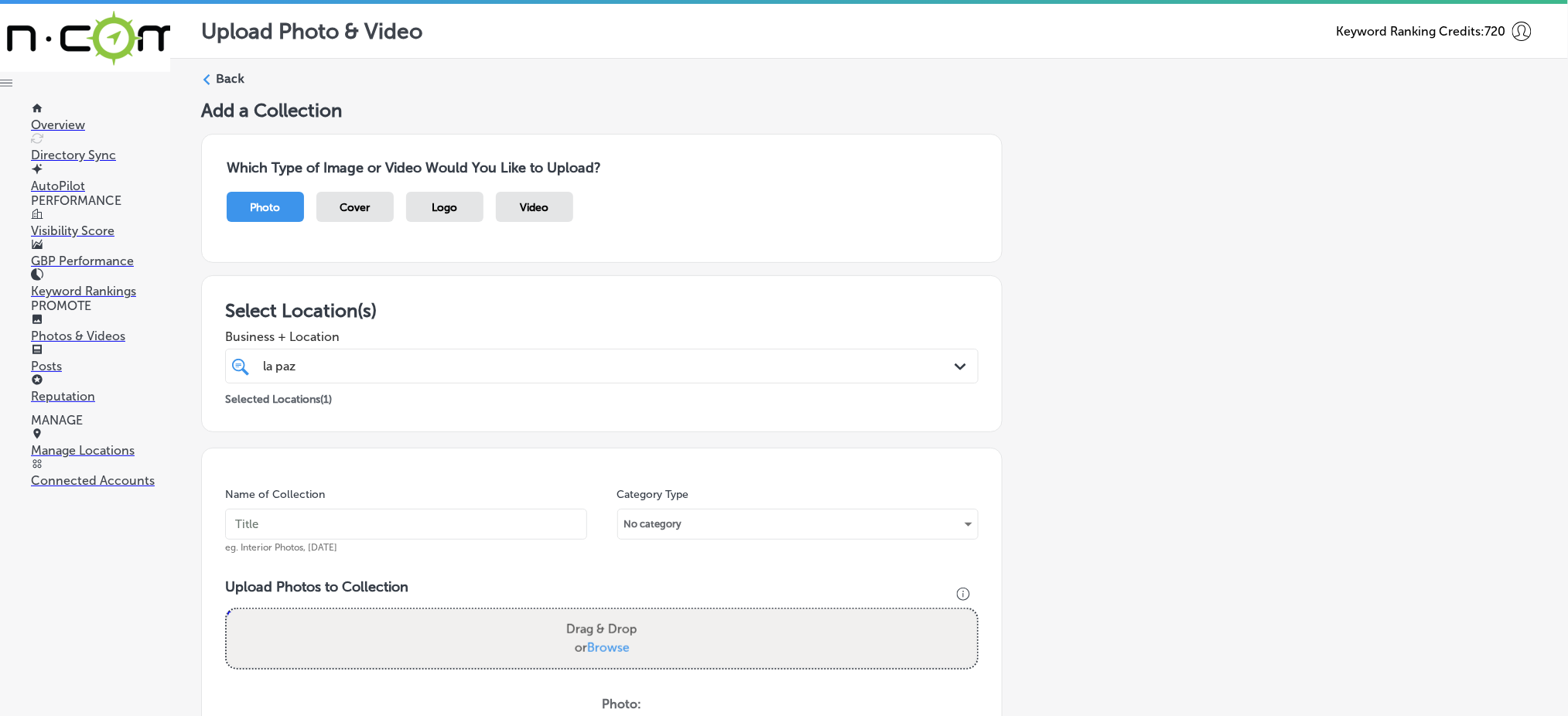
click at [582, 365] on div "la [PERSON_NAME]" at bounding box center [568, 366] width 612 height 21
click at [459, 516] on input "text" at bounding box center [407, 524] width 362 height 31
paste input "[PERSON_NAME]-day-spa-[DATE]"
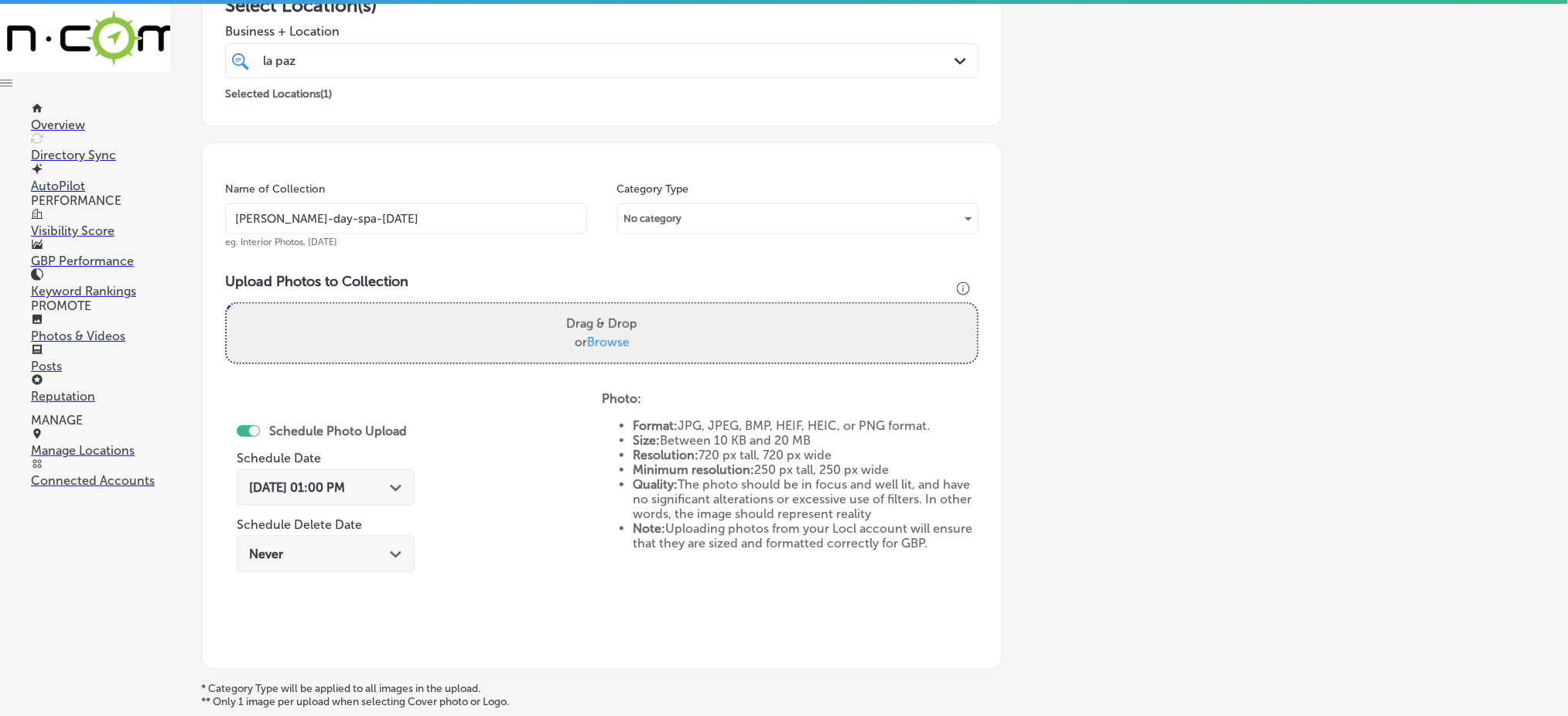
scroll to position [309, 0]
type input "[PERSON_NAME]-day-spa-[DATE]"
click at [611, 342] on span "Browse" at bounding box center [608, 339] width 43 height 15
click at [611, 305] on input "Drag & Drop or Browse" at bounding box center [602, 302] width 751 height 5
type input "C:\fakepath\brazilian-waxing-lash-extensions-[PERSON_NAME]-day-spa (16).jpg"
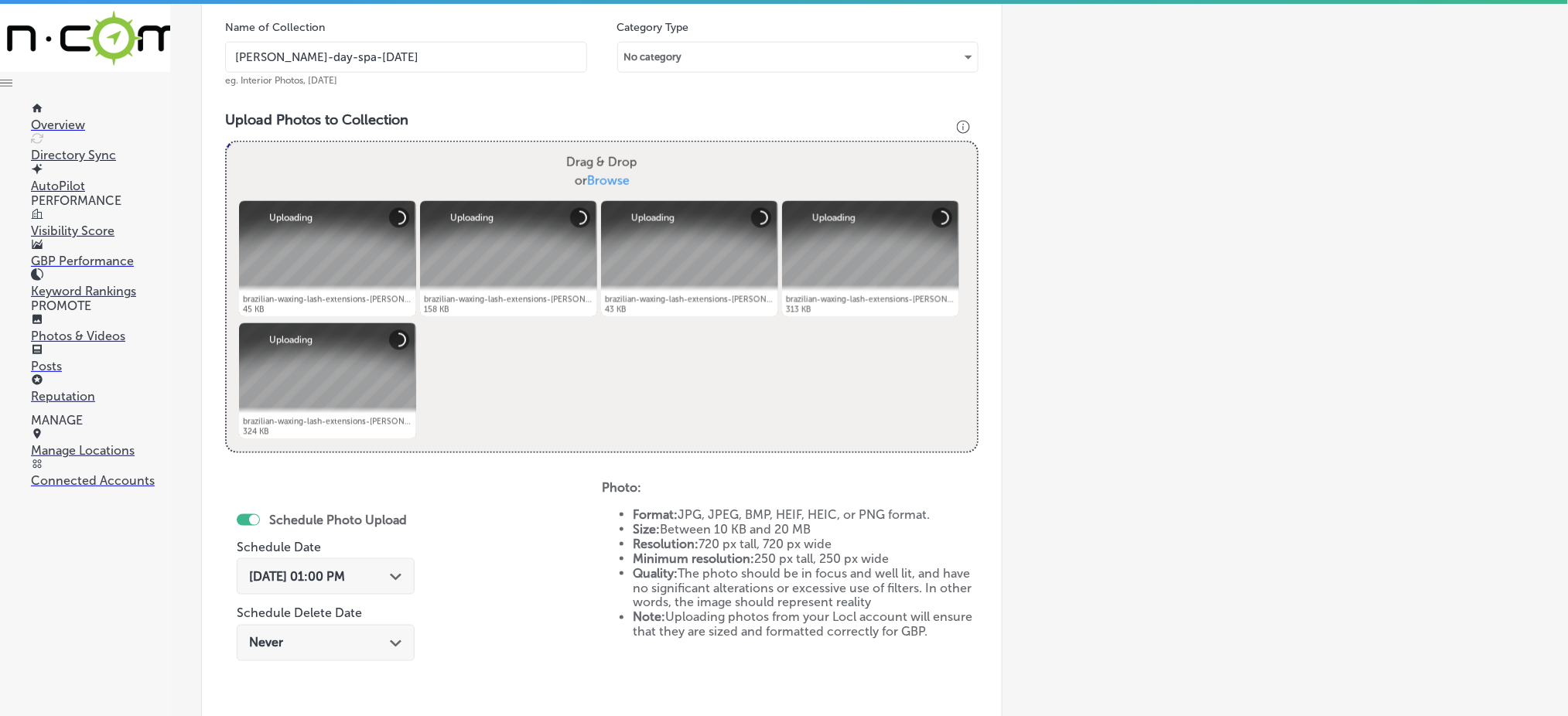
scroll to position [619, 0]
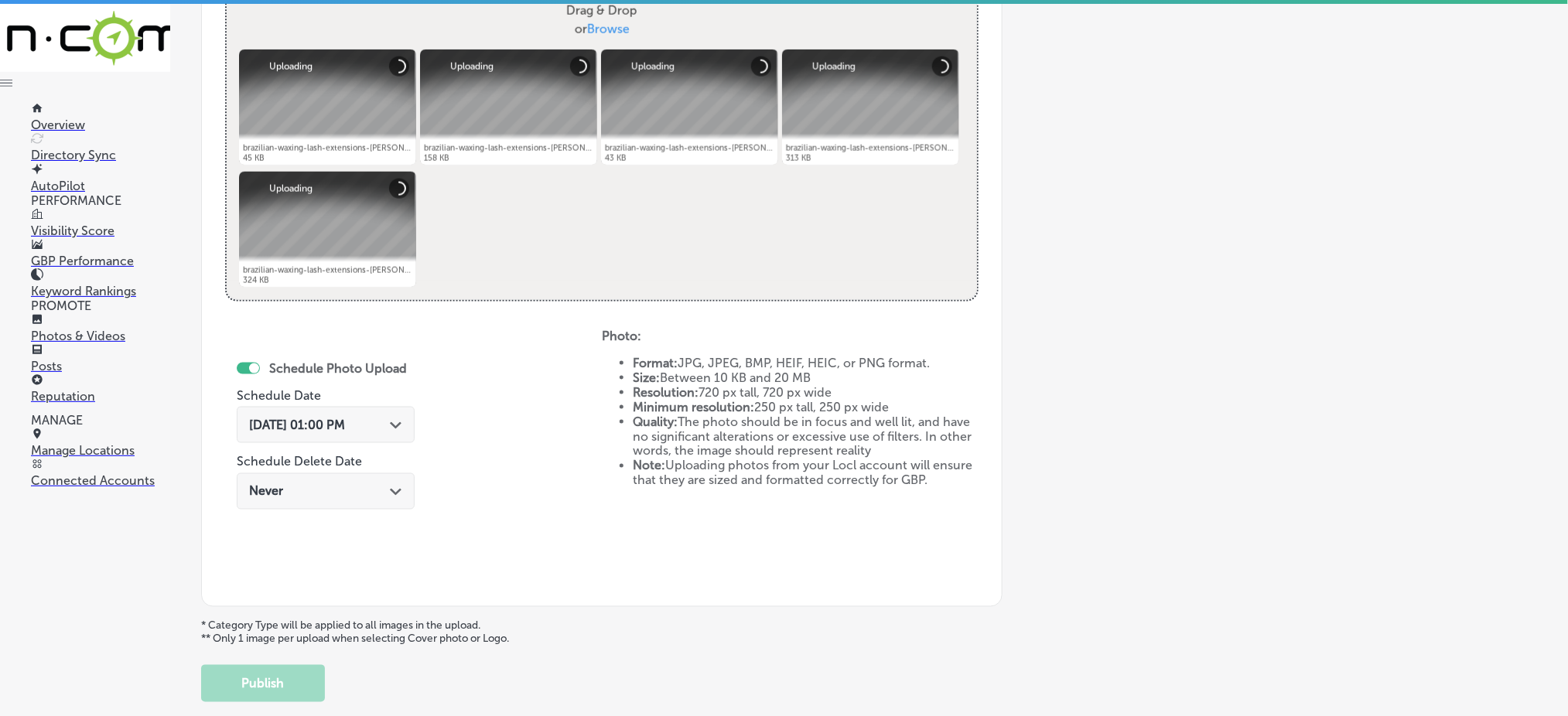
click at [296, 418] on span "[DATE] 01:00 PM" at bounding box center [297, 425] width 96 height 15
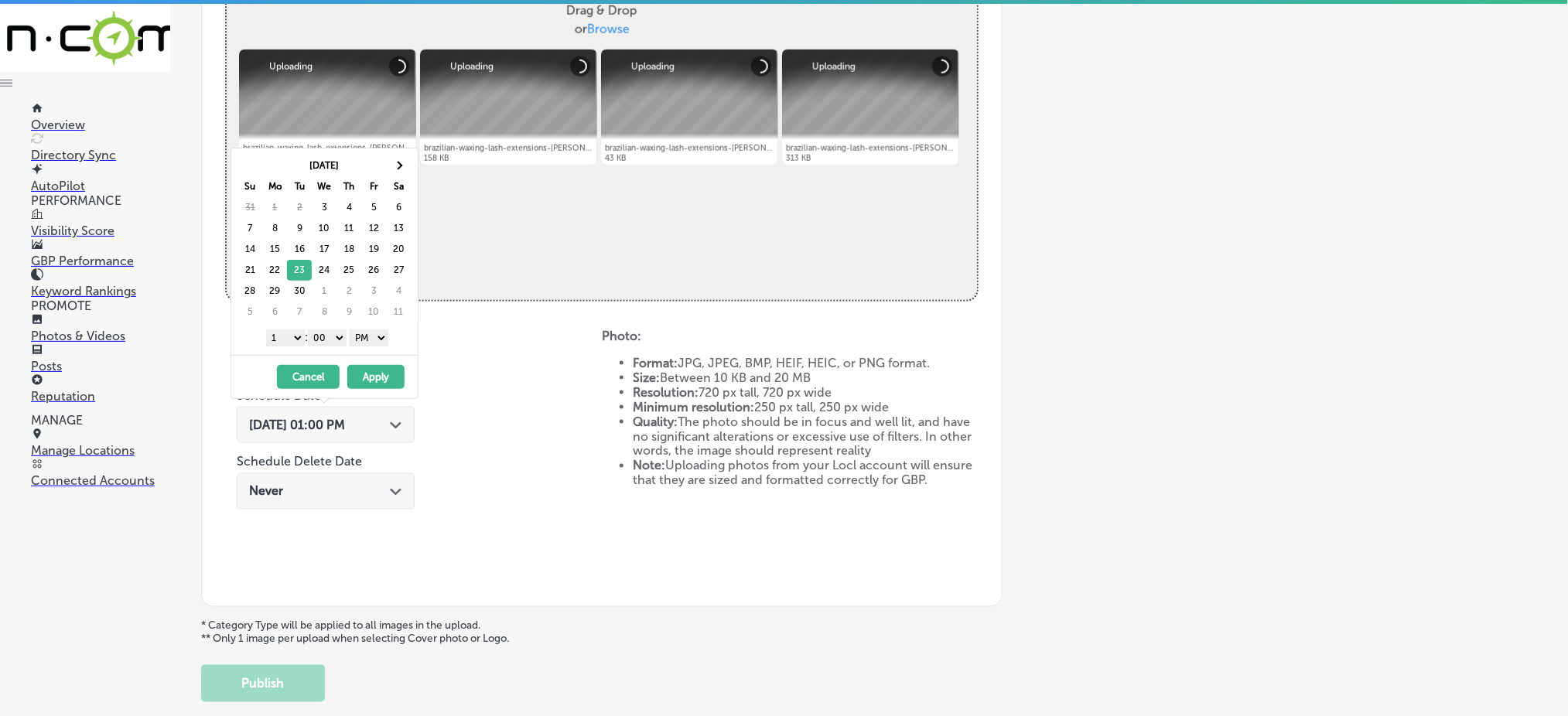
drag, startPoint x: 290, startPoint y: 335, endPoint x: 289, endPoint y: 343, distance: 8.1
click at [290, 335] on select "1 2 3 4 5 6 7 8 9 10 11 12" at bounding box center [285, 339] width 39 height 17
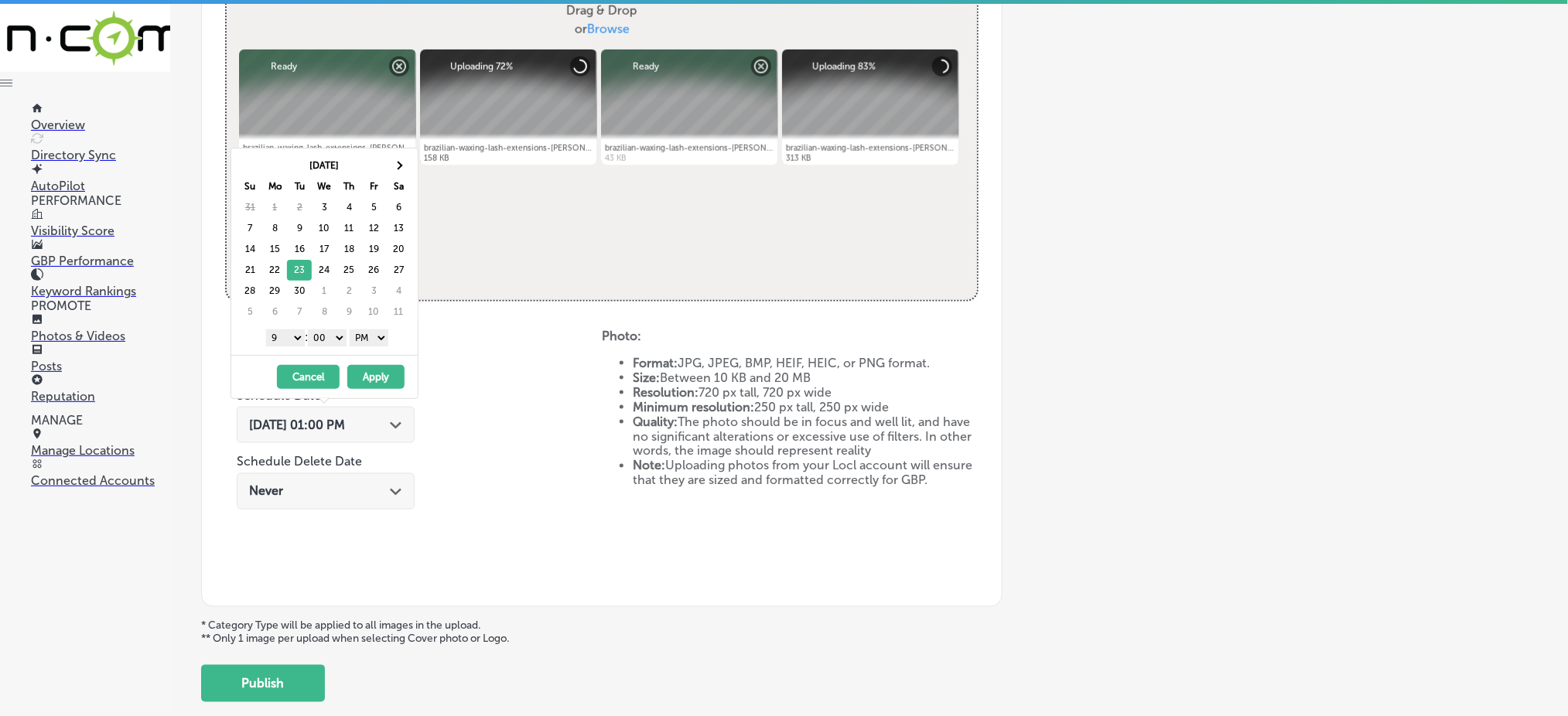
click at [374, 378] on button "Apply" at bounding box center [376, 377] width 57 height 24
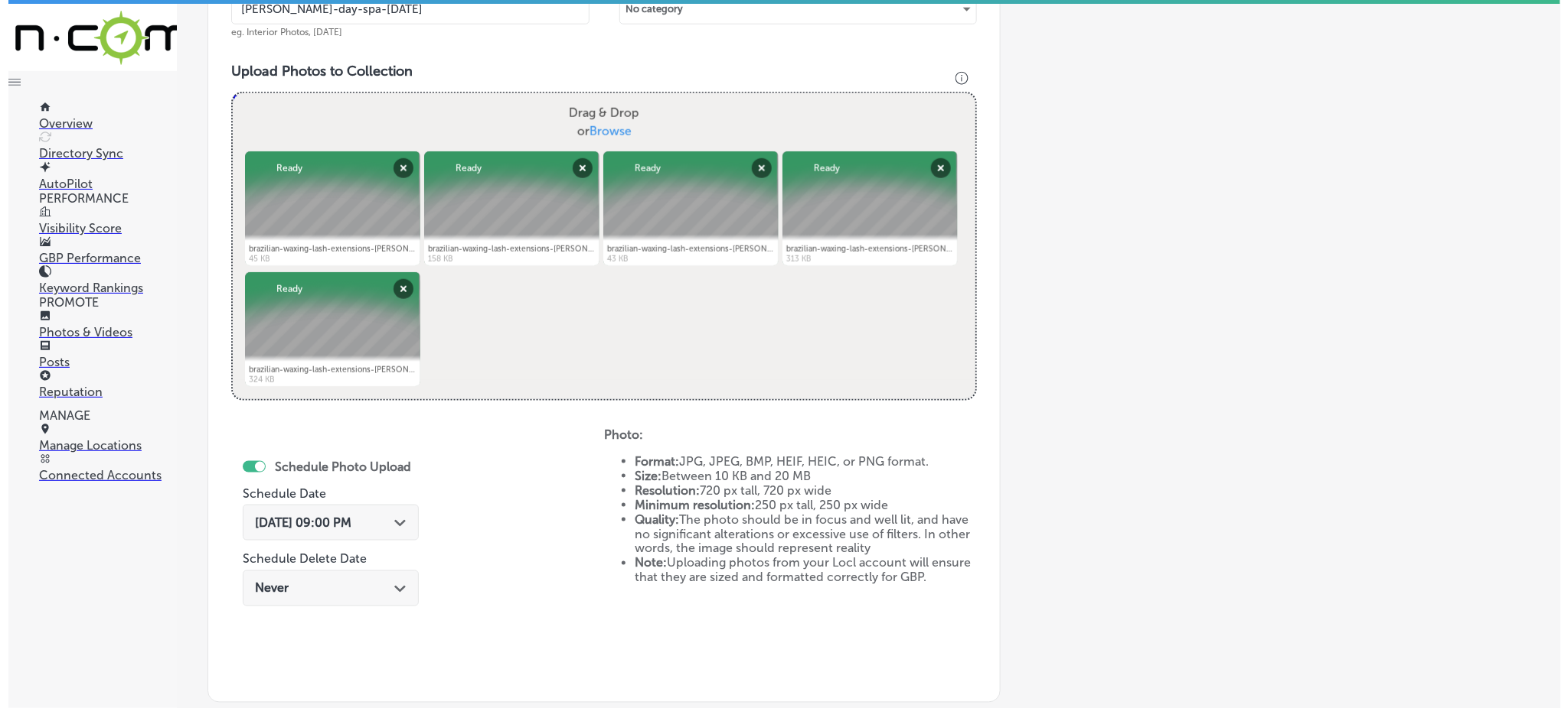
scroll to position [695, 0]
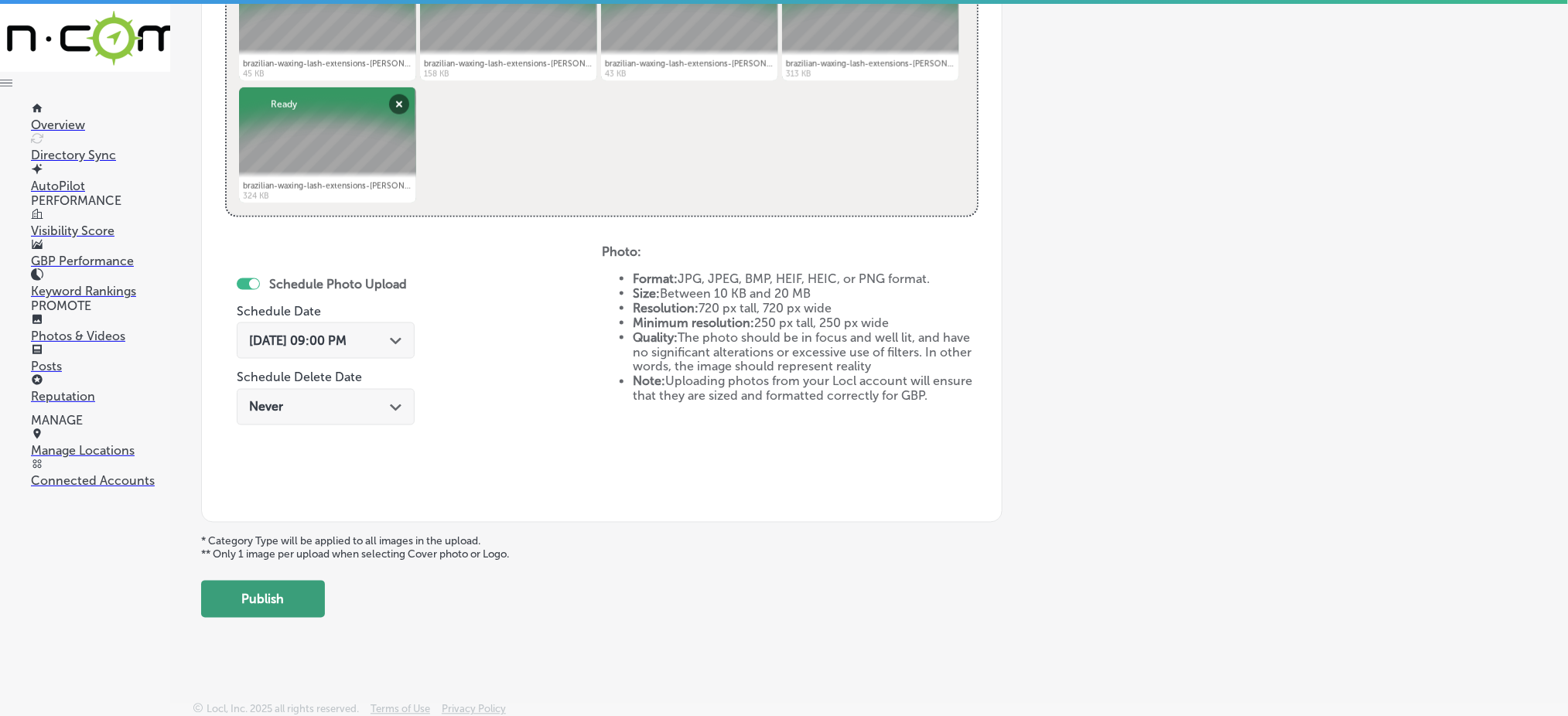
click at [272, 585] on button "Publish" at bounding box center [263, 599] width 123 height 37
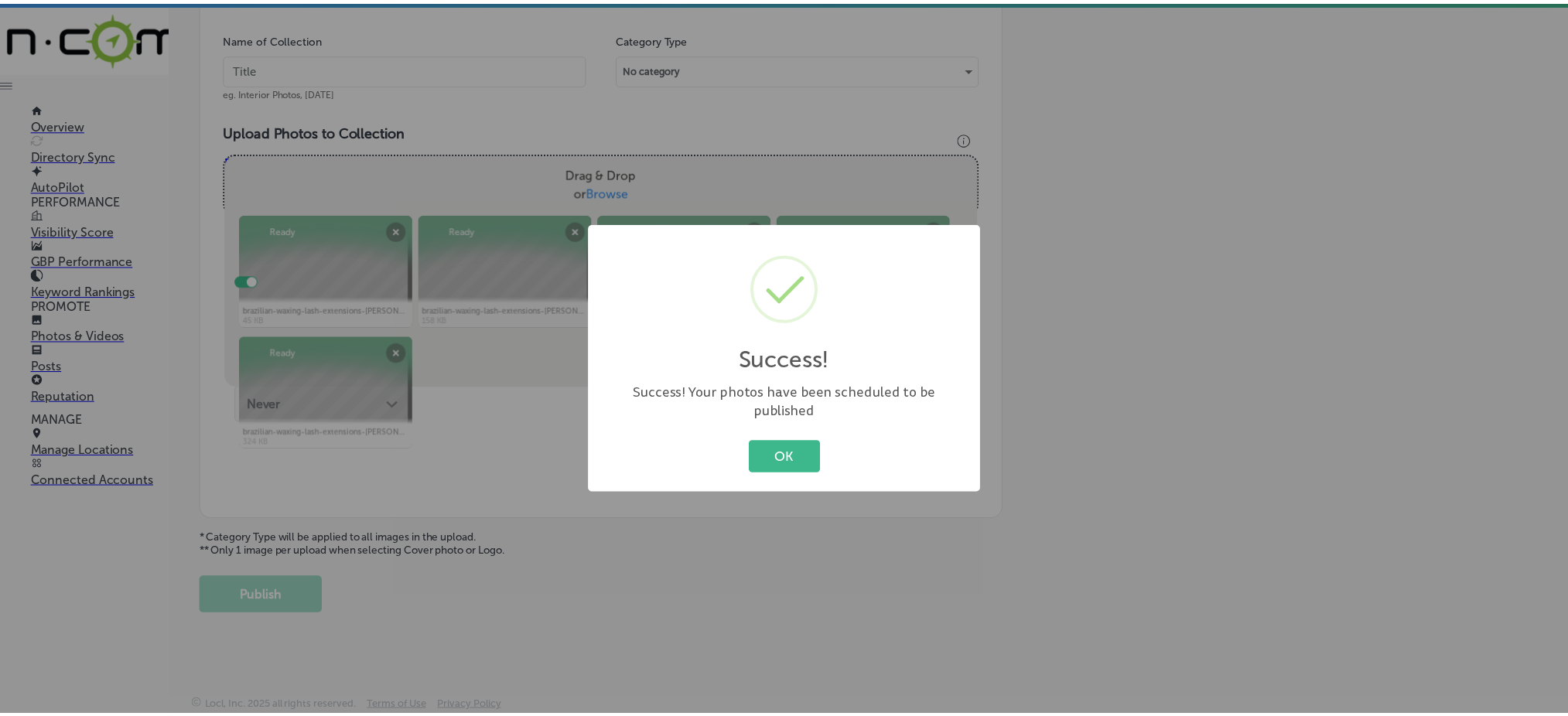
scroll to position [453, 0]
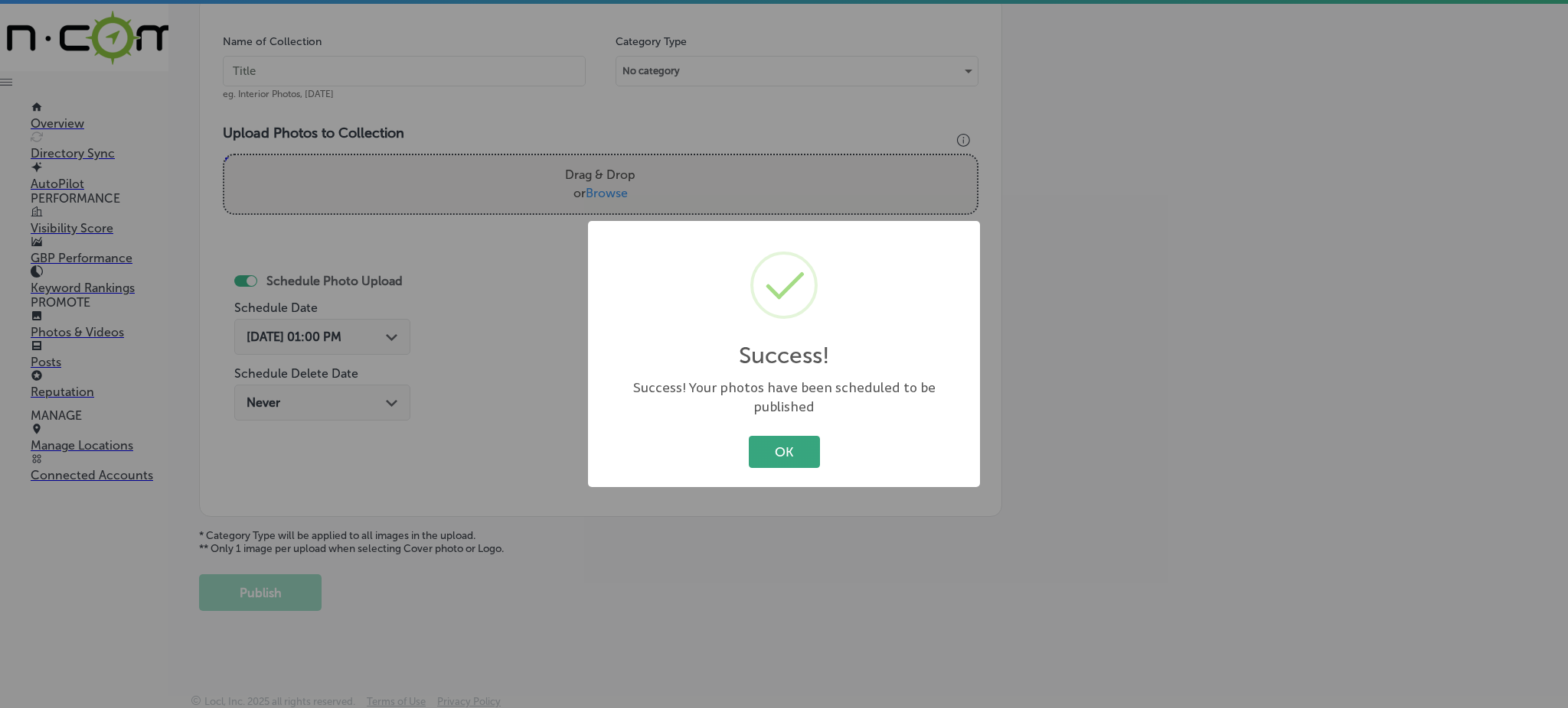
click at [777, 436] on button "OK" at bounding box center [784, 451] width 71 height 31
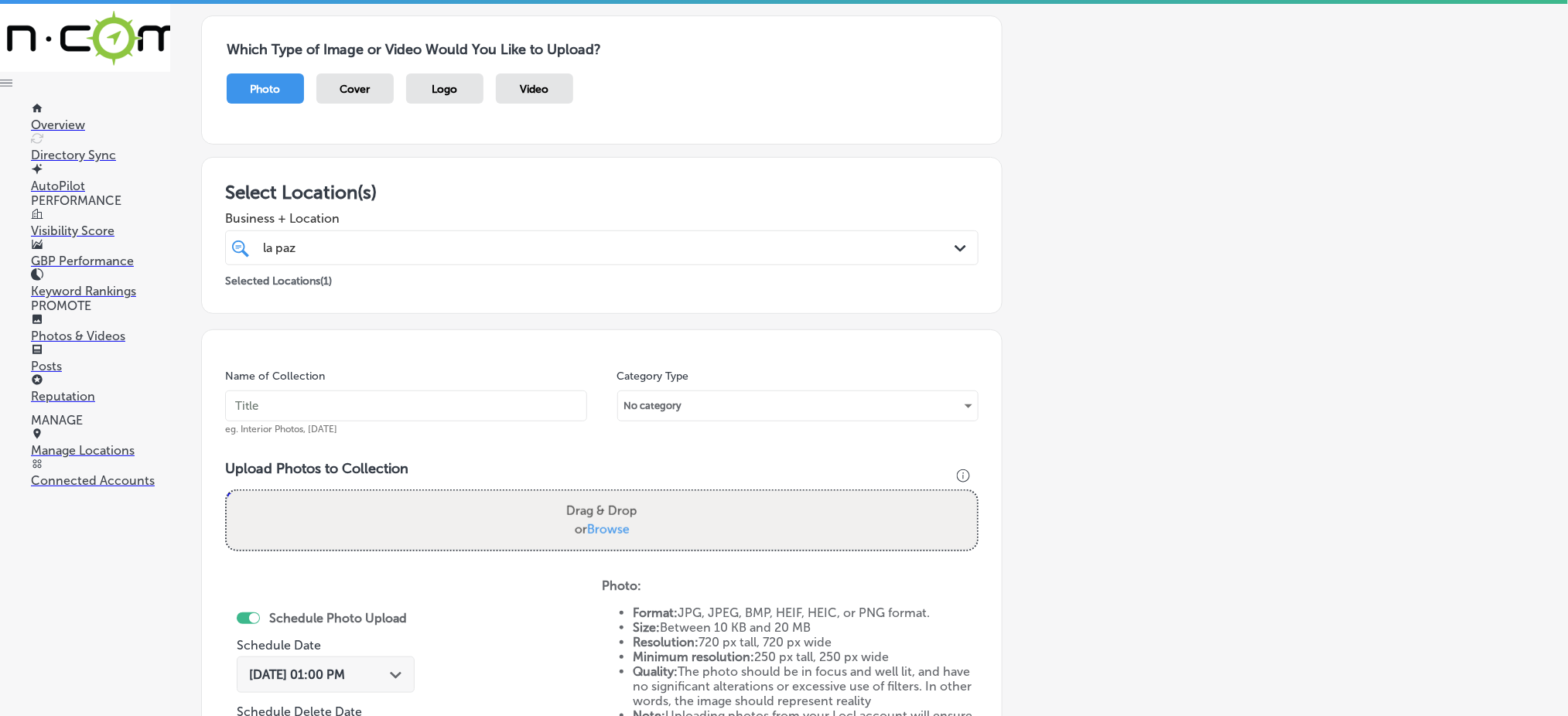
scroll to position [0, 0]
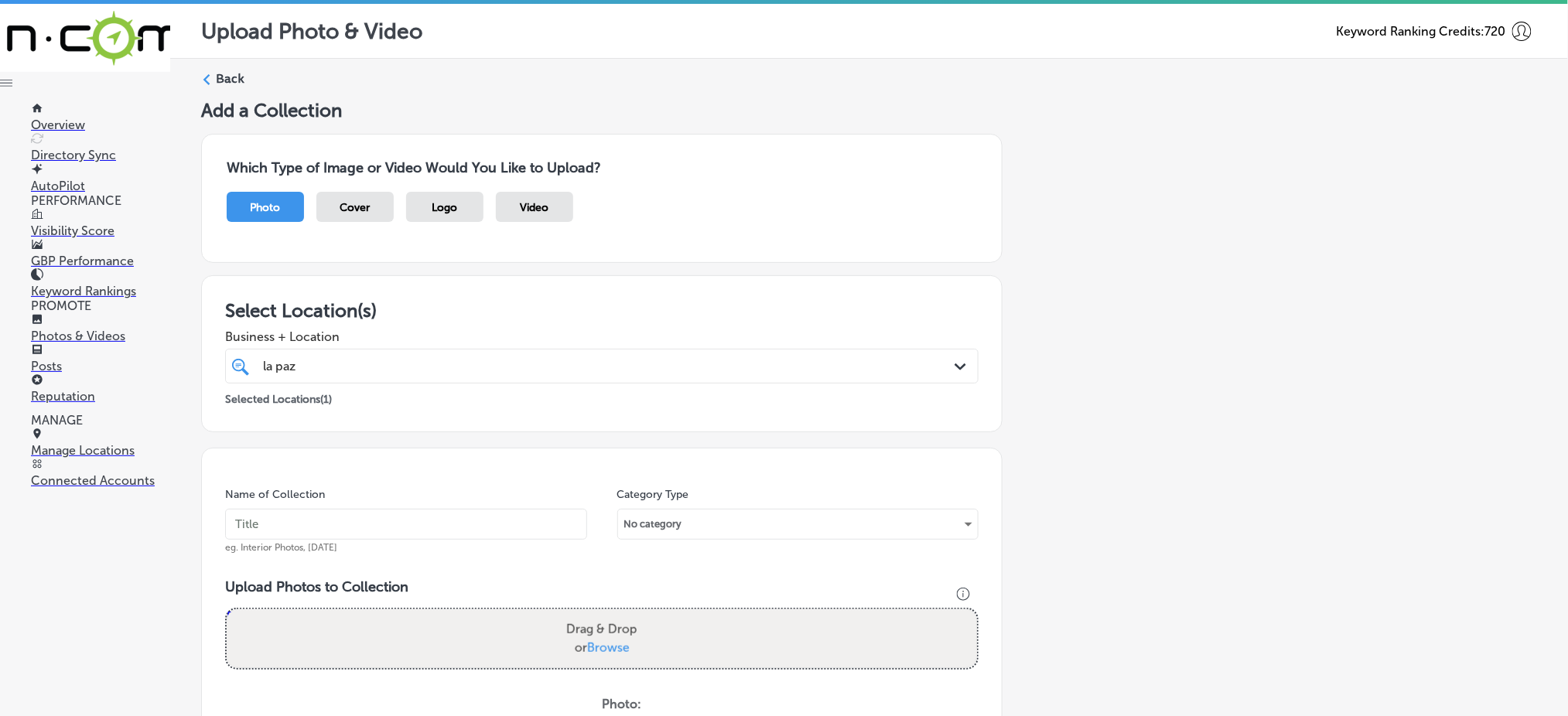
click at [350, 517] on input "text" at bounding box center [407, 524] width 362 height 31
paste input "[PERSON_NAME]-day-spa-[DATE]"
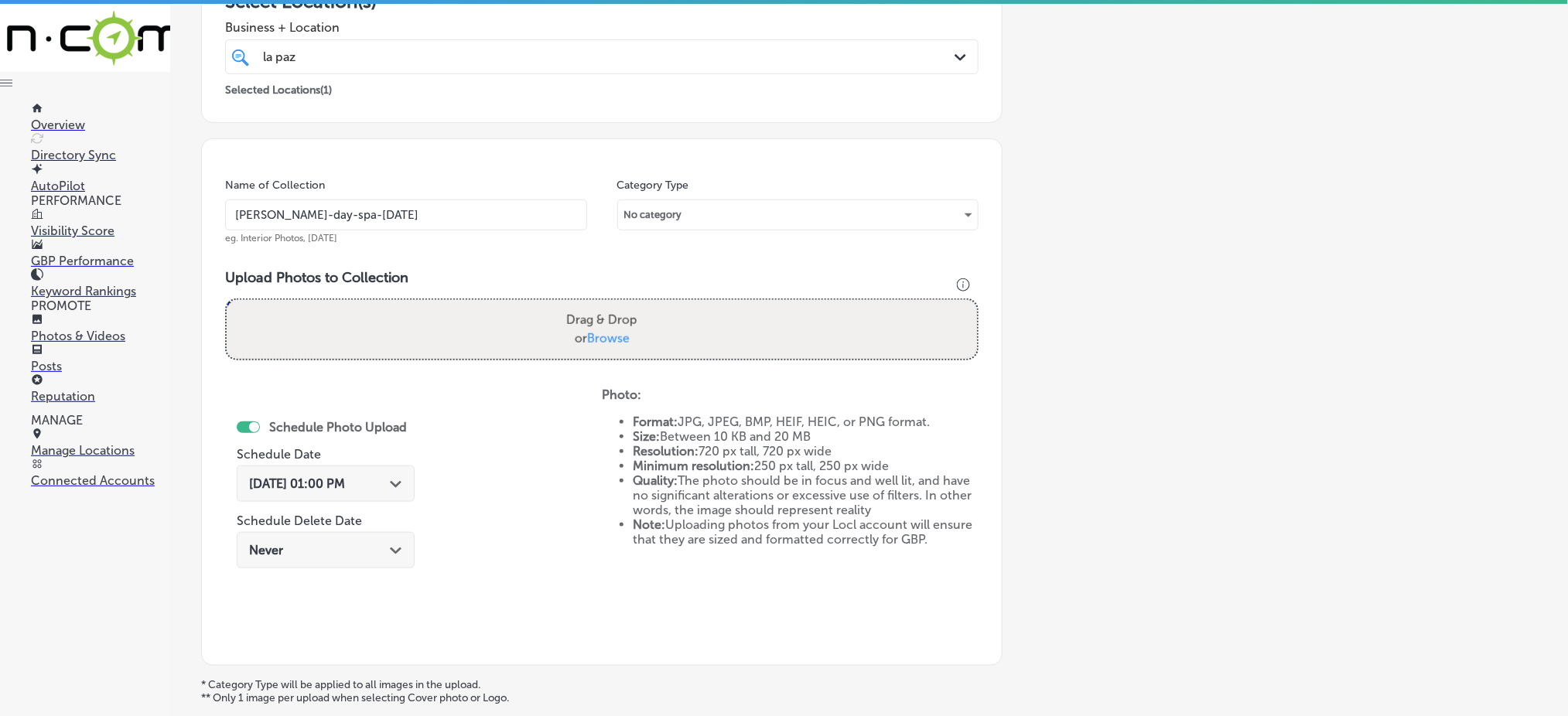
type input "[PERSON_NAME]-day-spa-[DATE]"
click at [601, 337] on span "Browse" at bounding box center [608, 339] width 43 height 15
click at [601, 305] on input "Drag & Drop or Browse" at bounding box center [602, 302] width 751 height 5
type input "C:\fakepath\brazilian-waxing-lash-extensions-[PERSON_NAME]-day-spa (21).jpg"
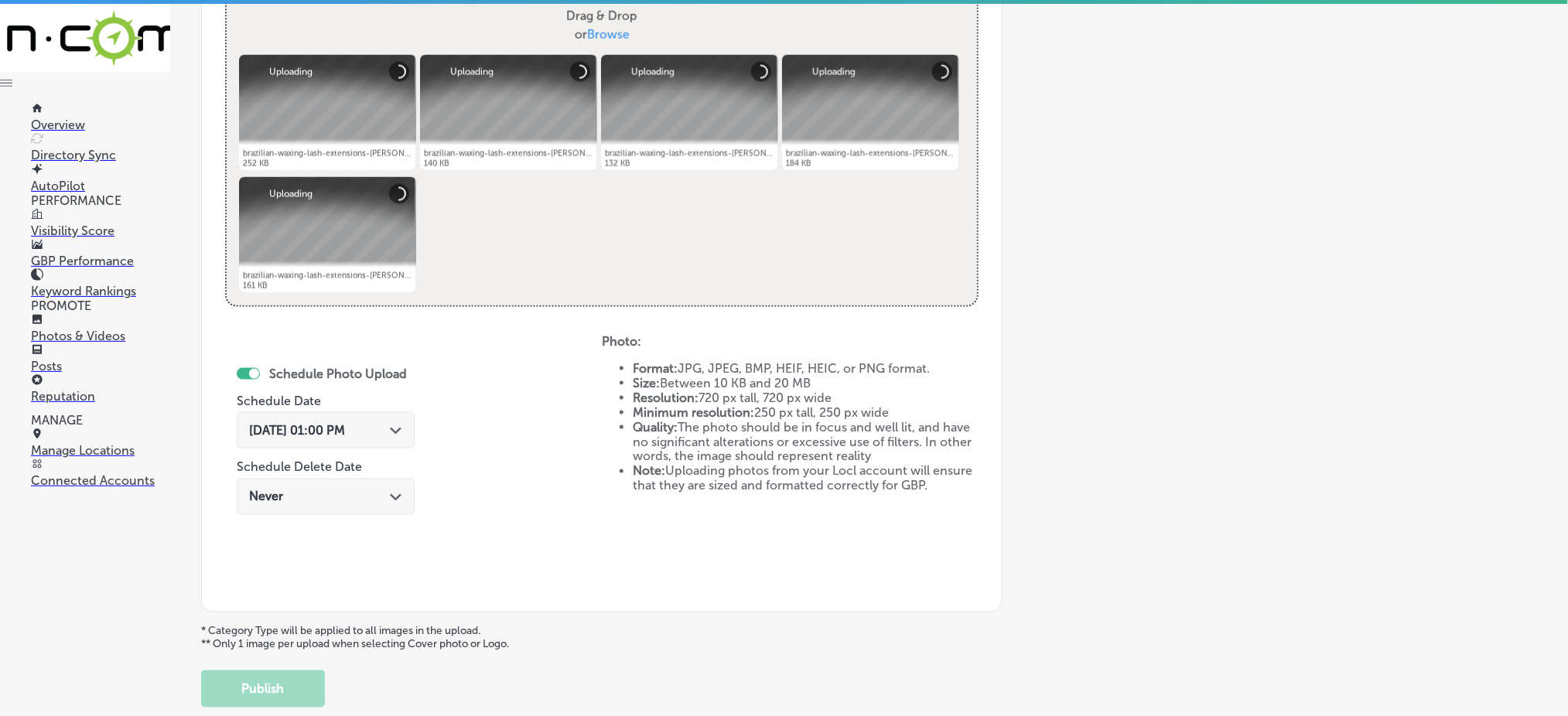
scroll to position [619, 0]
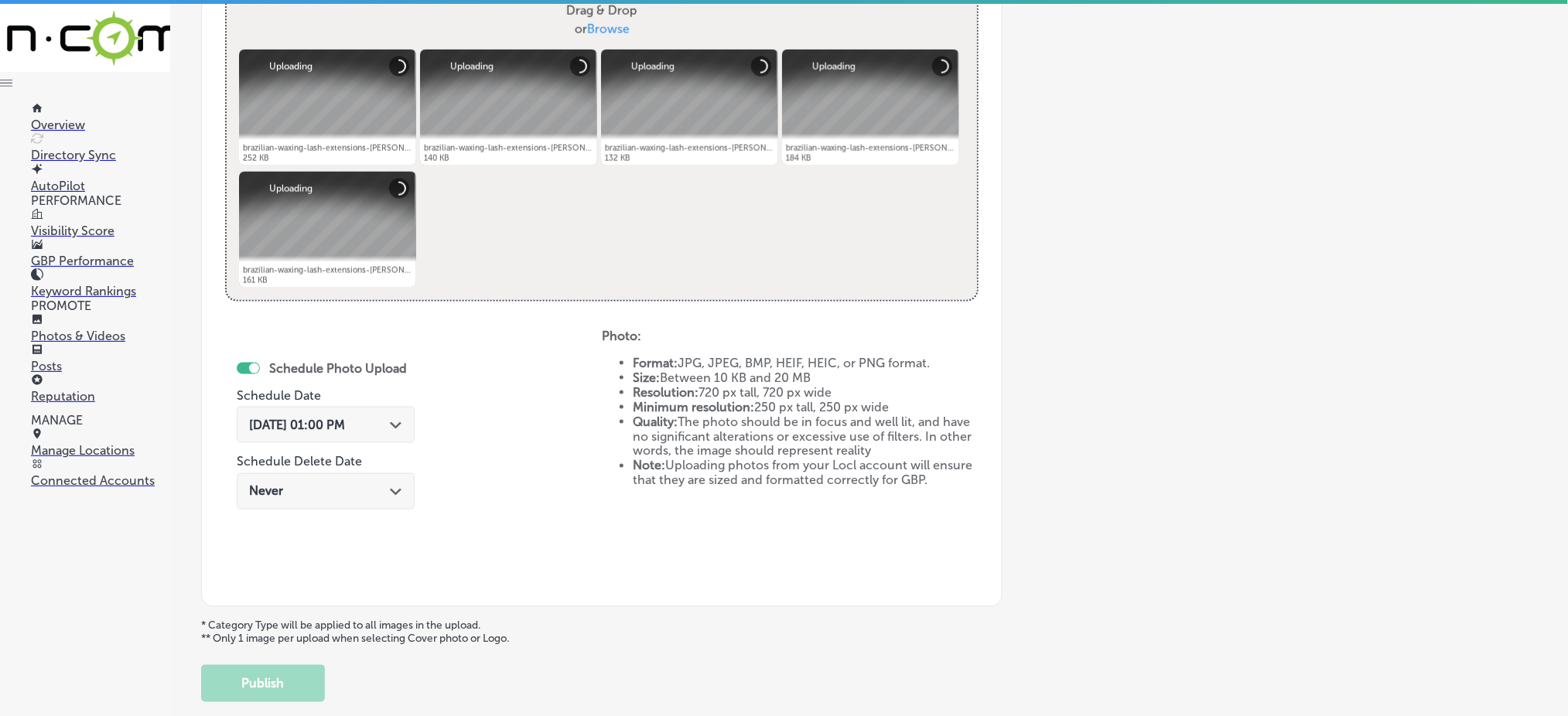
click at [345, 420] on span "[DATE] 01:00 PM" at bounding box center [297, 425] width 96 height 15
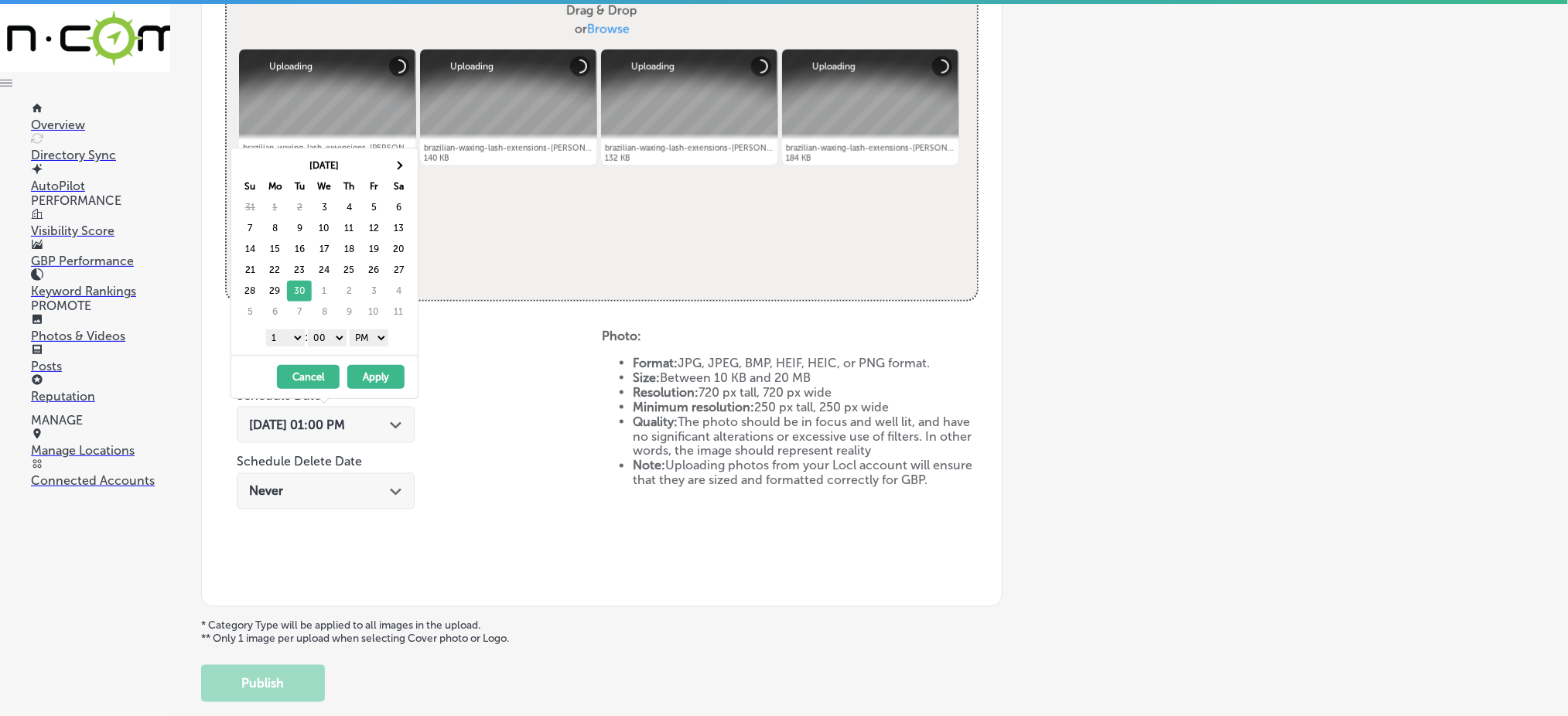
click at [290, 346] on div "1 2 3 4 5 6 7 8 9 10 11 12 : 00 10 20 30 40 50 AM PM" at bounding box center [328, 337] width 180 height 23
click at [290, 337] on select "1 2 3 4 5 6 7 8 9 10 11 12" at bounding box center [285, 339] width 39 height 17
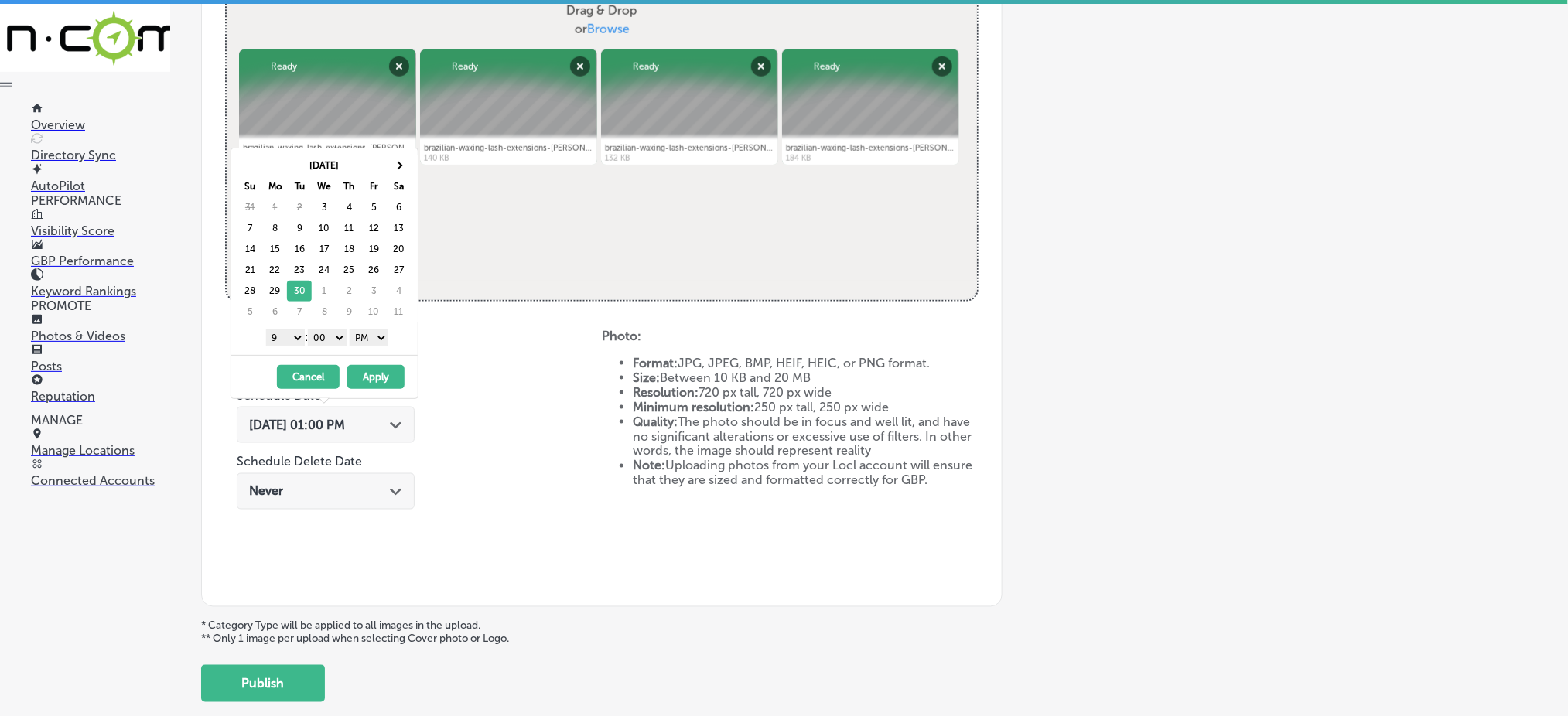
click at [376, 379] on button "Apply" at bounding box center [376, 377] width 57 height 24
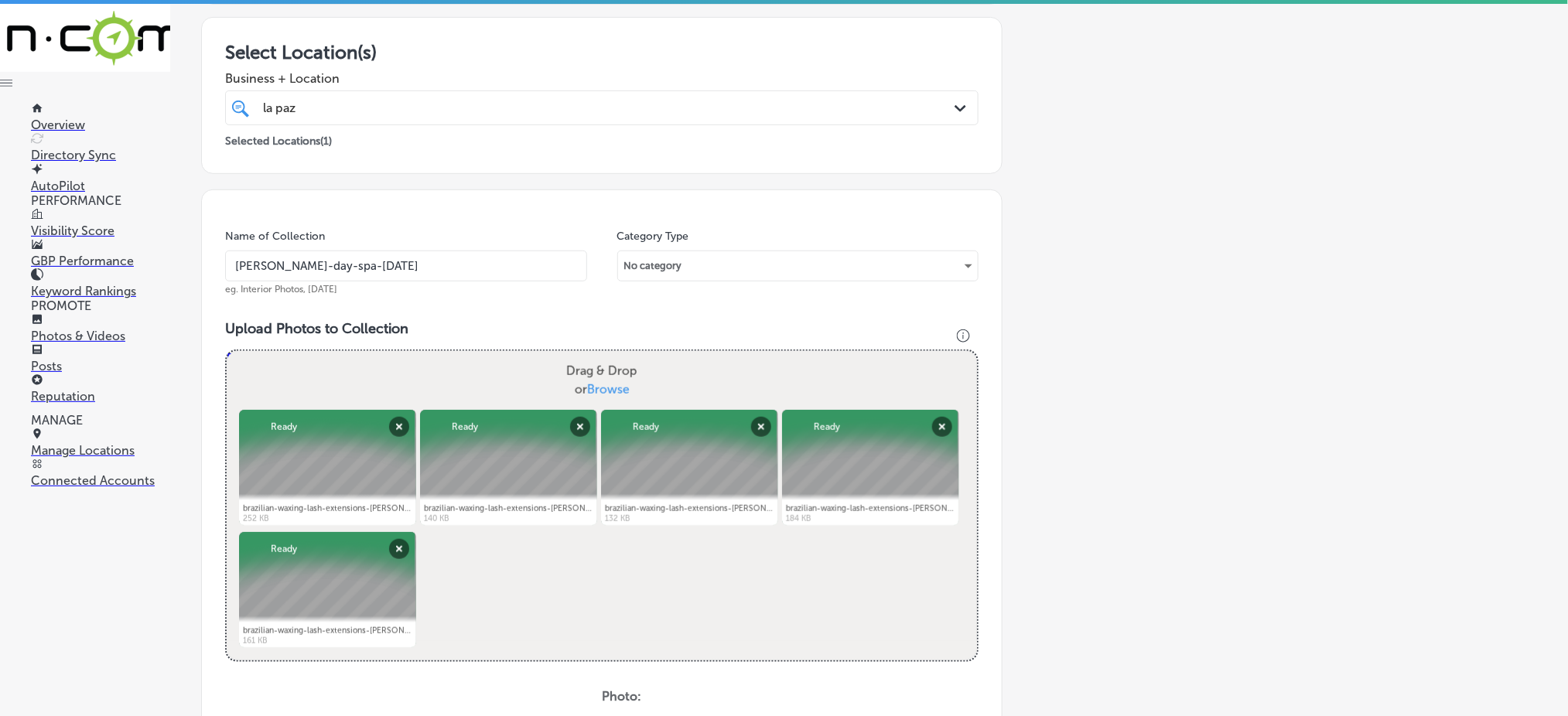
scroll to position [206, 0]
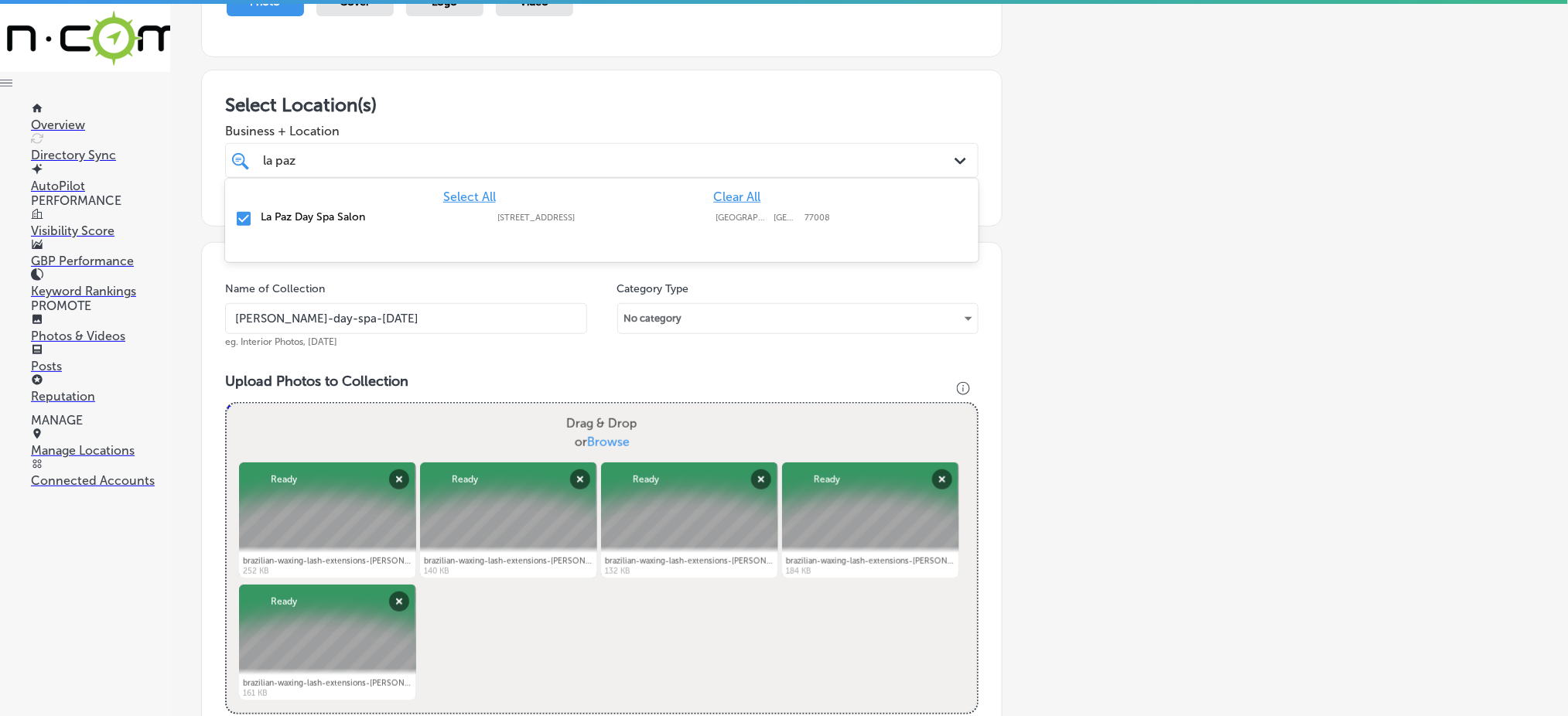
click at [446, 162] on div "la [PERSON_NAME]" at bounding box center [568, 161] width 612 height 21
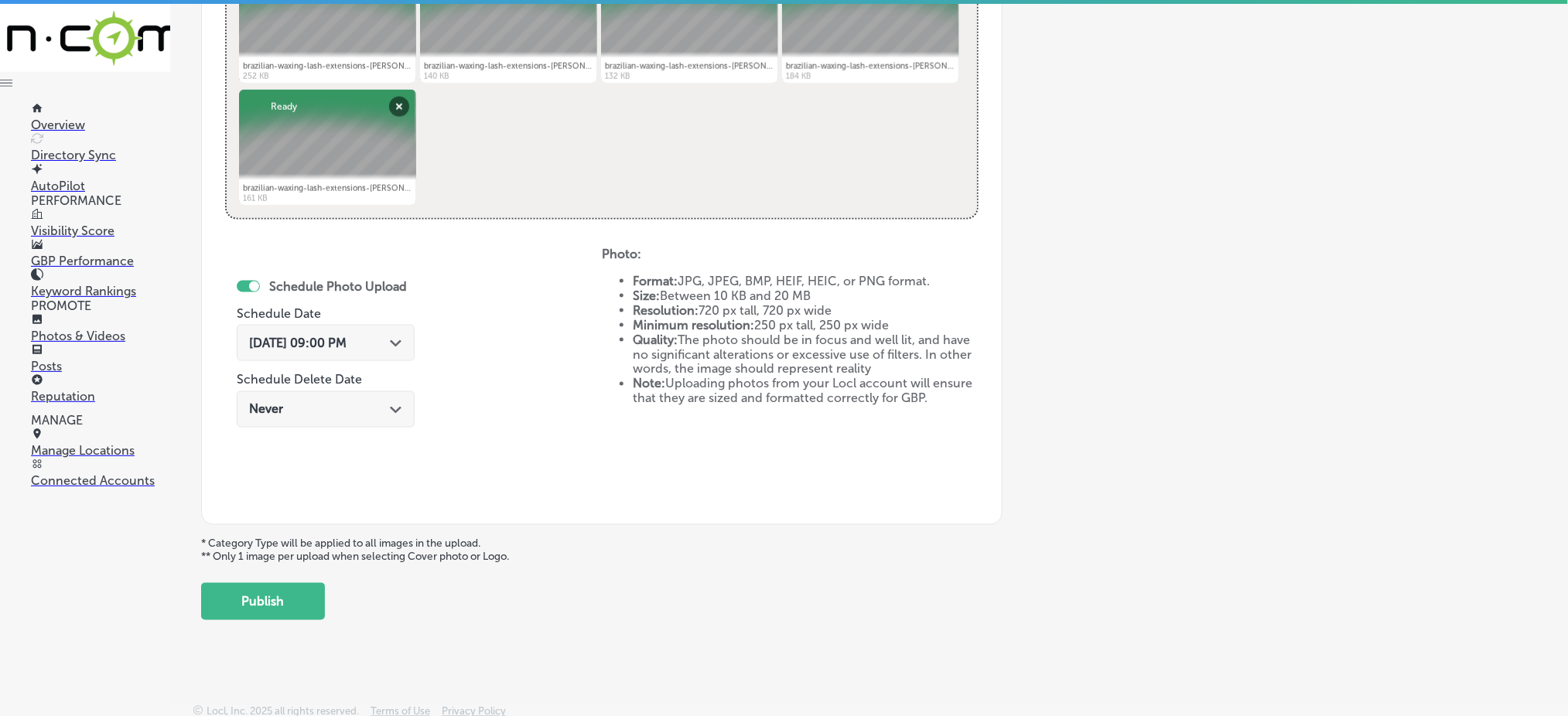
scroll to position [3, 0]
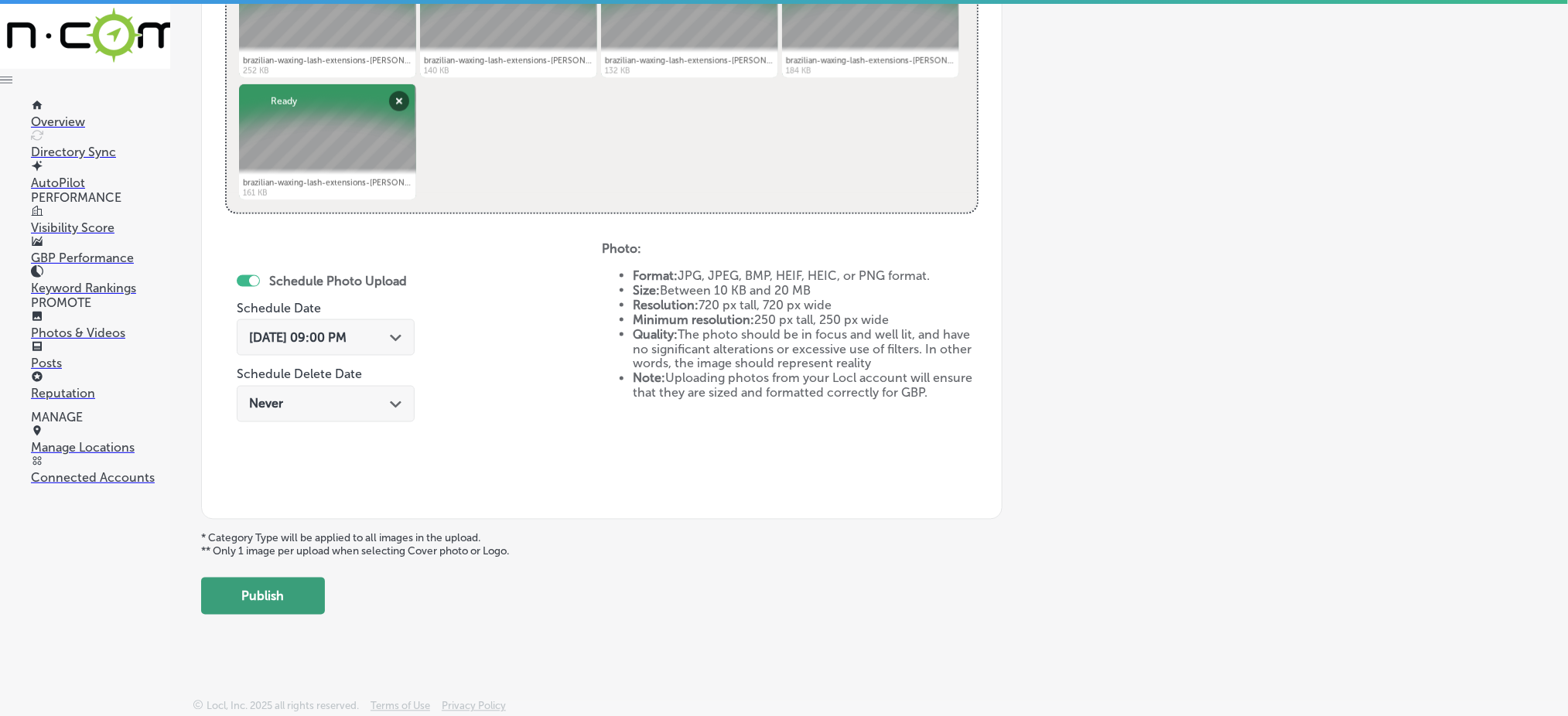
click at [302, 603] on button "Publish" at bounding box center [263, 596] width 123 height 37
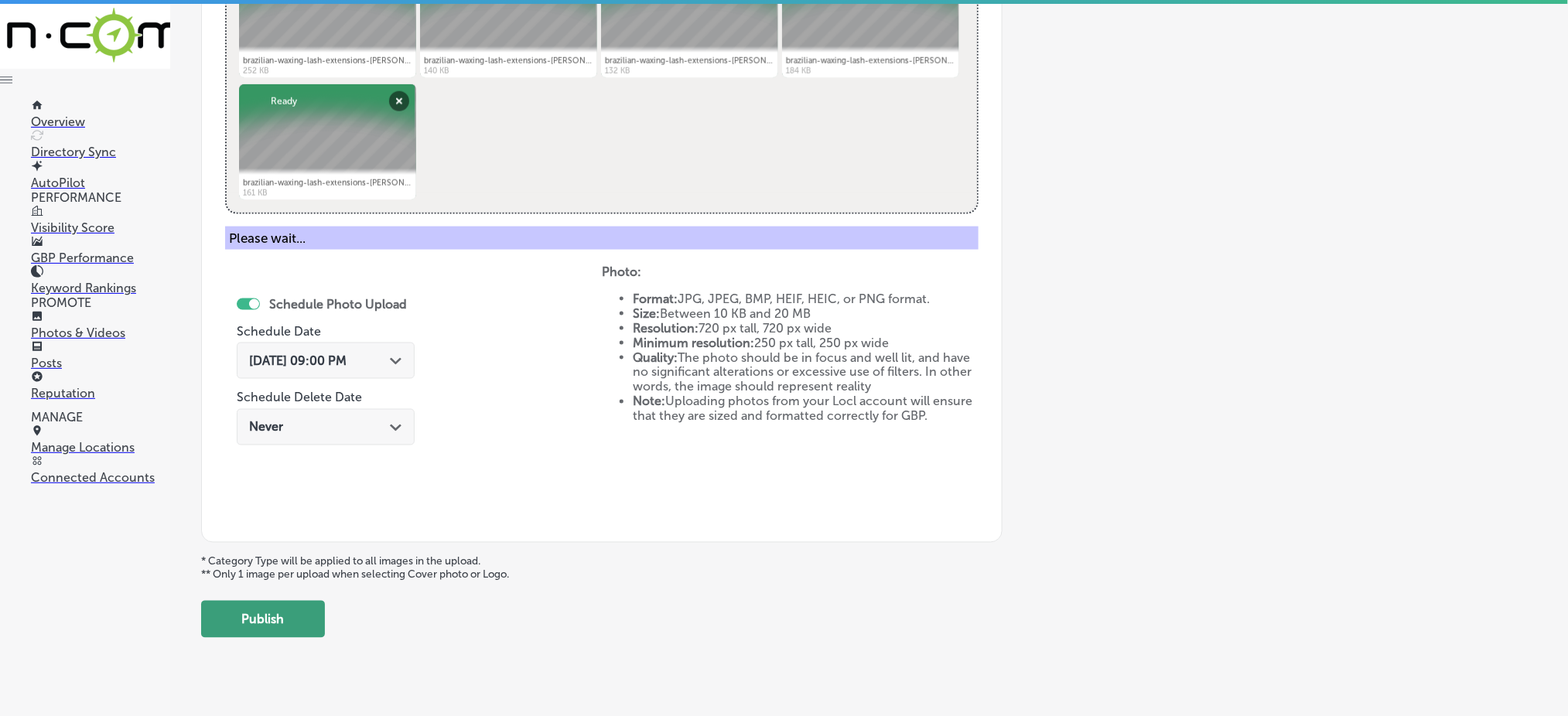
scroll to position [453, 0]
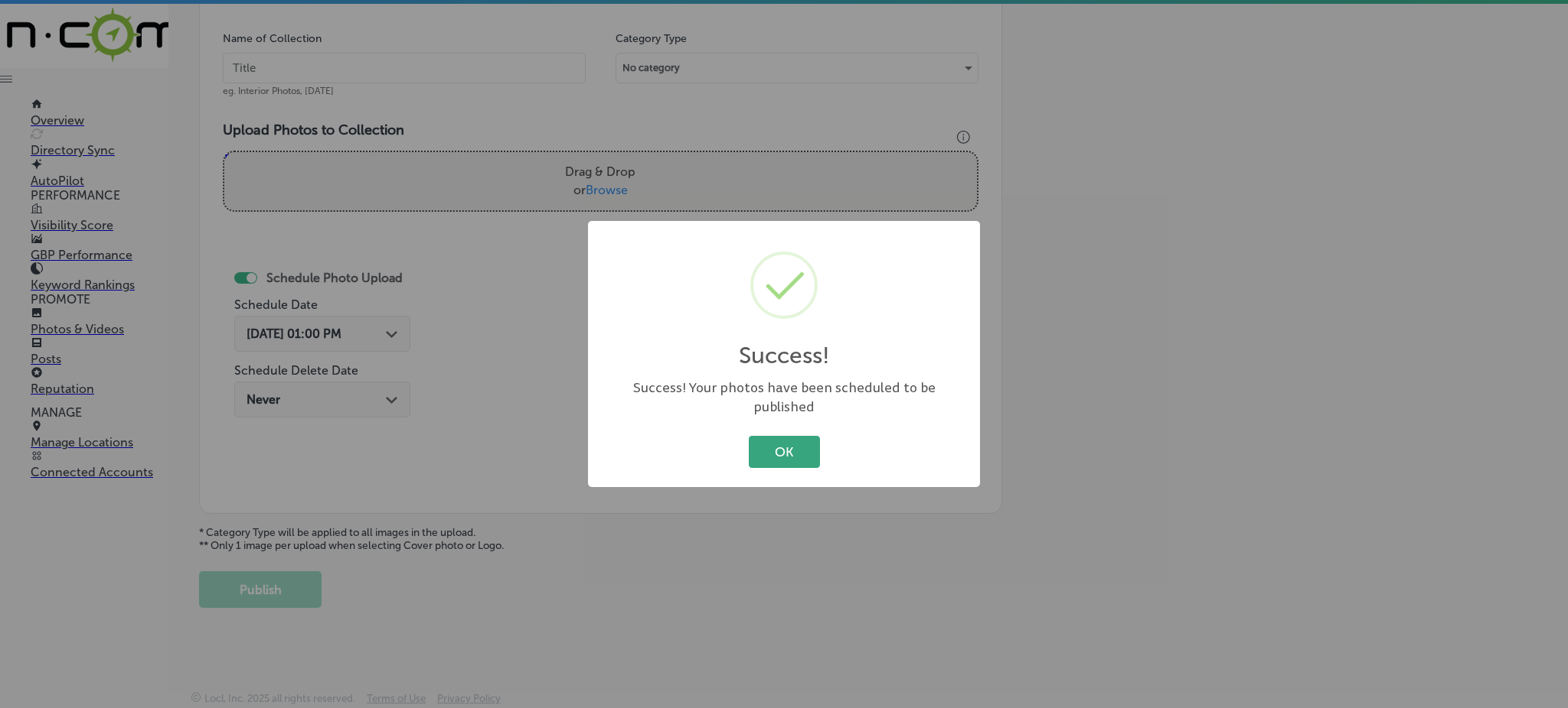
click at [804, 448] on button "OK" at bounding box center [784, 451] width 71 height 31
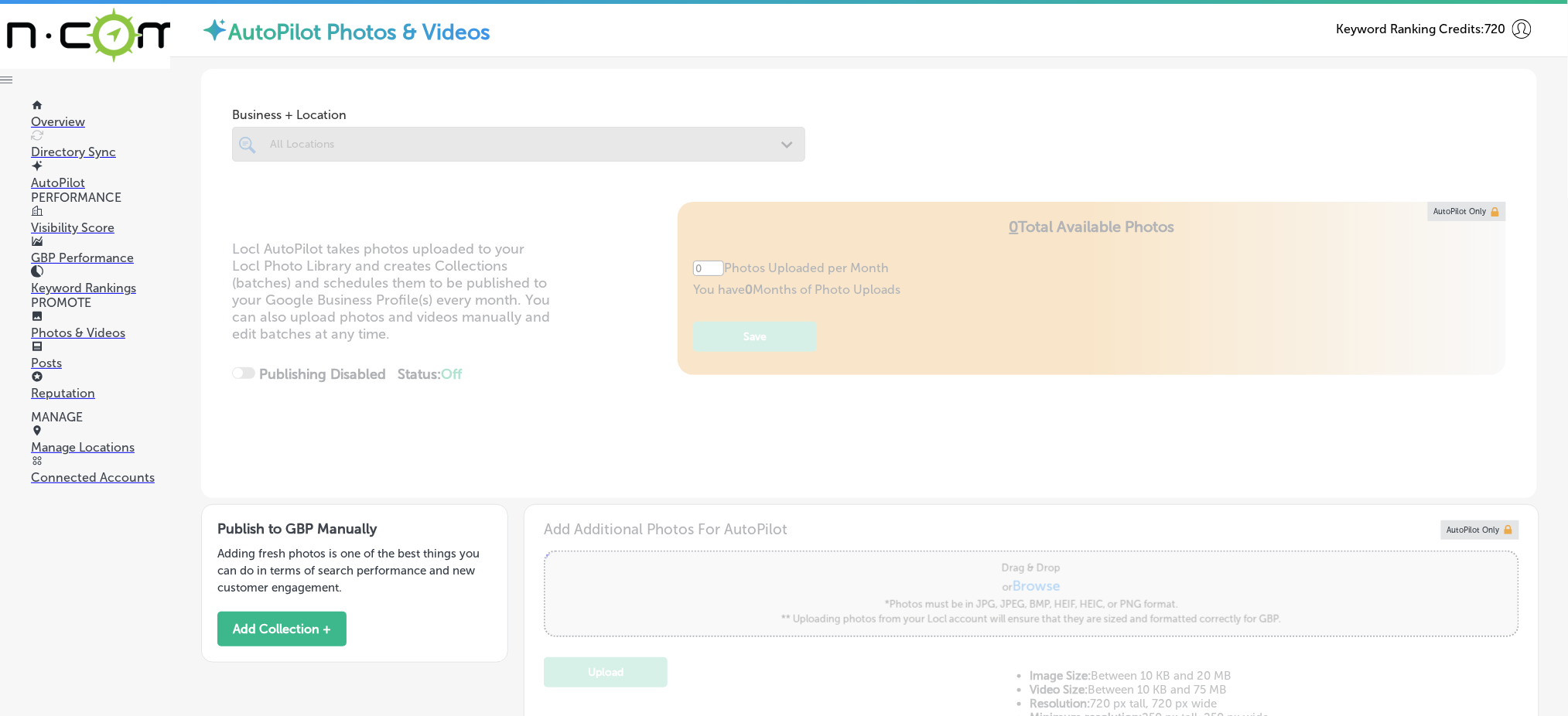
type input "5"
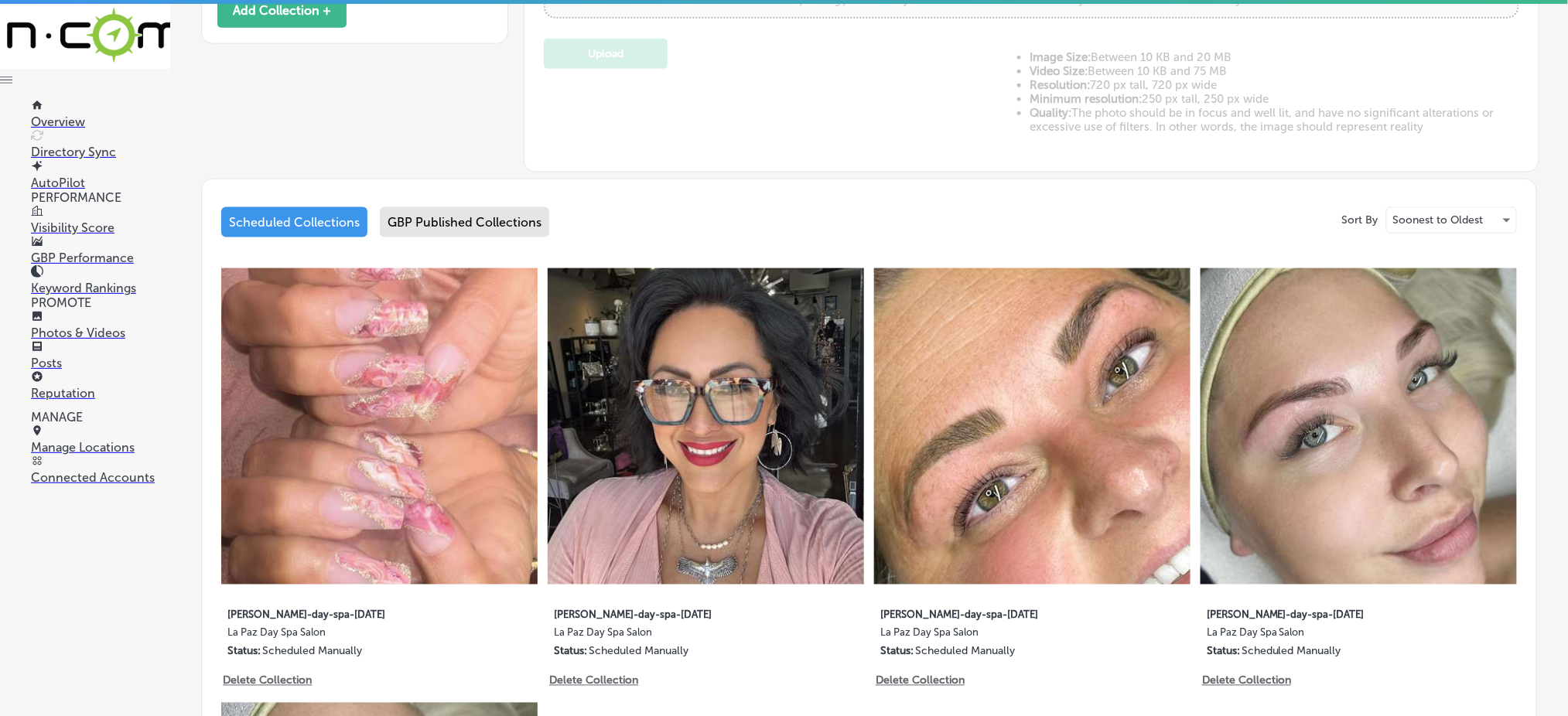
click at [486, 224] on div "GBP Published Collections" at bounding box center [464, 222] width 169 height 30
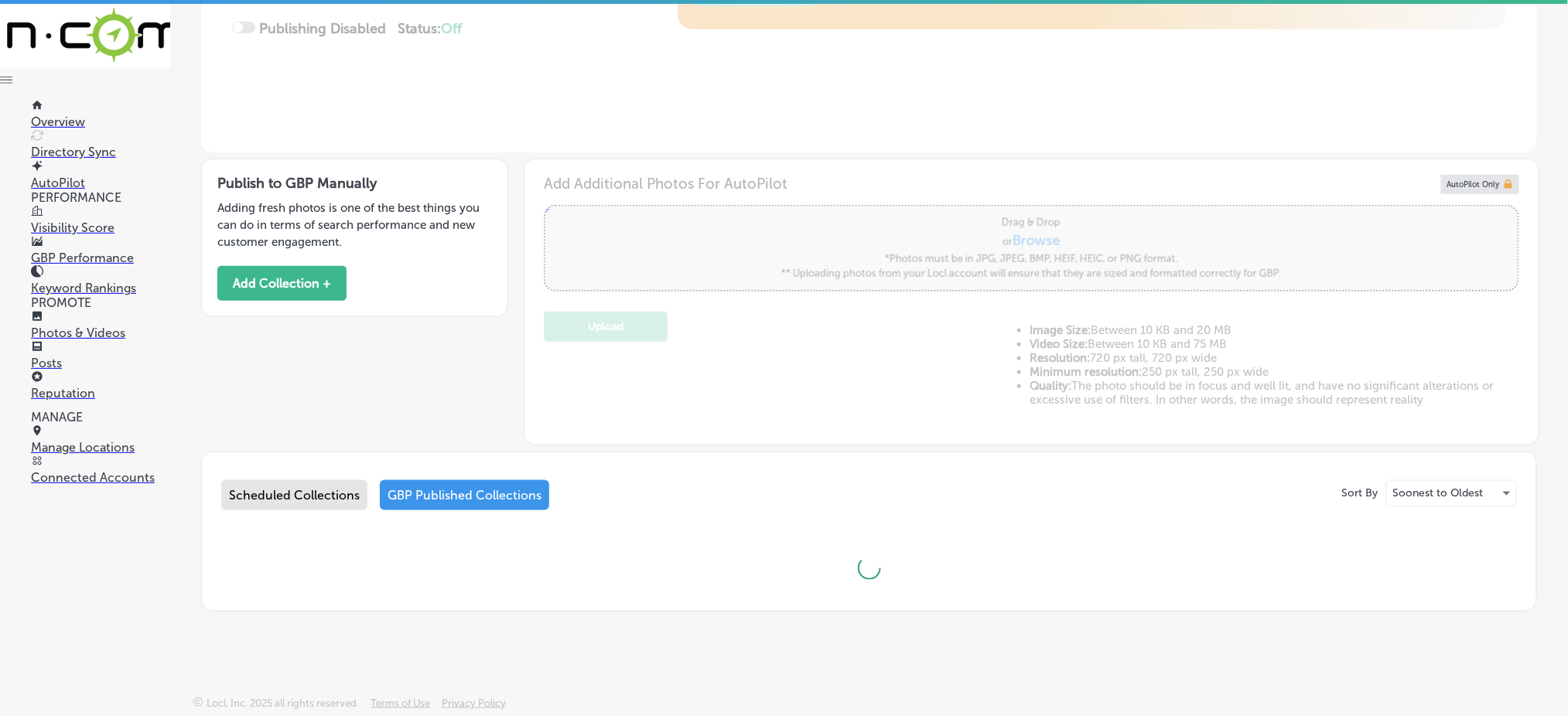
scroll to position [343, 0]
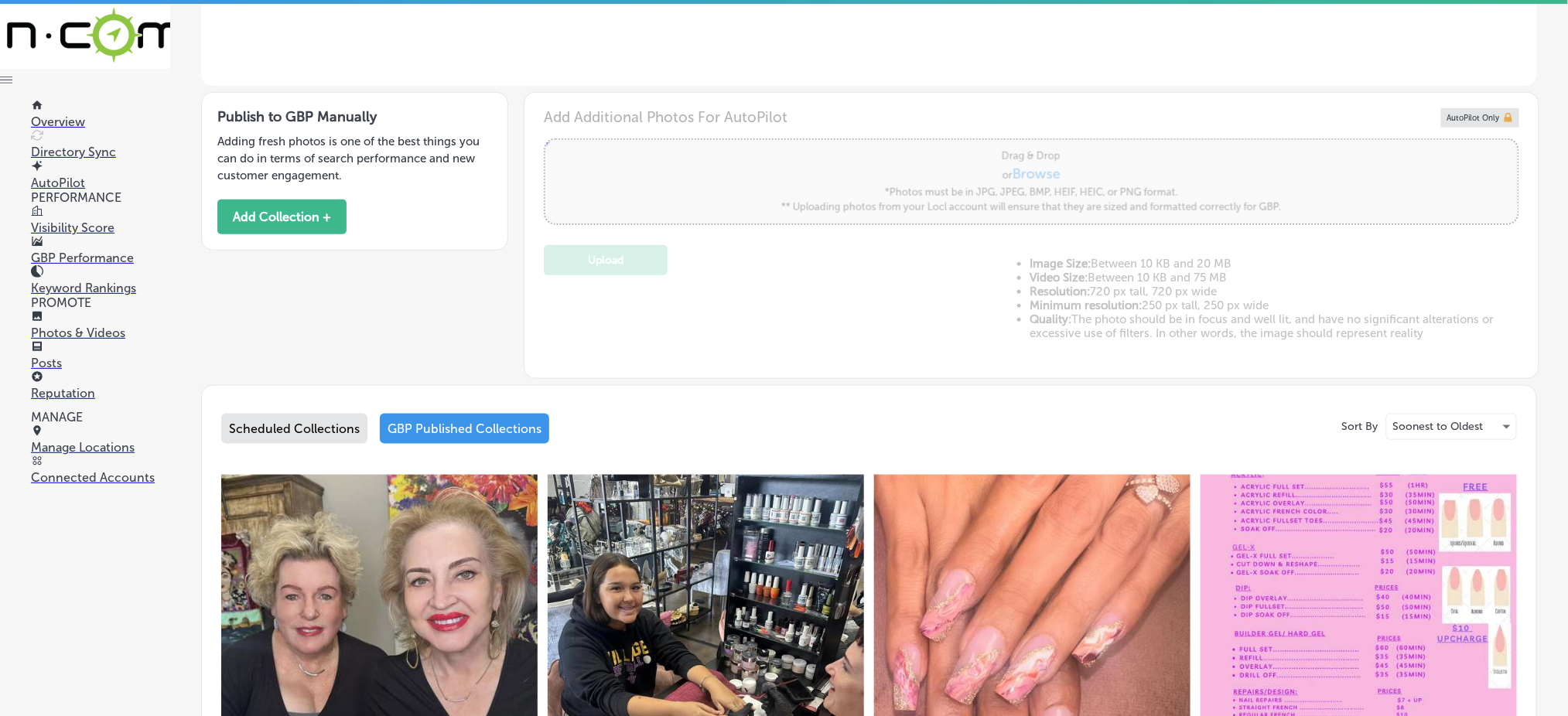
click at [340, 426] on div "Scheduled Collections" at bounding box center [294, 429] width 146 height 30
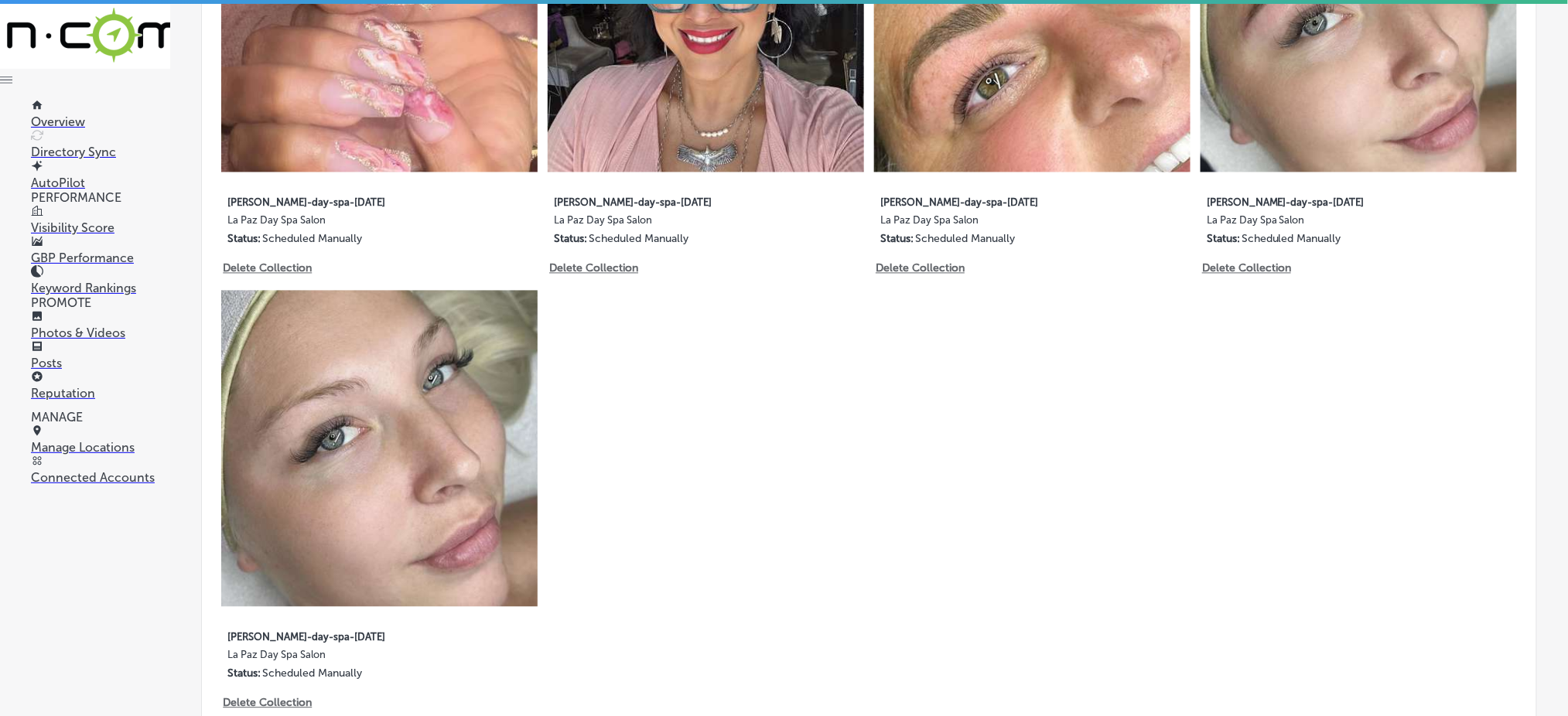
scroll to position [619, 0]
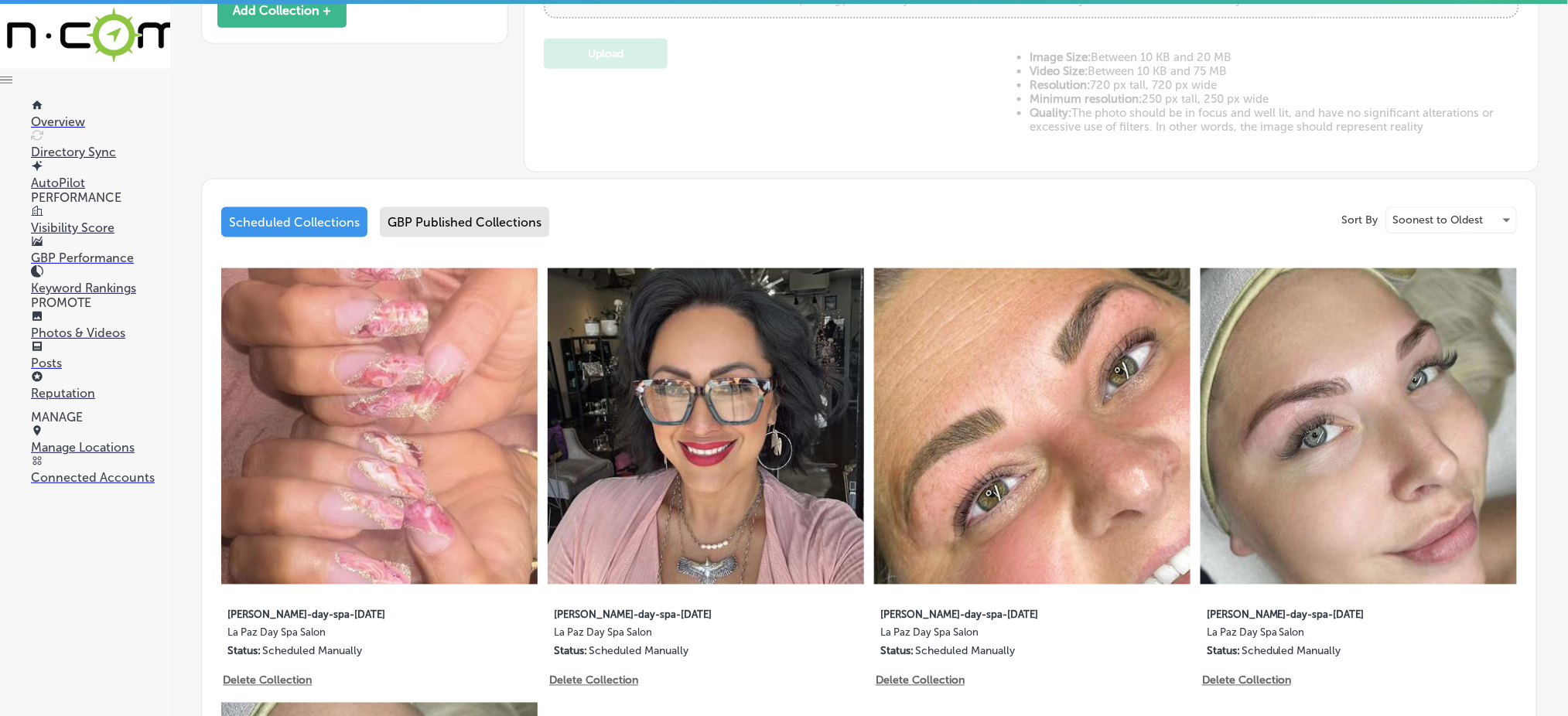
click at [630, 144] on div "Add Additional Photos For AutoPilot Powered by PQINA Drag & Drop or Browse *Pho…" at bounding box center [1031, 29] width 975 height 255
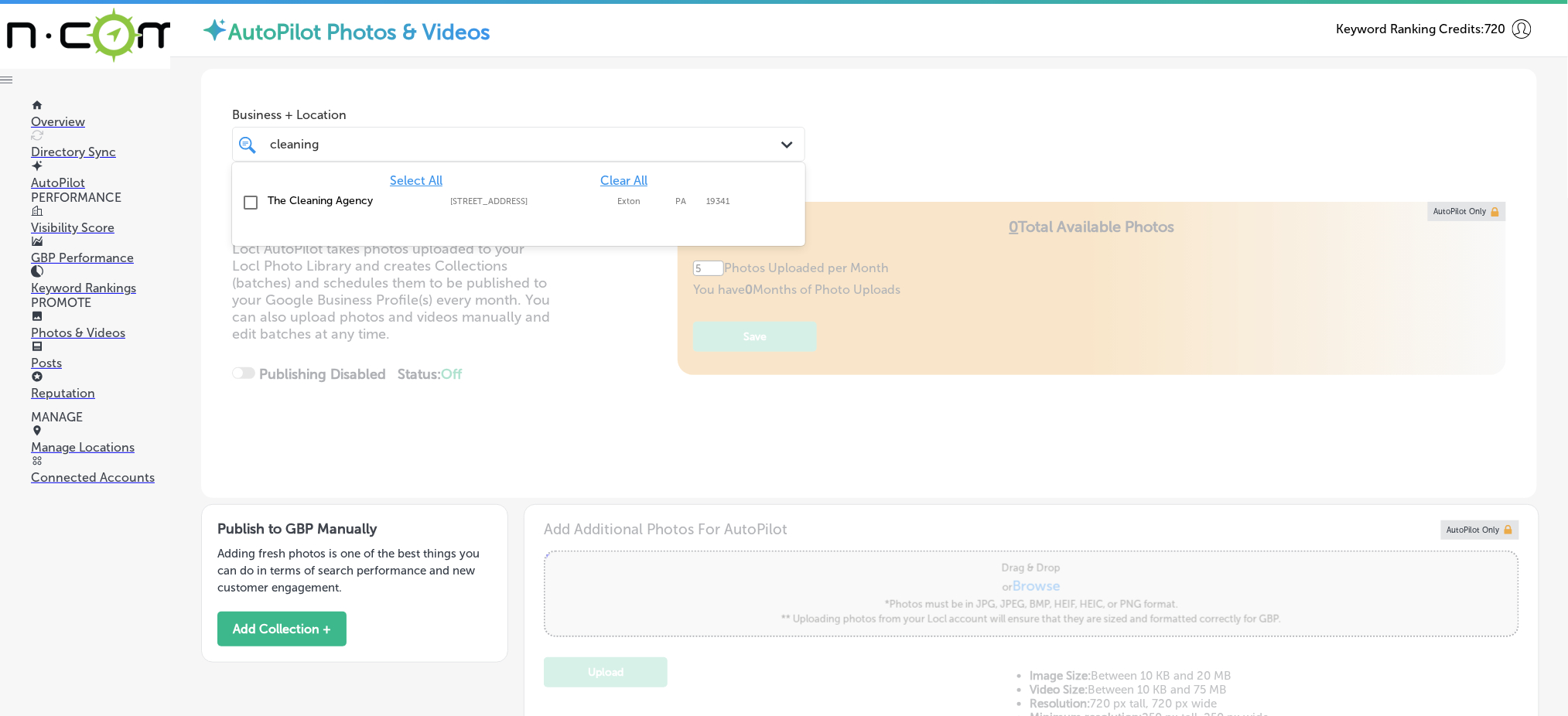
click at [570, 201] on label "[STREET_ADDRESS]" at bounding box center [529, 201] width 159 height 10
type input "cleaning"
click at [820, 113] on div "Business + Location cleaning cleaning Path Created with Sketch. Selected Locati…" at bounding box center [869, 127] width 1336 height 118
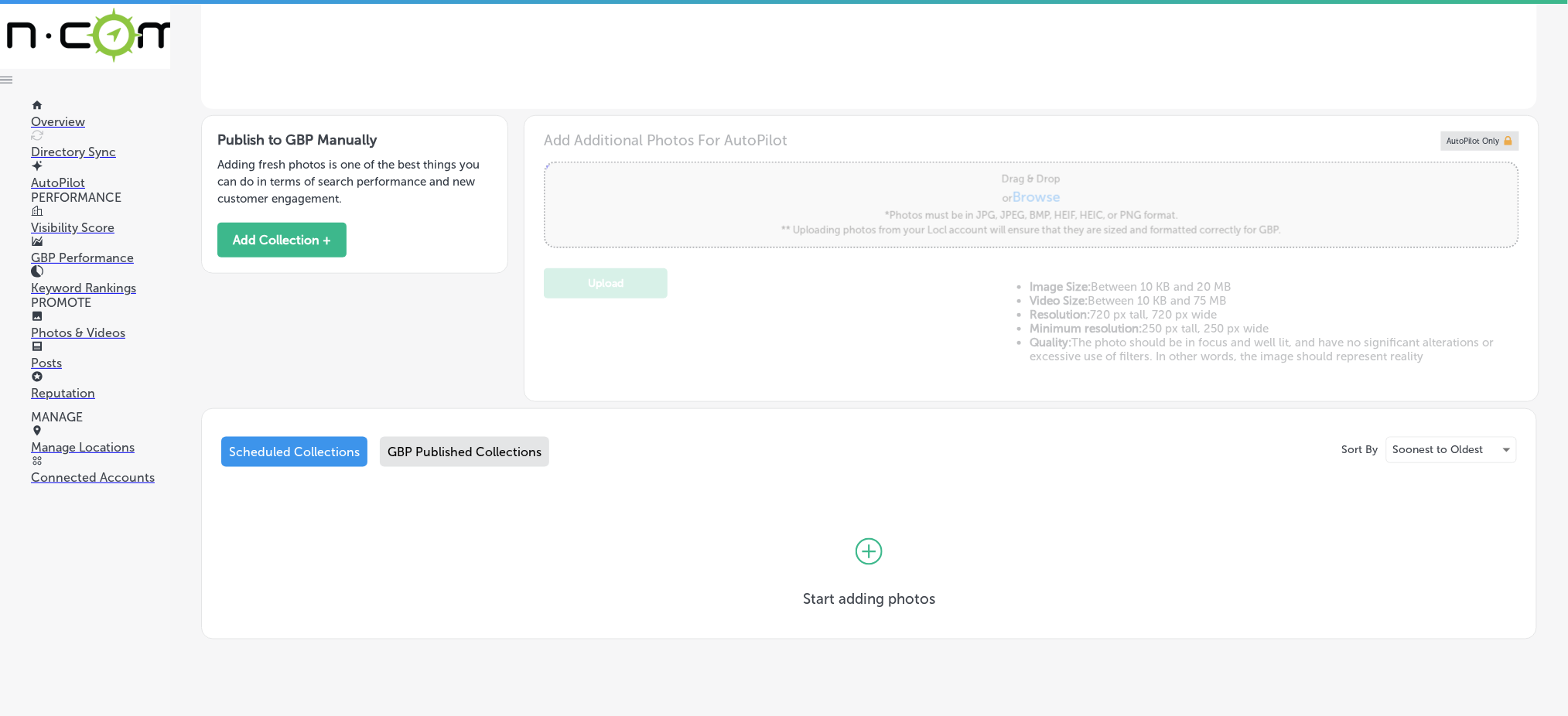
scroll to position [412, 0]
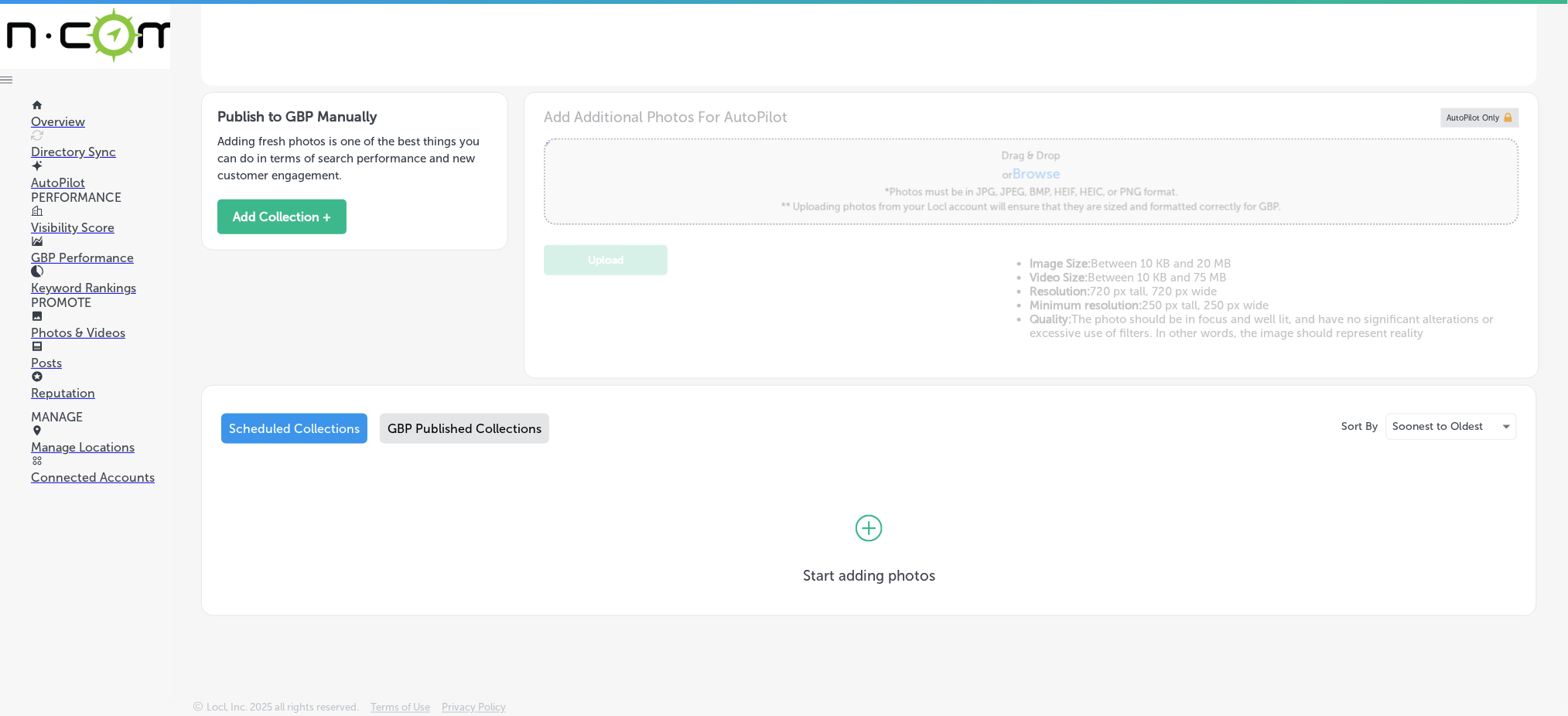
click at [481, 426] on div "GBP Published Collections" at bounding box center [464, 429] width 169 height 30
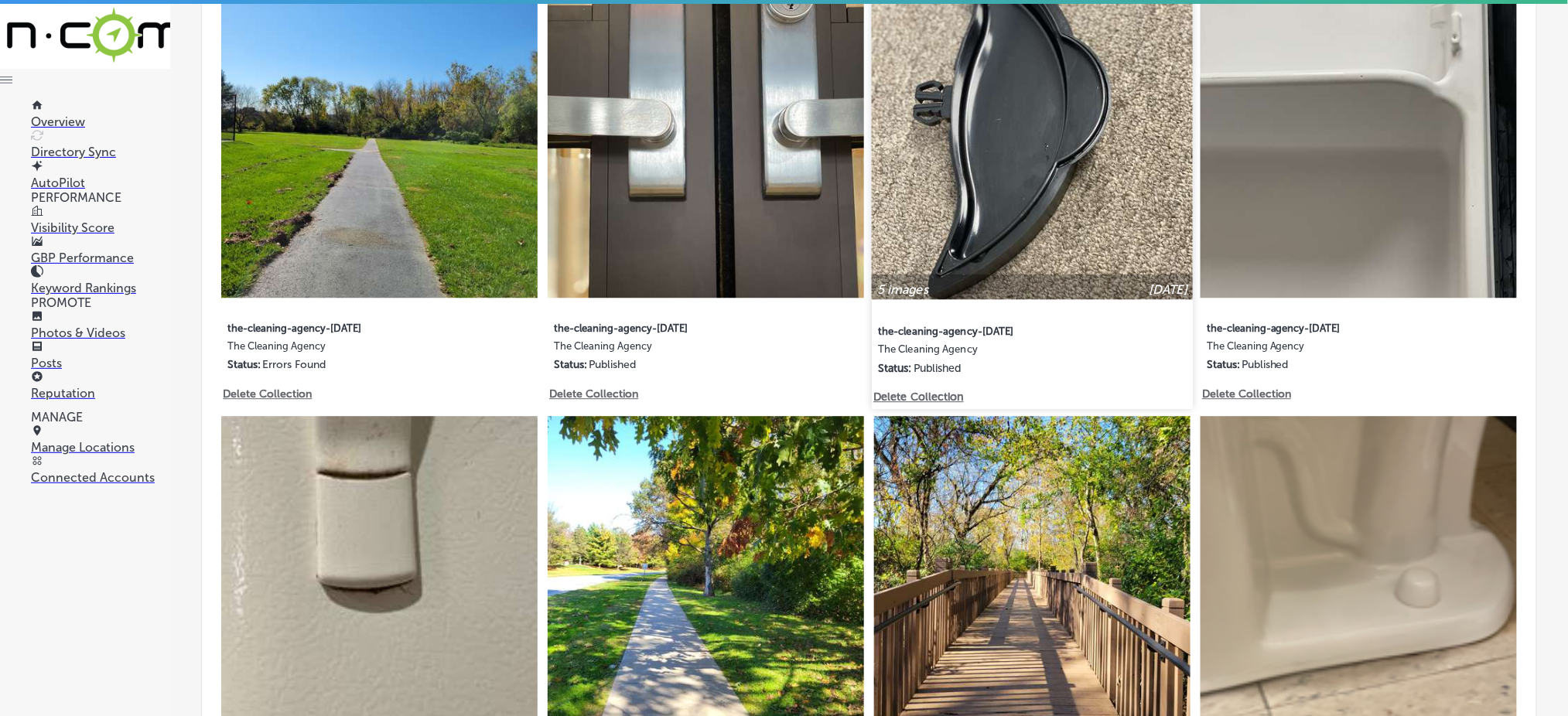
scroll to position [722, 0]
